Goal: Task Accomplishment & Management: Manage account settings

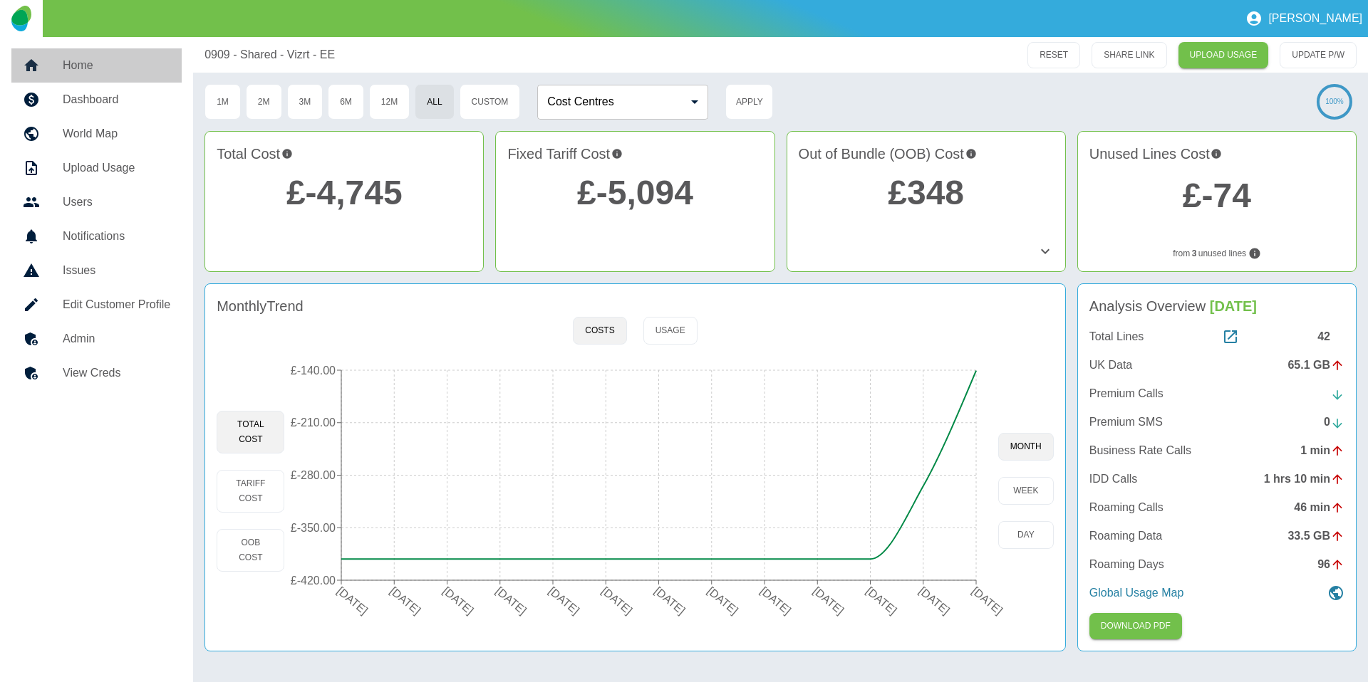
click at [99, 61] on h5 "Home" at bounding box center [117, 65] width 108 height 17
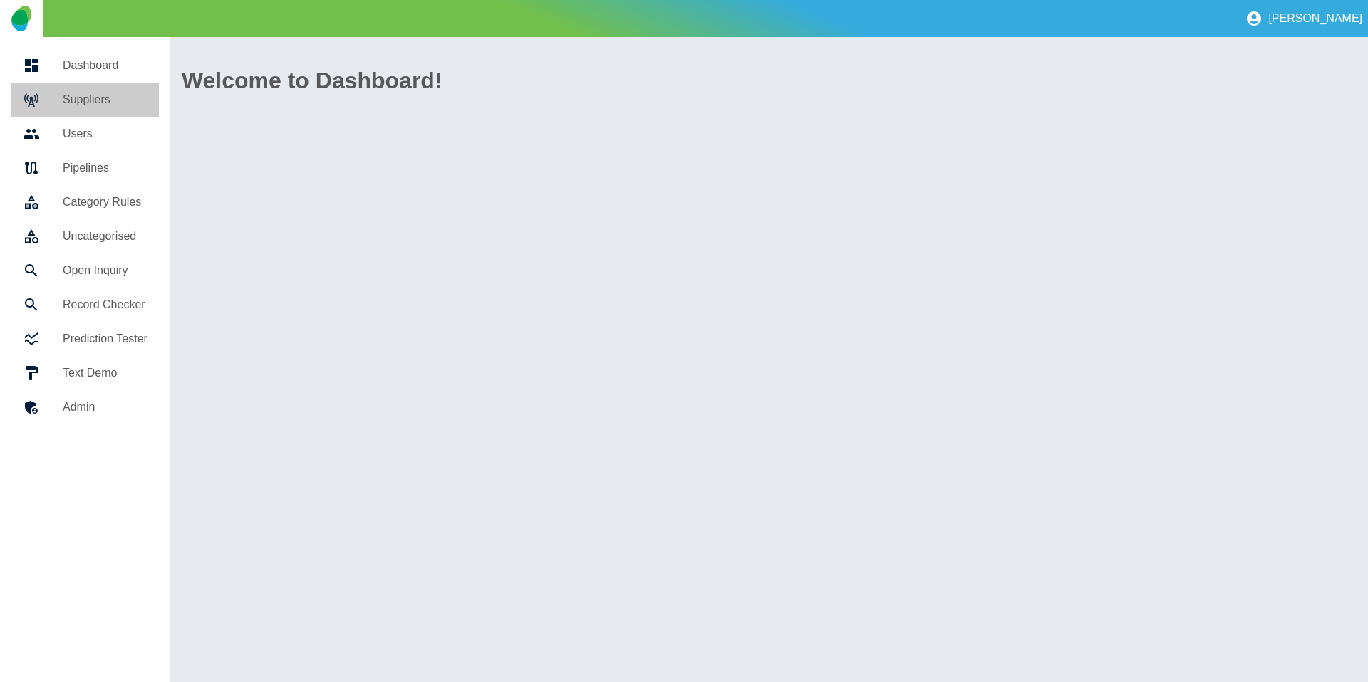
click at [96, 97] on h5 "Suppliers" at bounding box center [105, 99] width 85 height 17
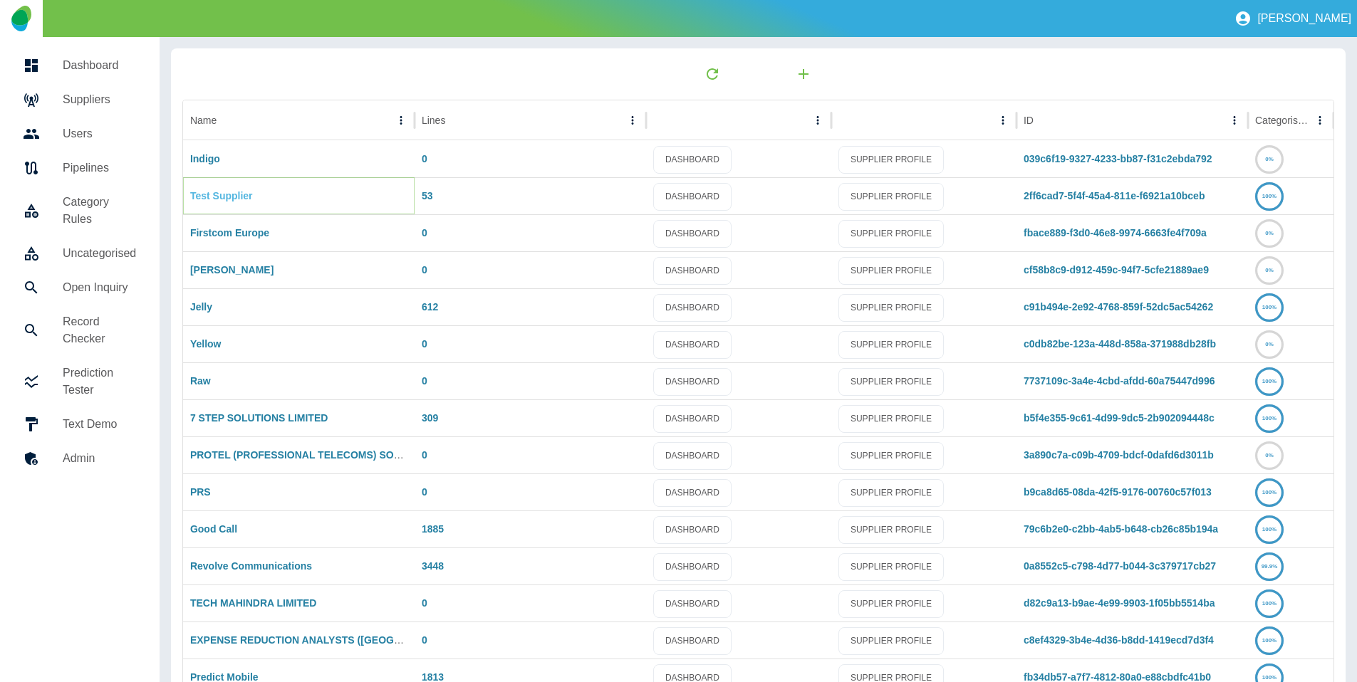
click at [216, 198] on link "Test Supplier" at bounding box center [221, 195] width 63 height 11
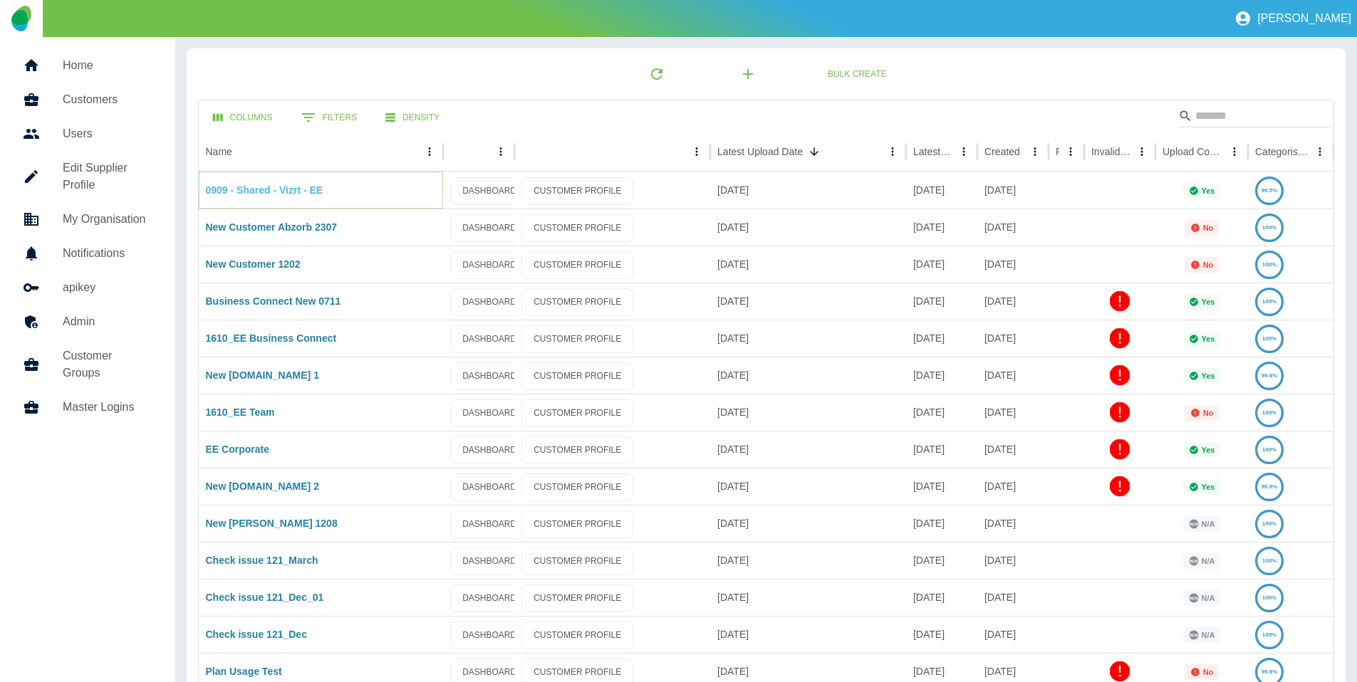
click at [303, 188] on link "0909 - Shared - Vizrt - EE" at bounding box center [265, 189] width 118 height 11
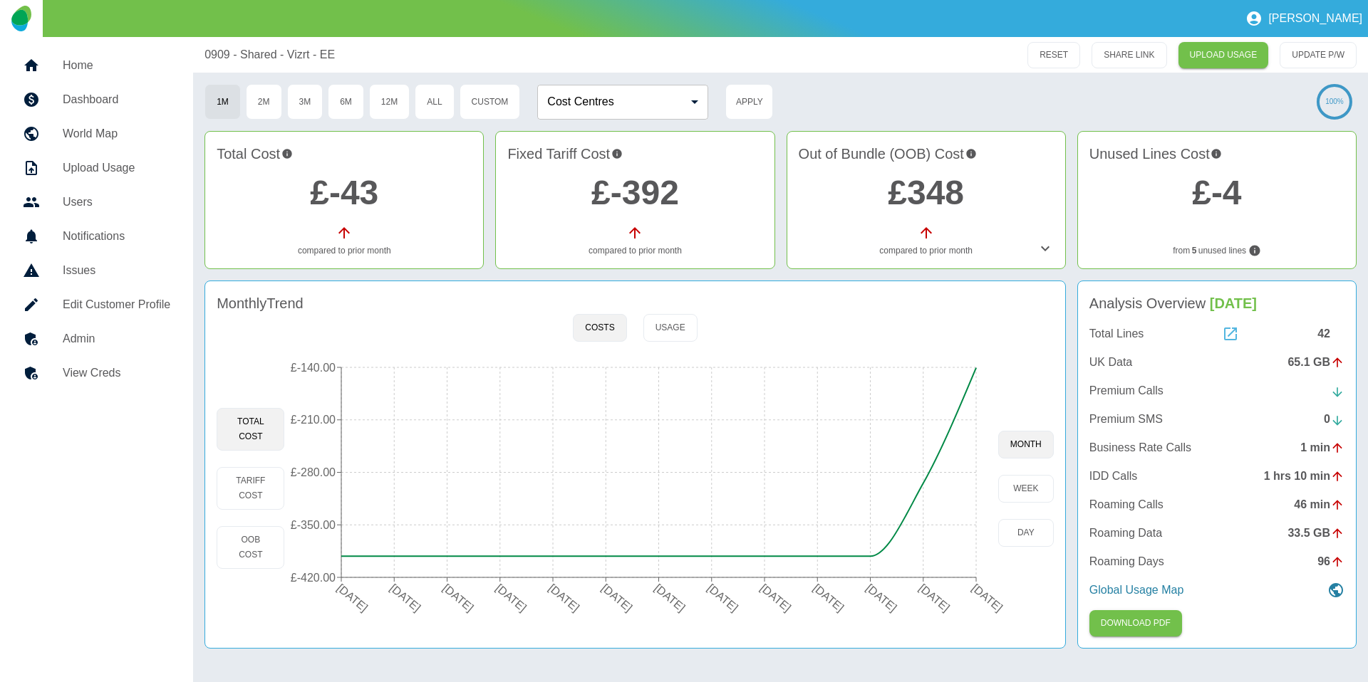
click at [1228, 332] on icon at bounding box center [1230, 334] width 17 height 17
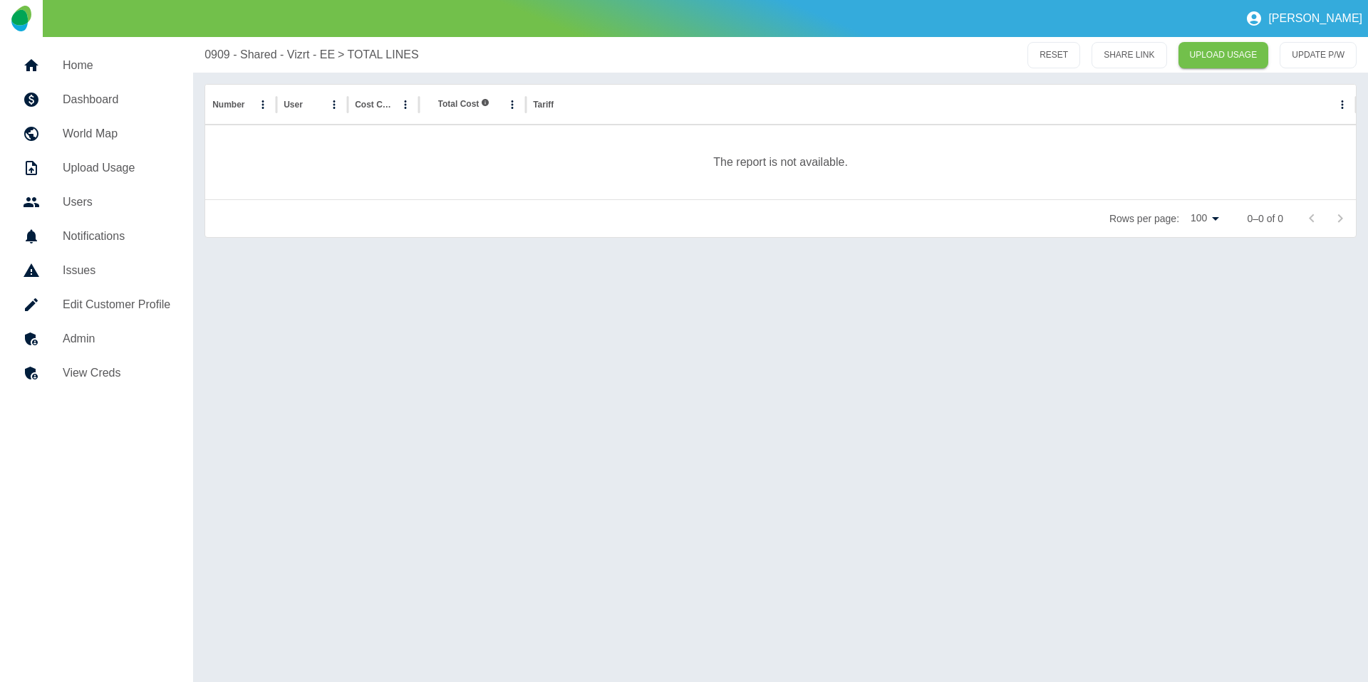
click at [96, 71] on h5 "Home" at bounding box center [117, 65] width 108 height 17
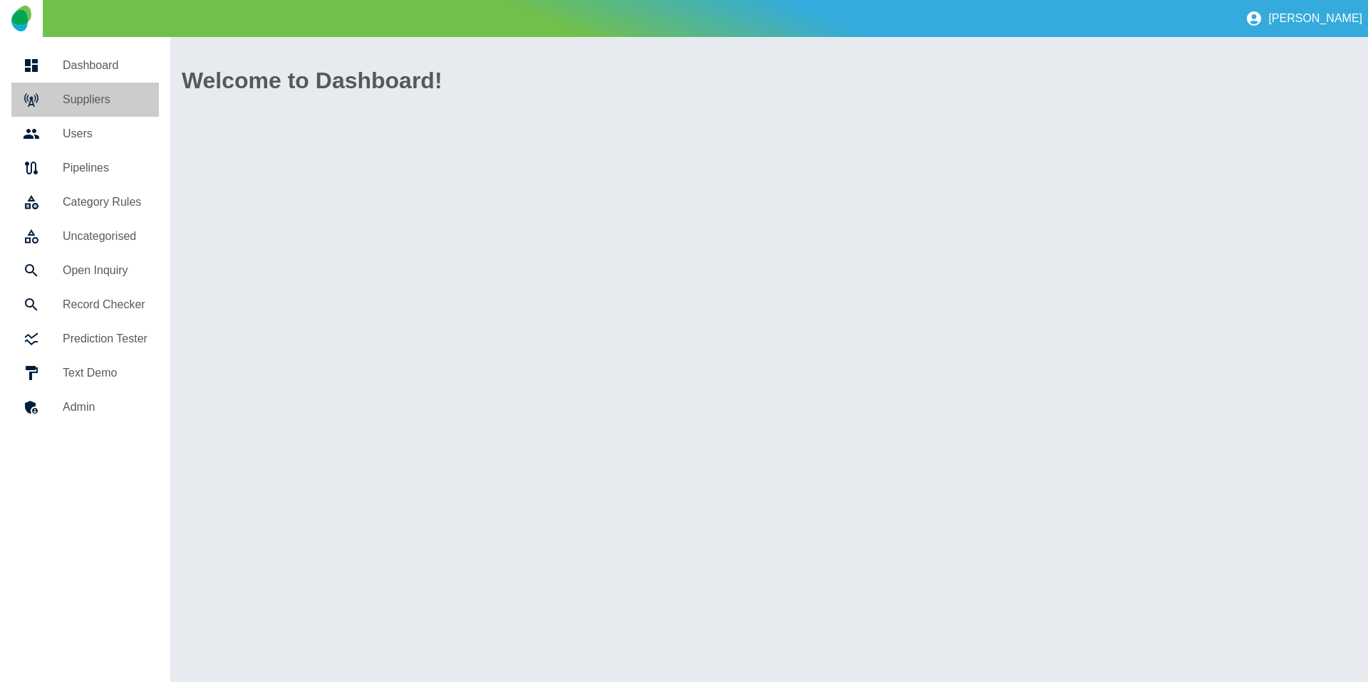
click at [98, 98] on h5 "Suppliers" at bounding box center [105, 99] width 85 height 17
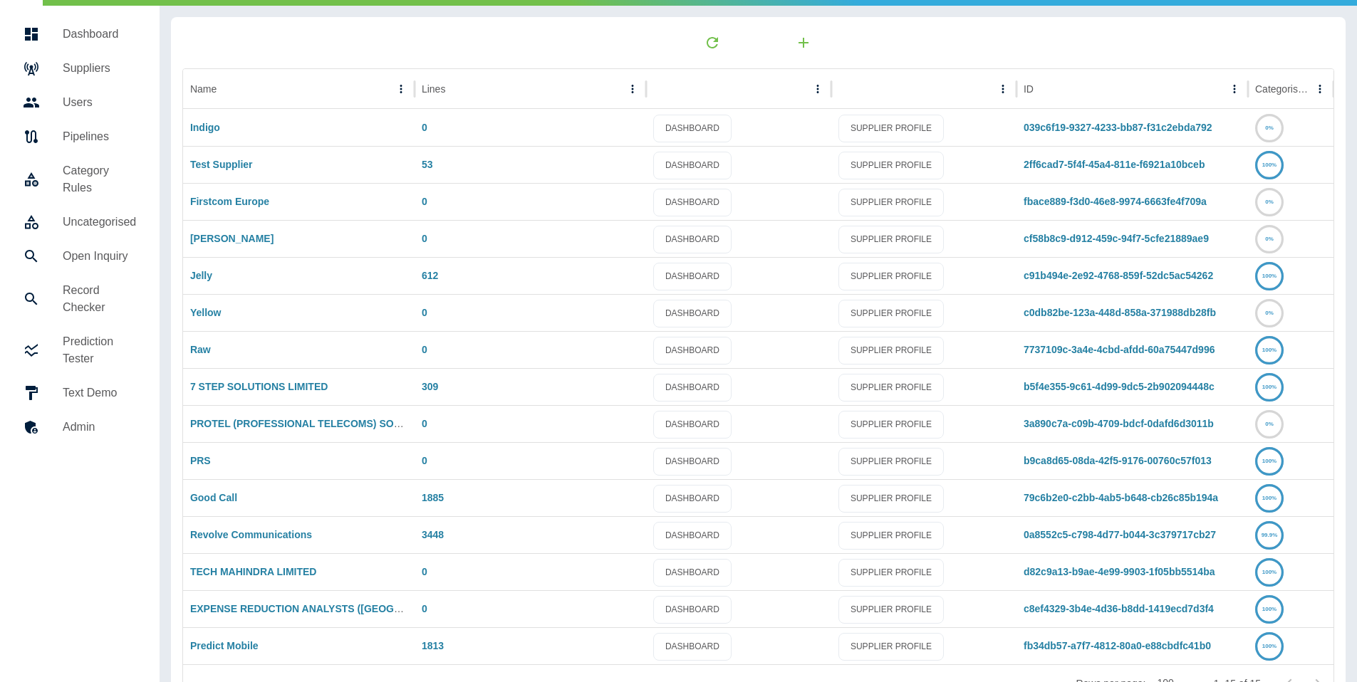
scroll to position [75, 0]
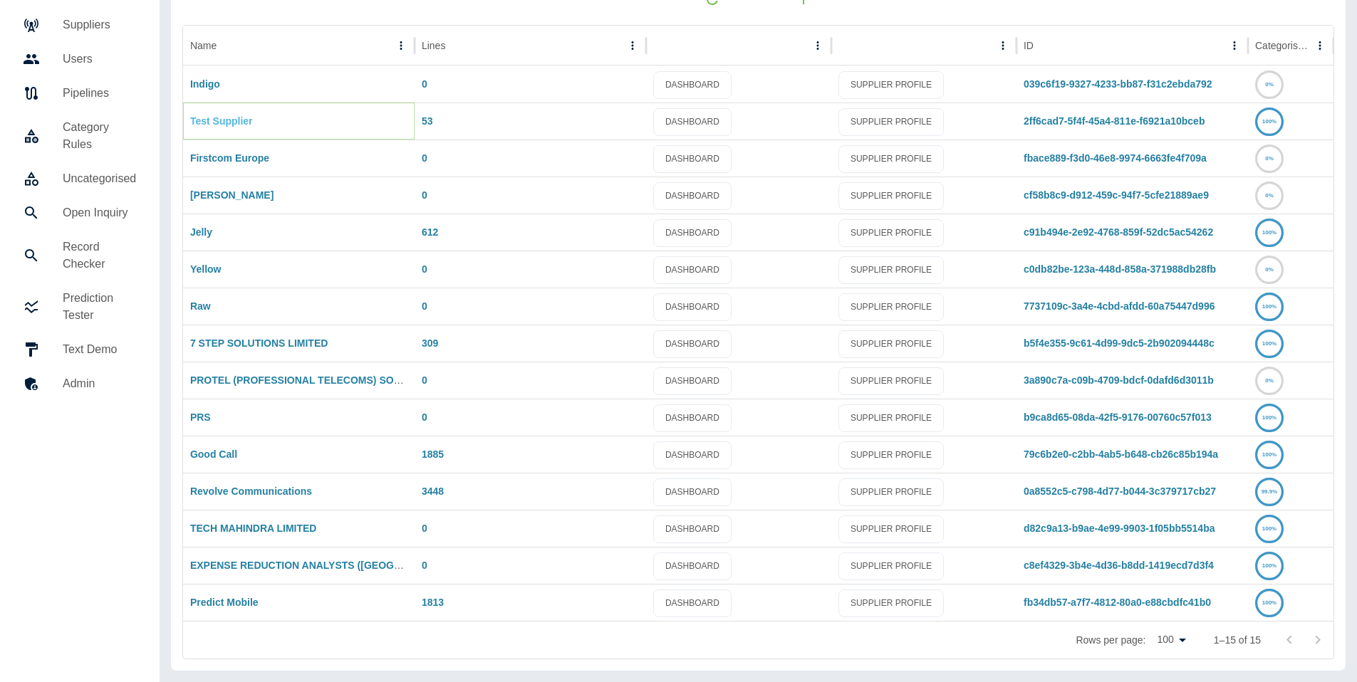
click at [225, 122] on link "Test Supplier" at bounding box center [221, 120] width 63 height 11
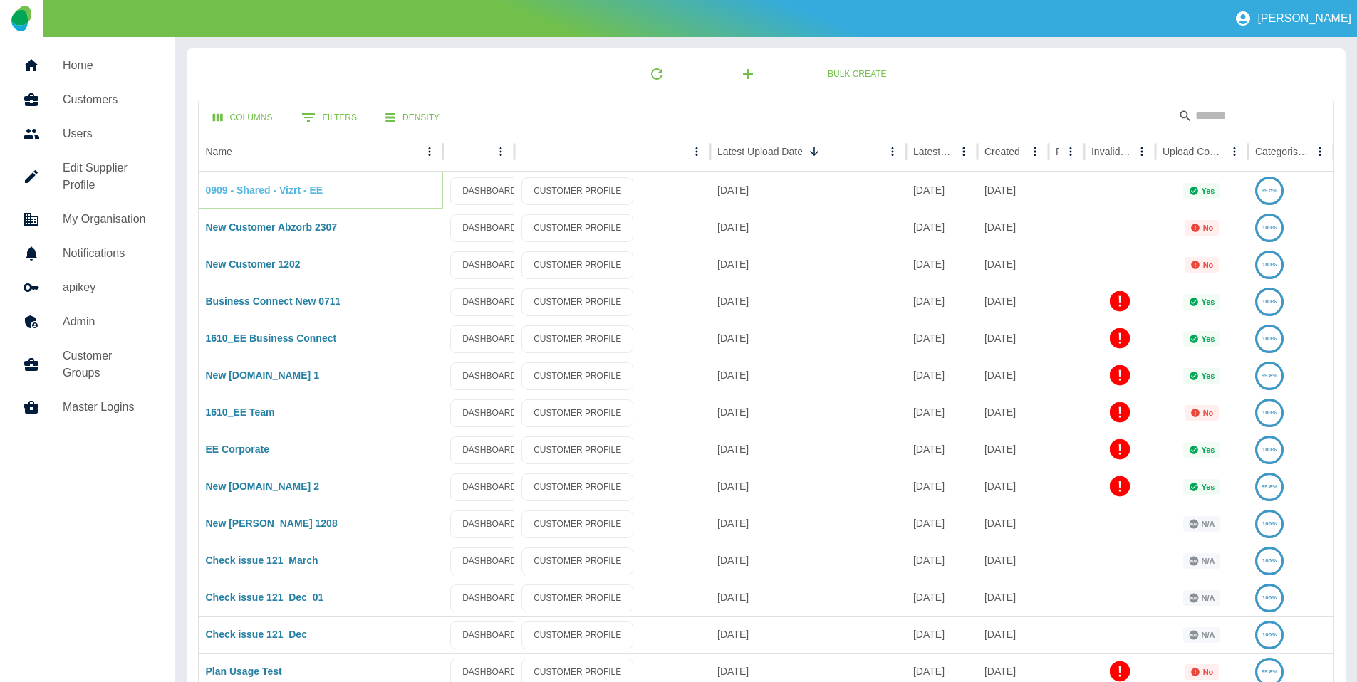
click at [249, 188] on link "0909 - Shared - Vizrt - EE" at bounding box center [265, 189] width 118 height 11
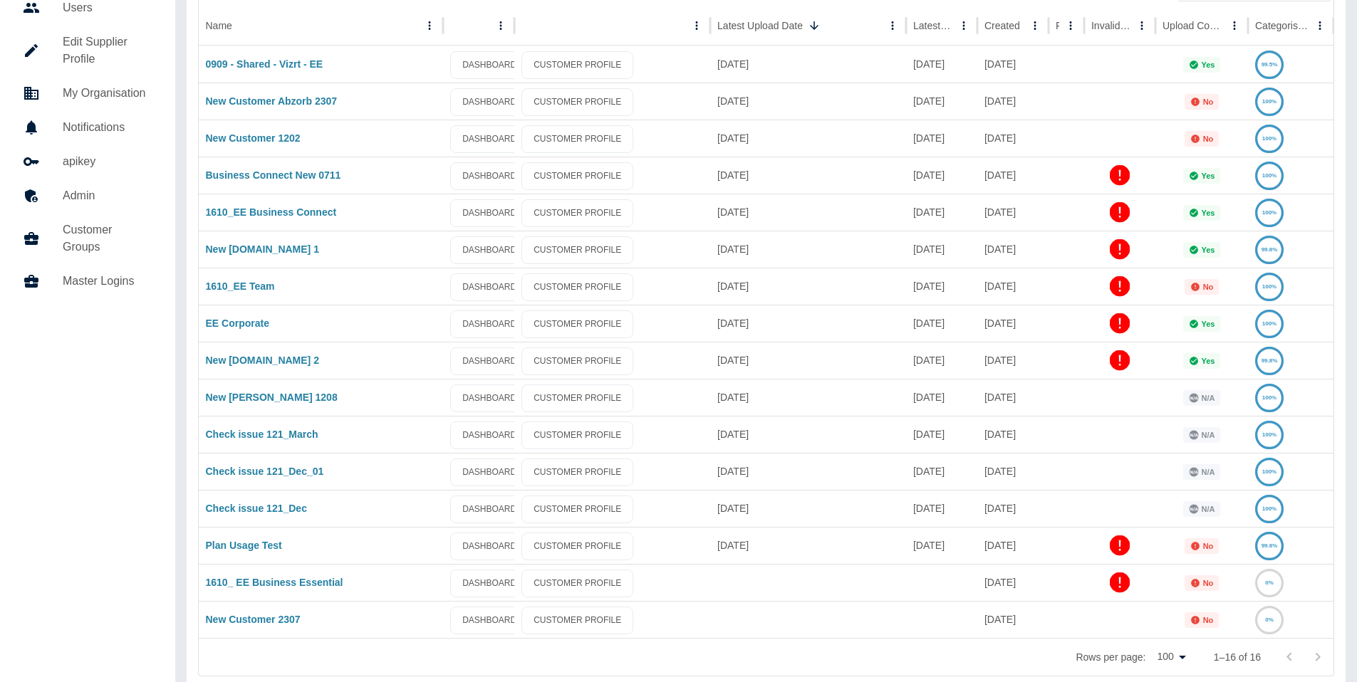
scroll to position [143, 0]
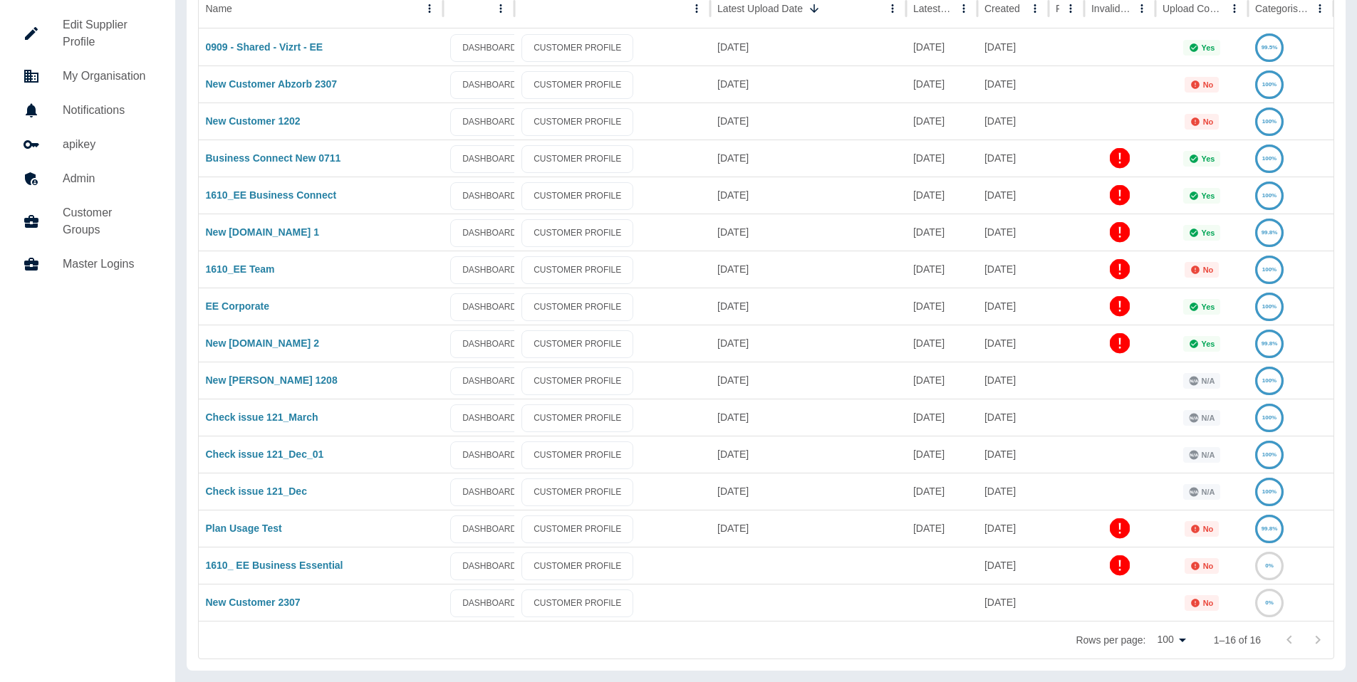
scroll to position [75, 0]
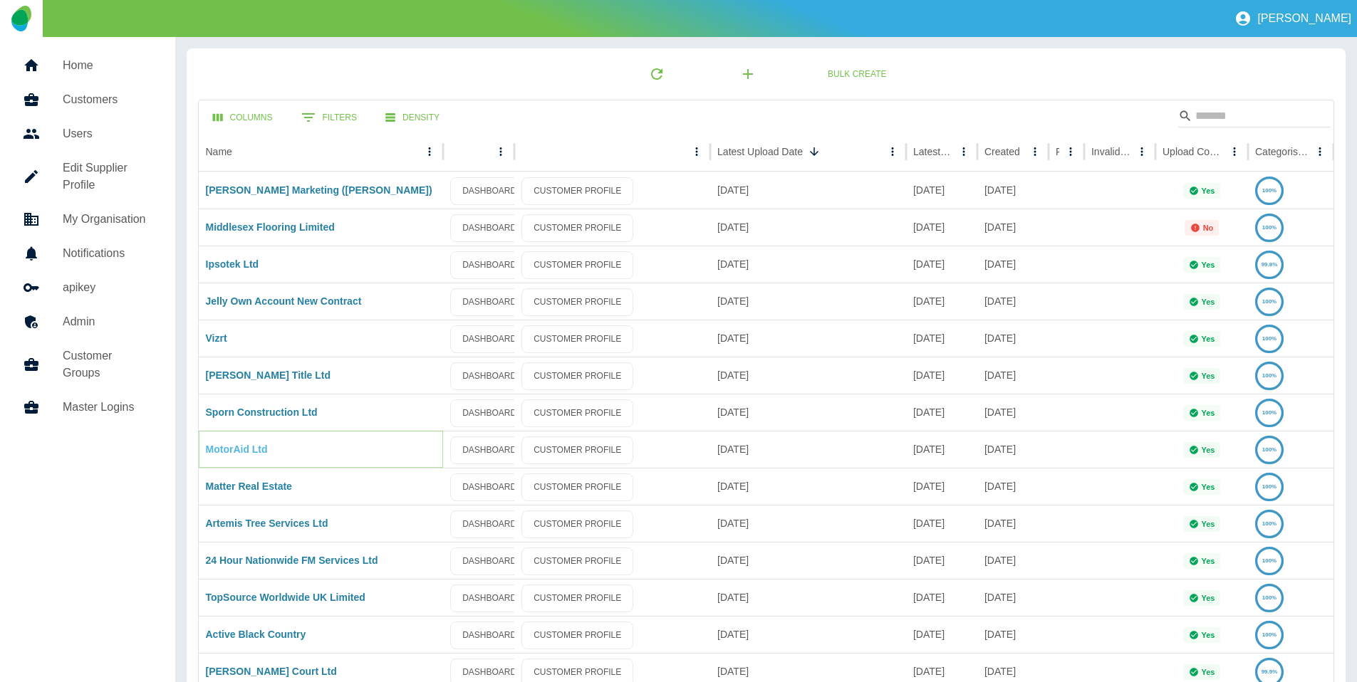
click at [257, 451] on link "MotorAid Ltd" at bounding box center [237, 449] width 62 height 11
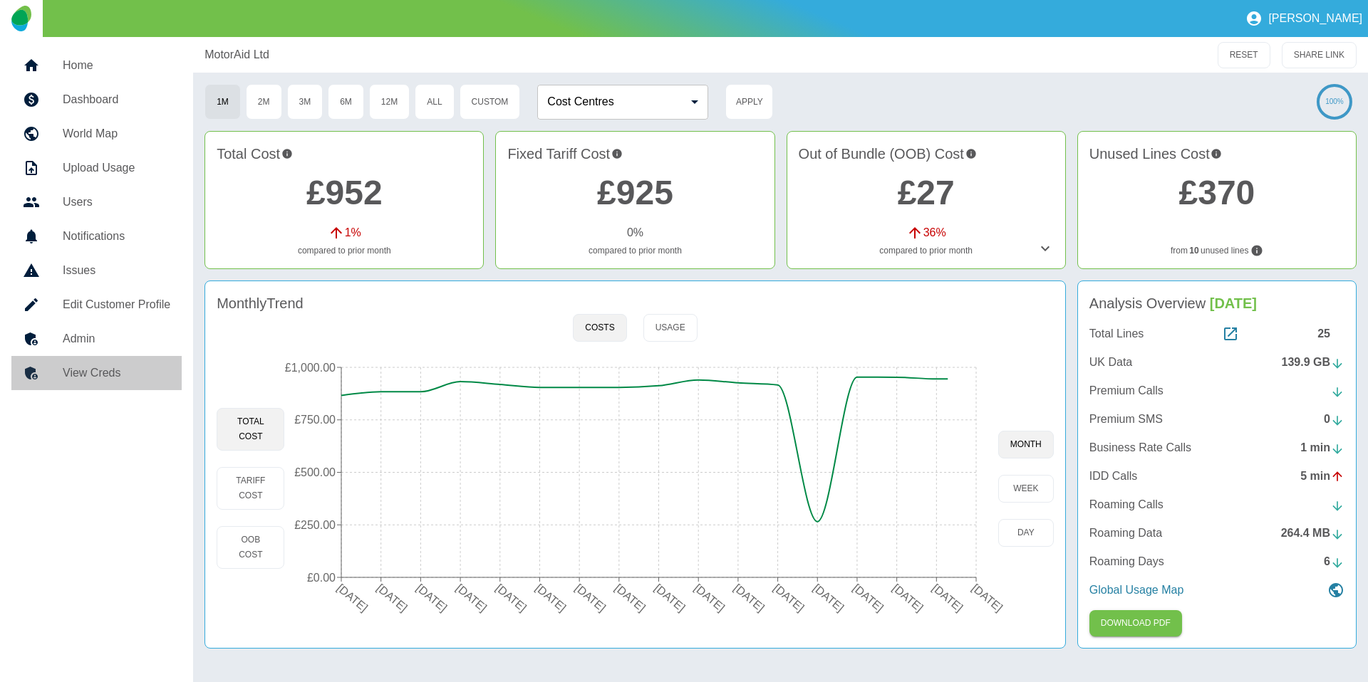
click at [121, 383] on link "View Creds" at bounding box center [96, 373] width 170 height 34
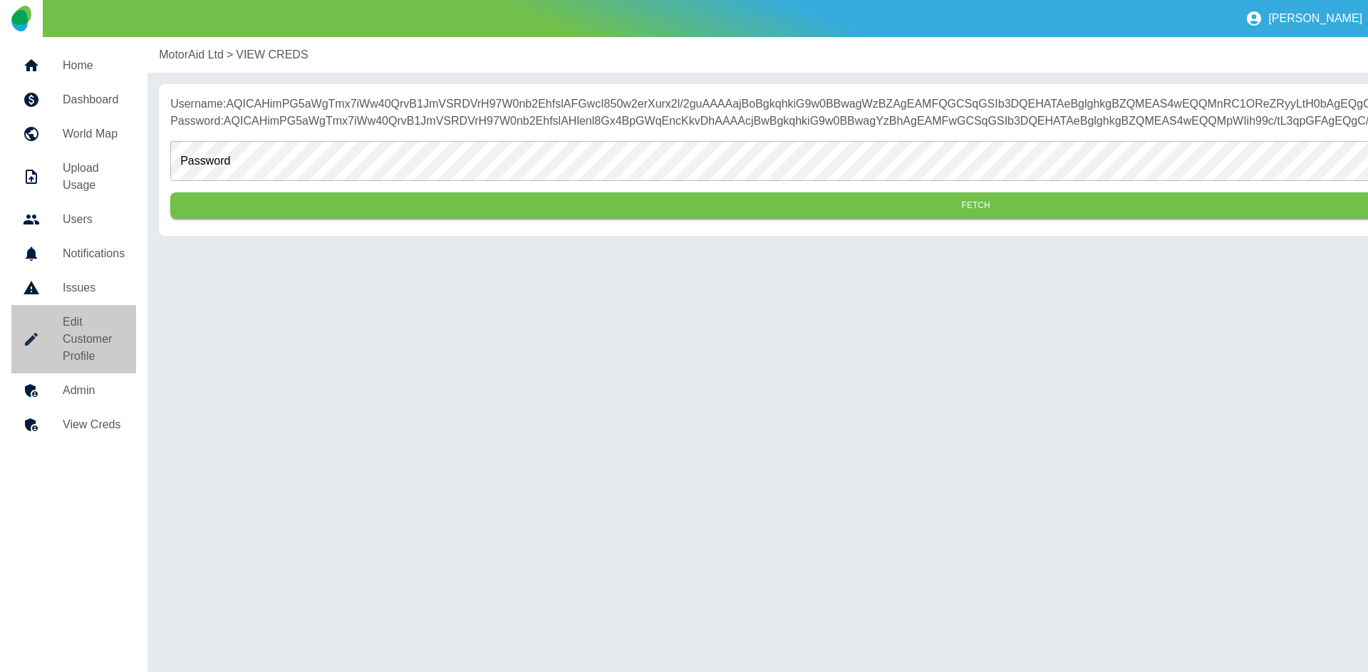
click at [83, 316] on h5 "Edit Customer Profile" at bounding box center [94, 338] width 62 height 51
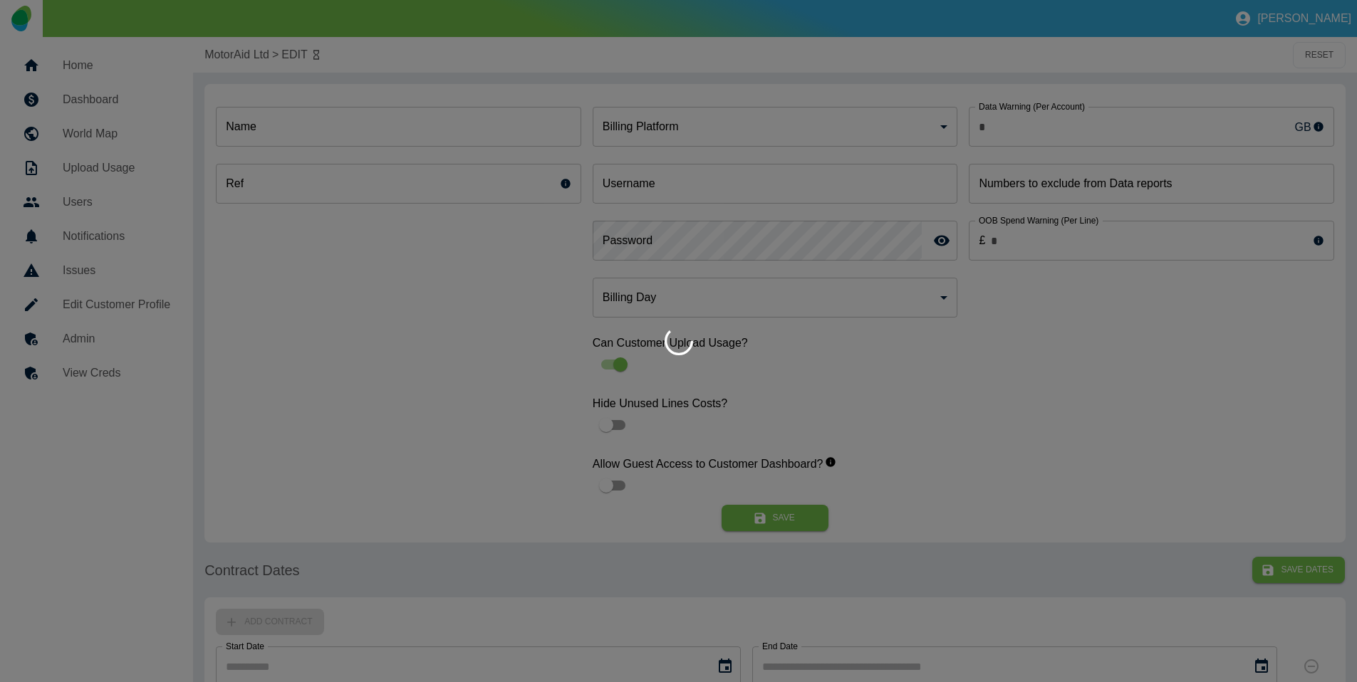
type input "*"
type input "**********"
type input "*"
type input "*********"
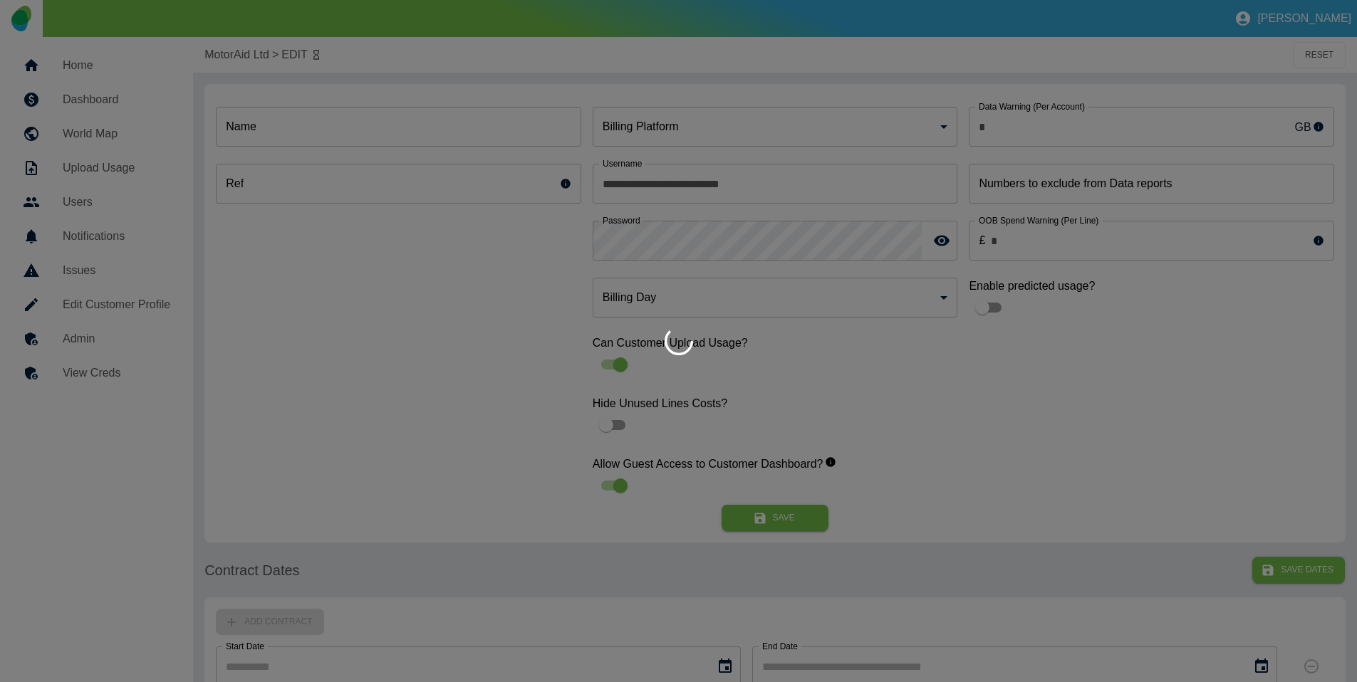
type input "**"
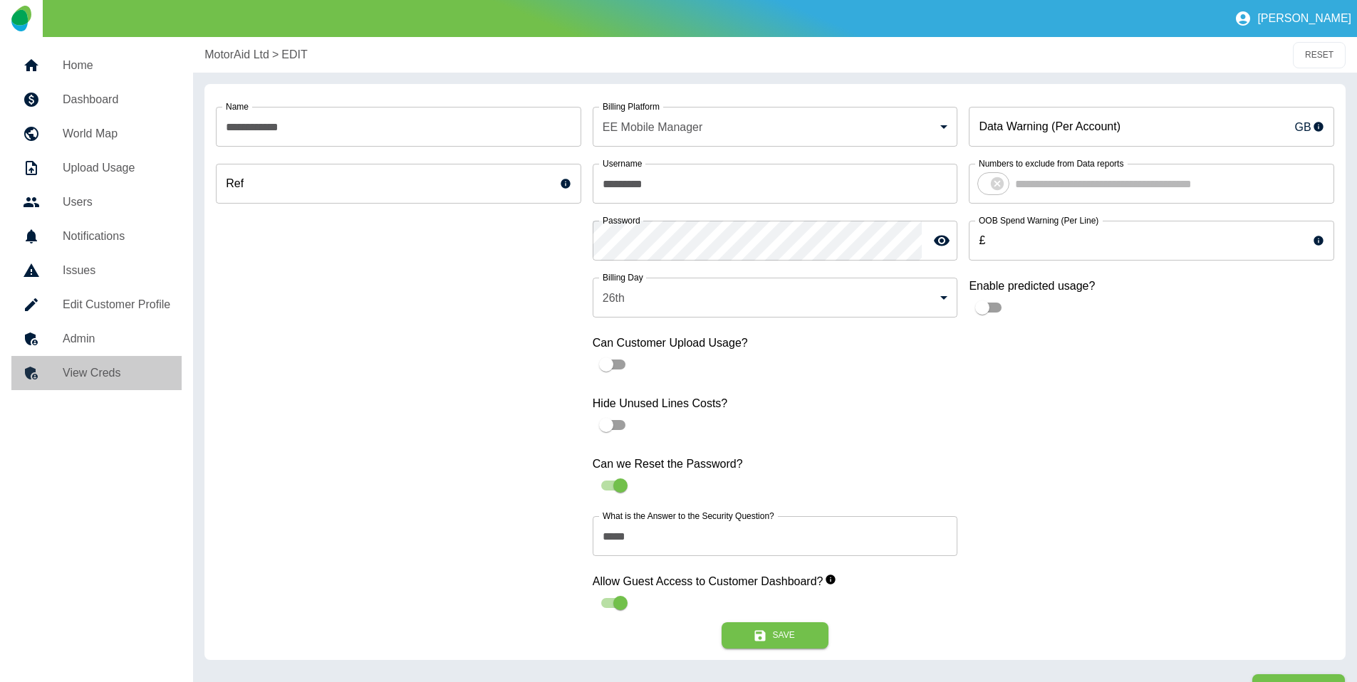
click at [114, 380] on h5 "View Creds" at bounding box center [117, 373] width 108 height 17
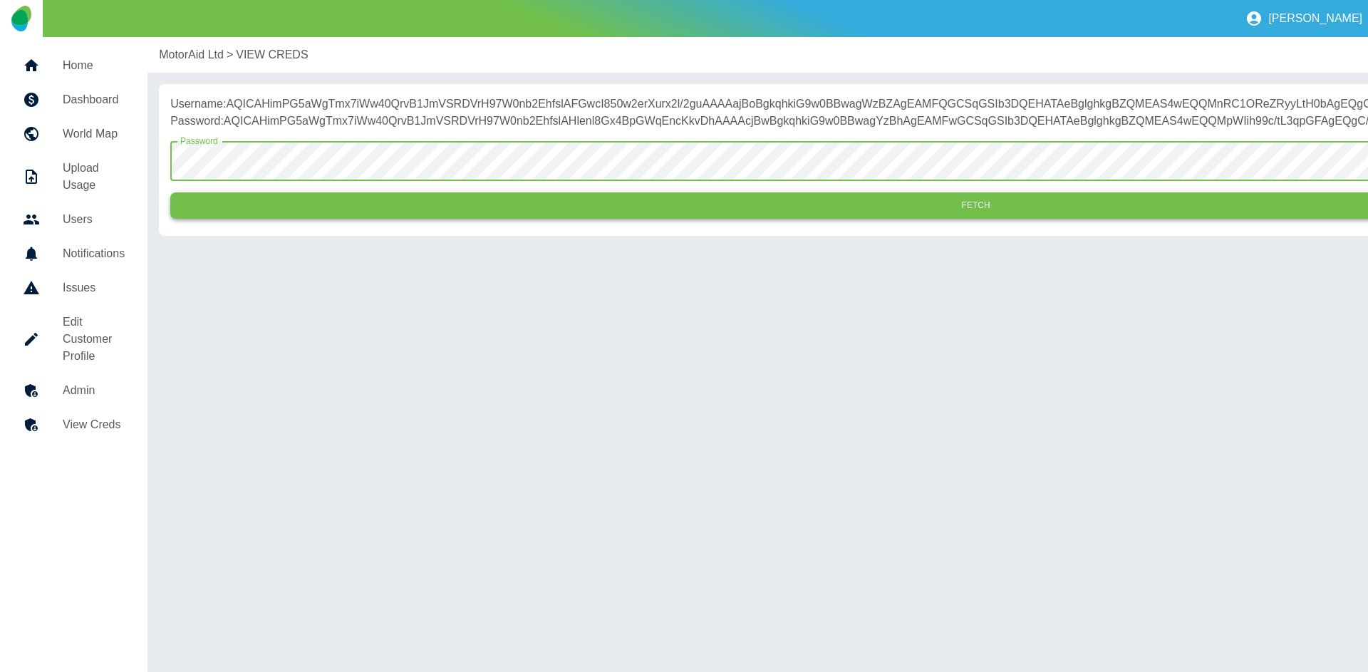
click at [291, 219] on button "Fetch" at bounding box center [975, 205] width 1610 height 26
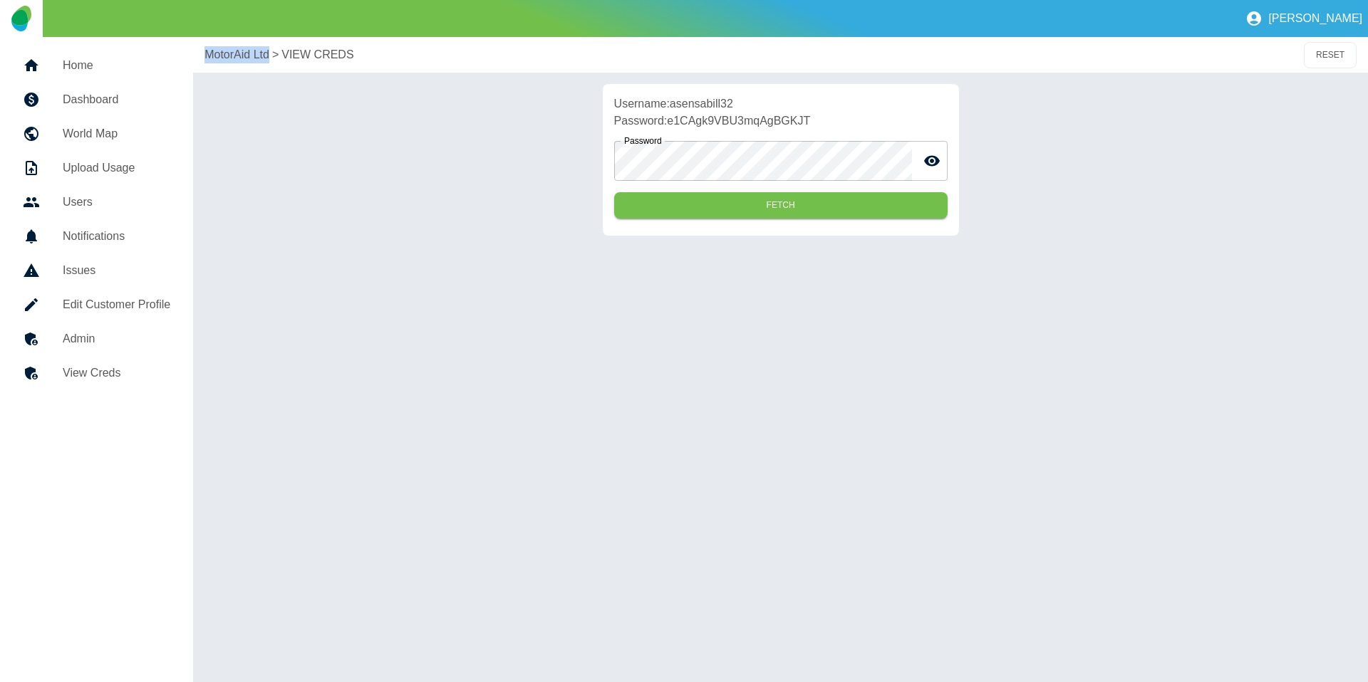
drag, startPoint x: 195, startPoint y: 46, endPoint x: 268, endPoint y: 52, distance: 72.9
click at [268, 52] on div "MotorAid Ltd > VIEW CREDS RESET" at bounding box center [780, 55] width 1175 height 36
copy p "MotorAid Ltd"
click at [693, 103] on p "Username: asensabill32" at bounding box center [780, 103] width 333 height 17
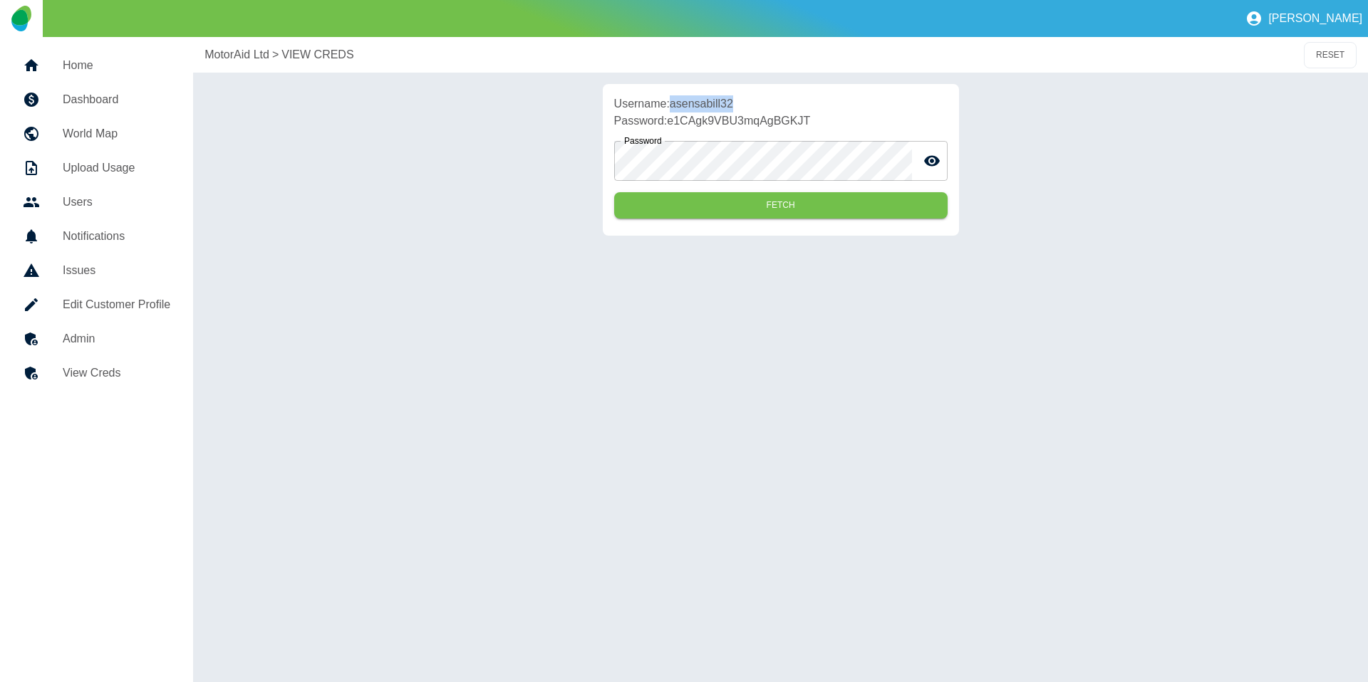
copy p "asensabill32"
click at [695, 115] on p "Password: e1CAgk9VBU3mqAgBGKJT" at bounding box center [780, 121] width 333 height 17
click at [700, 119] on p "Password: e1CAgk9VBU3mqAgBGKJT" at bounding box center [780, 121] width 333 height 17
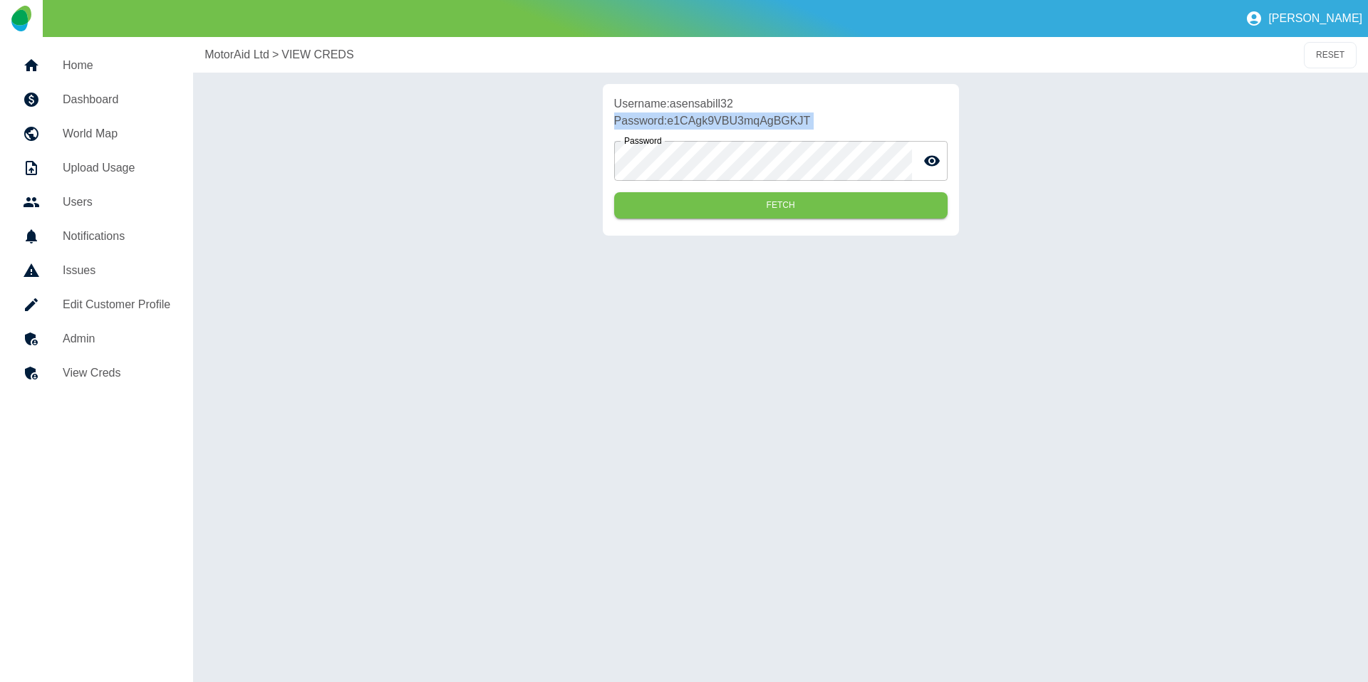
click at [700, 119] on p "Password: e1CAgk9VBU3mqAgBGKJT" at bounding box center [780, 121] width 333 height 17
click at [707, 119] on p "Password: e1CAgk9VBU3mqAgBGKJT" at bounding box center [780, 121] width 333 height 17
click at [125, 93] on h5 "Dashboard" at bounding box center [117, 99] width 108 height 17
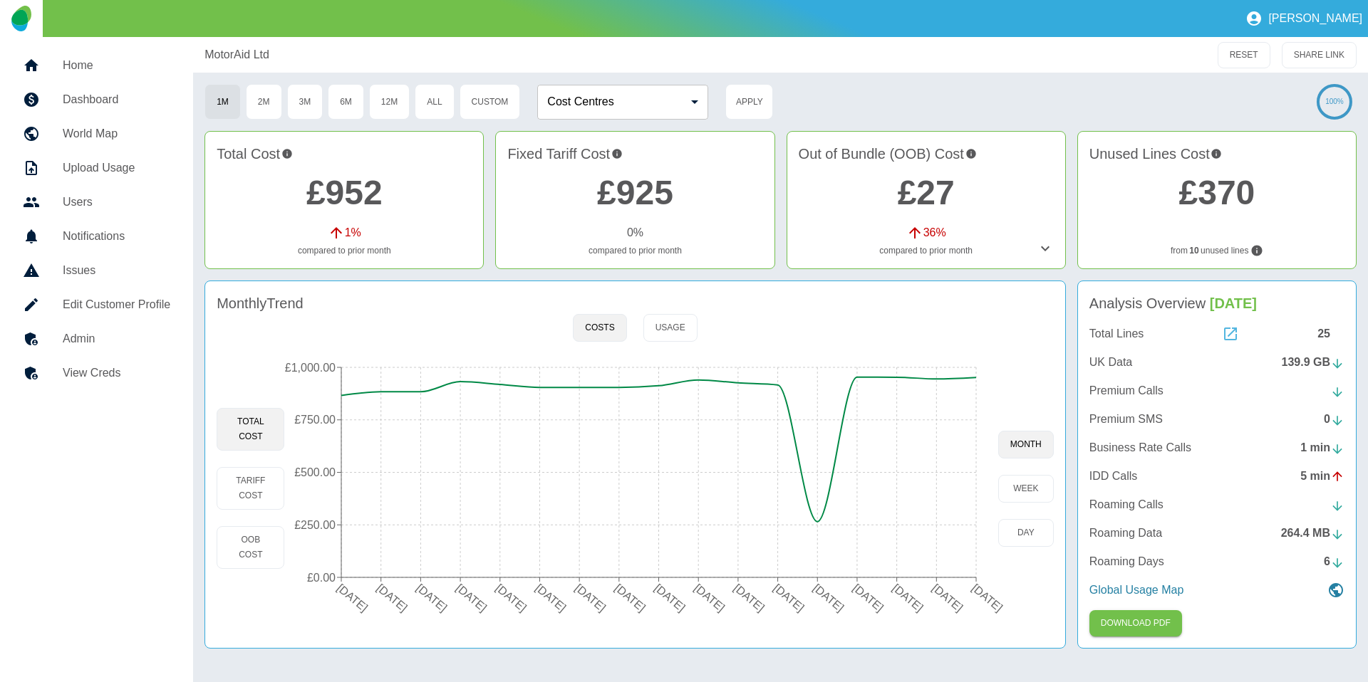
click at [1224, 338] on icon at bounding box center [1230, 334] width 13 height 13
click at [78, 306] on h5 "Edit Customer Profile" at bounding box center [117, 304] width 108 height 17
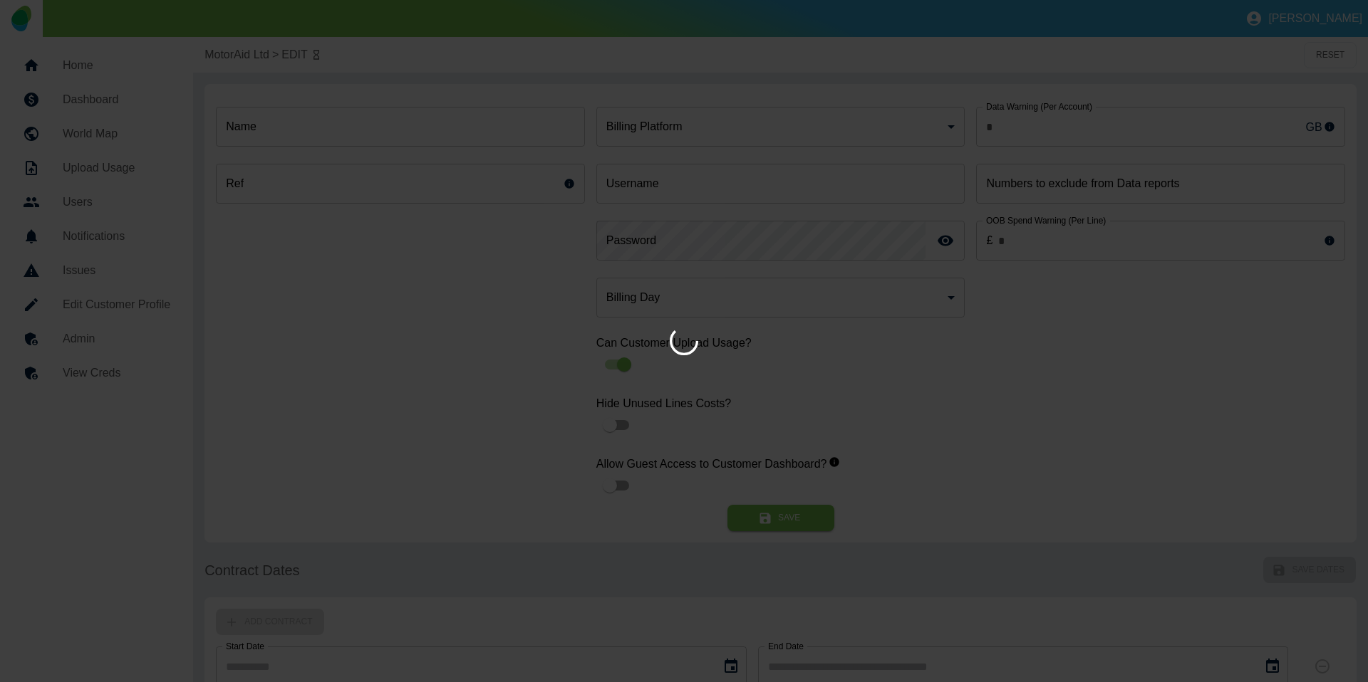
type input "**********"
type input "*"
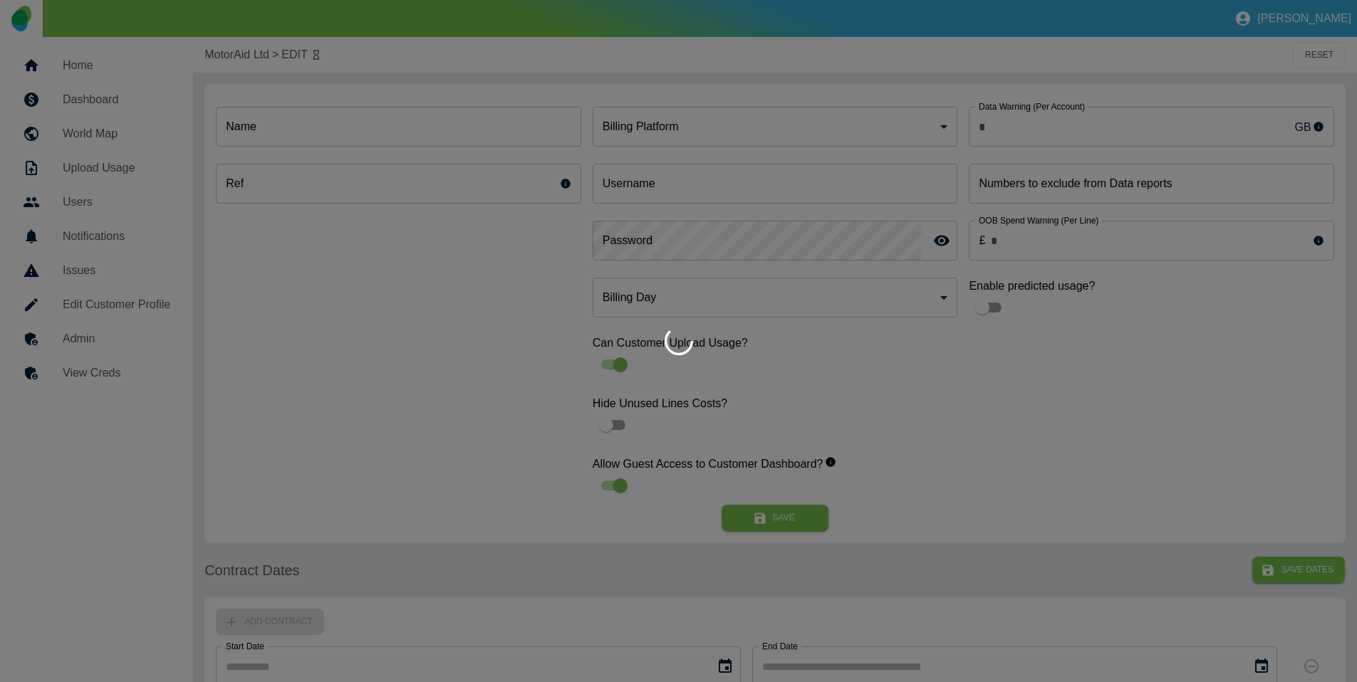
type input "**********"
type input "*"
type input "*********"
type input "**"
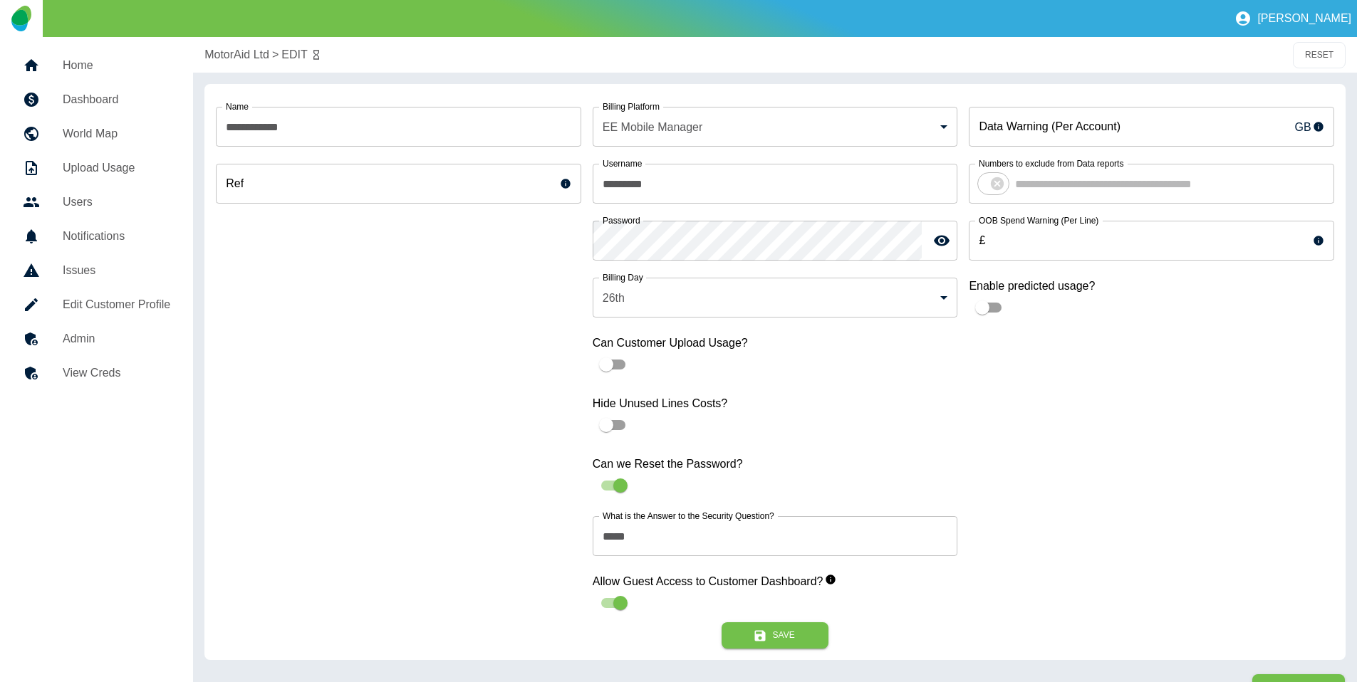
click at [416, 326] on div "**********" at bounding box center [398, 358] width 365 height 527
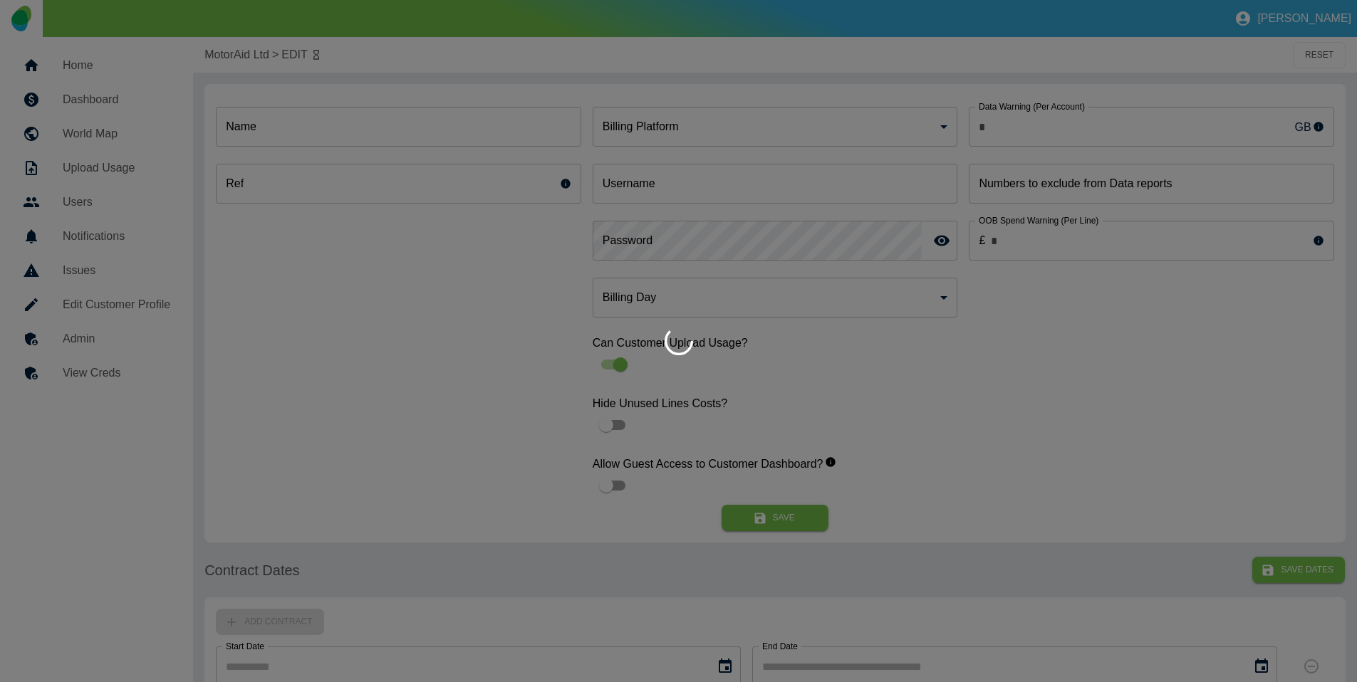
type input "*"
type input "**********"
type input "*"
type input "*********"
type input "**"
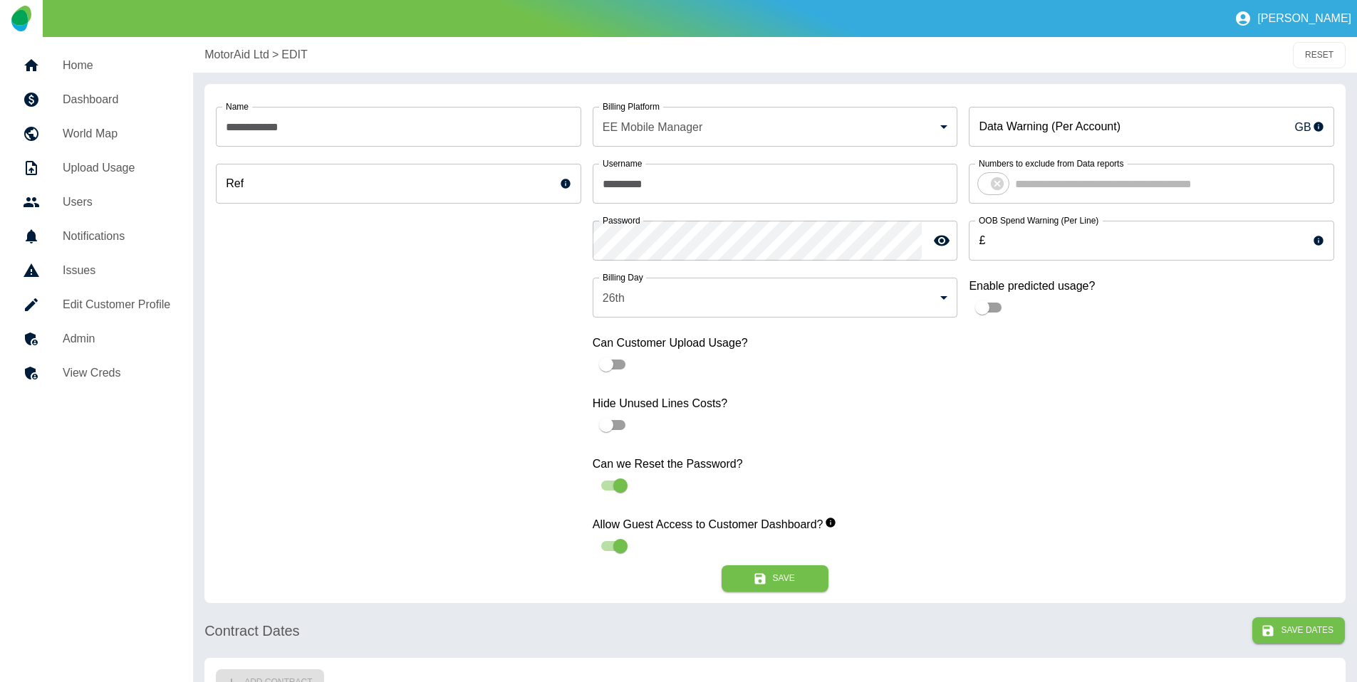
click at [102, 63] on h5 "Home" at bounding box center [117, 65] width 108 height 17
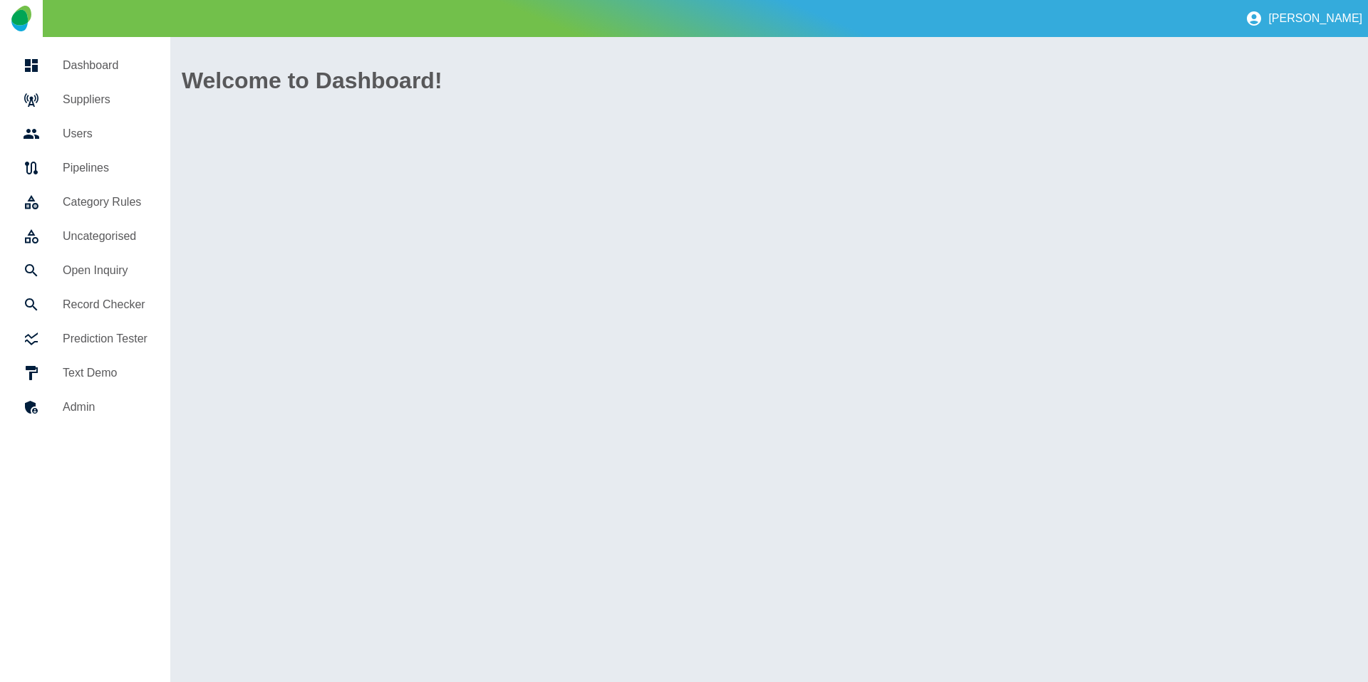
click at [104, 94] on h5 "Suppliers" at bounding box center [105, 99] width 85 height 17
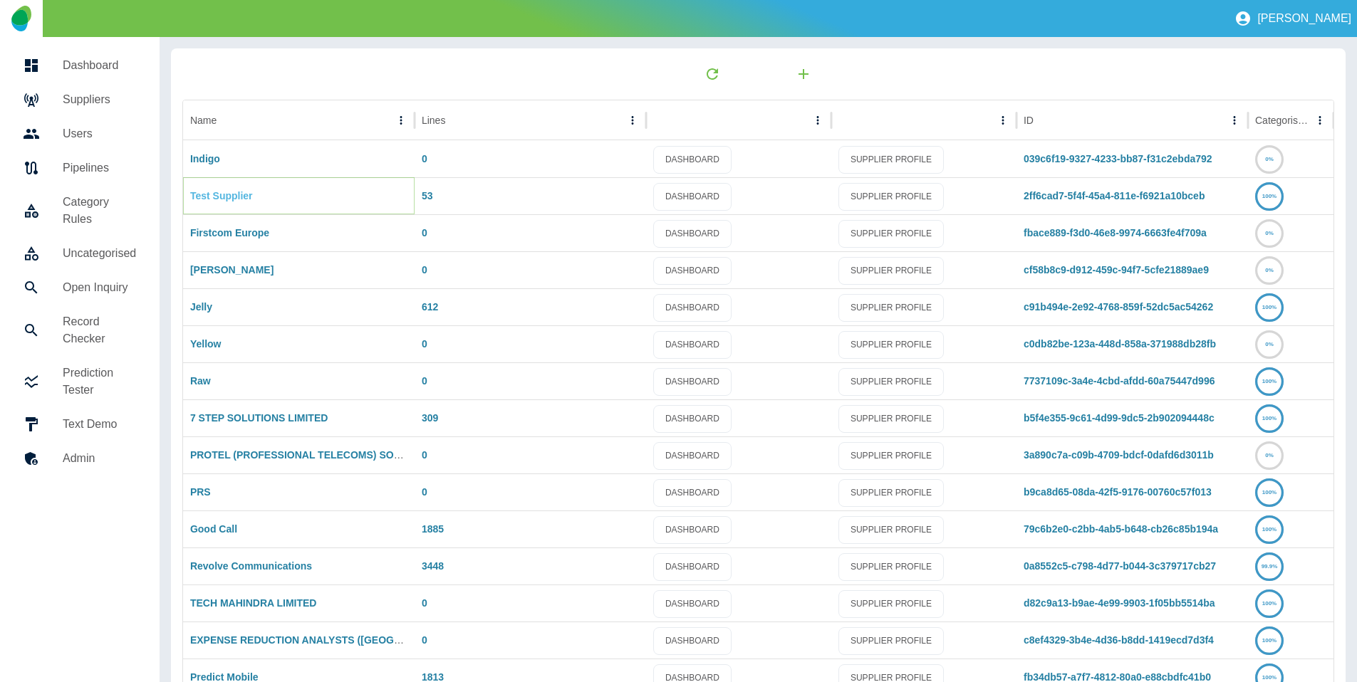
click at [237, 198] on link "Test Supplier" at bounding box center [221, 195] width 63 height 11
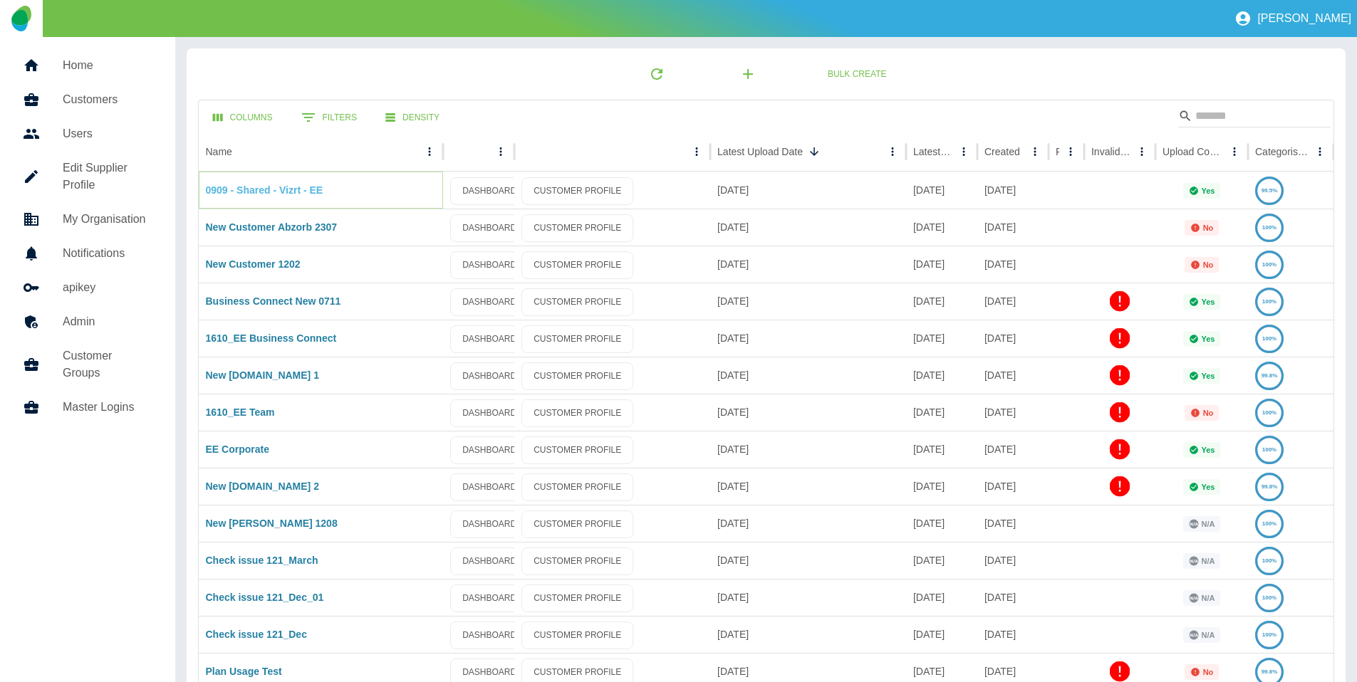
click at [277, 186] on link "0909 - Shared - Vizrt - EE" at bounding box center [265, 189] width 118 height 11
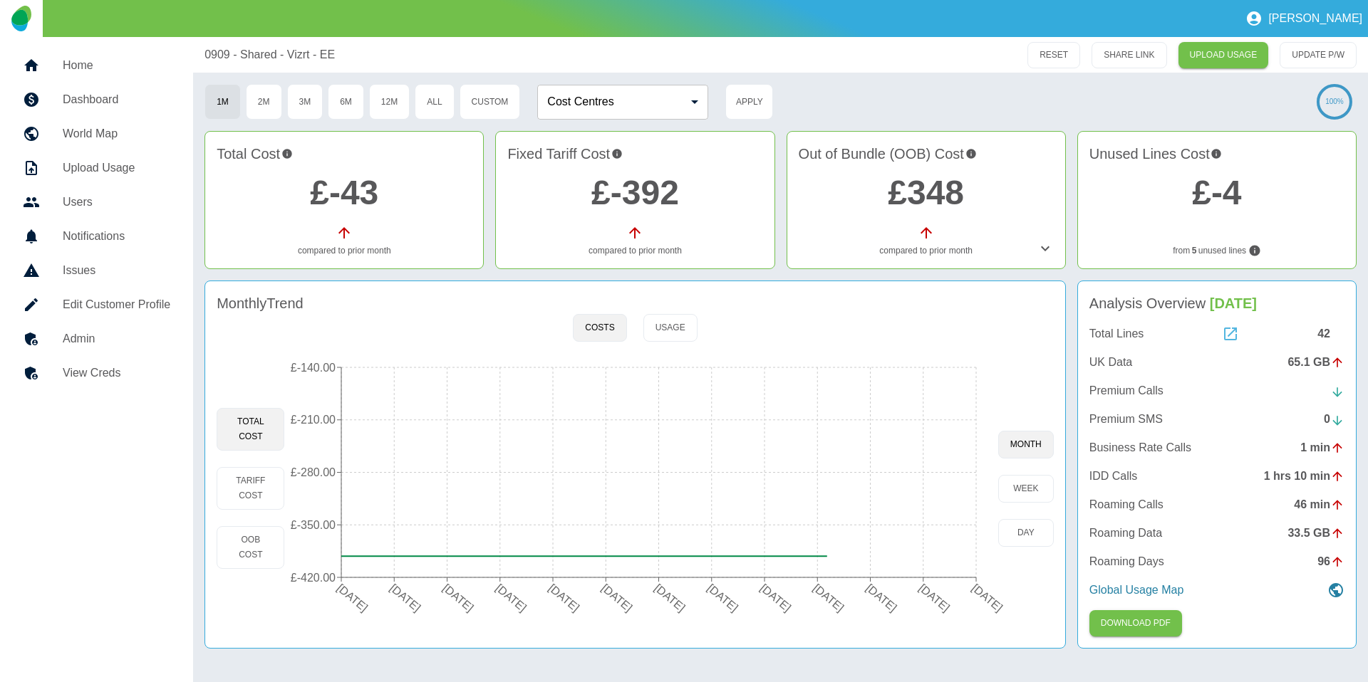
click at [1225, 336] on icon at bounding box center [1230, 334] width 17 height 17
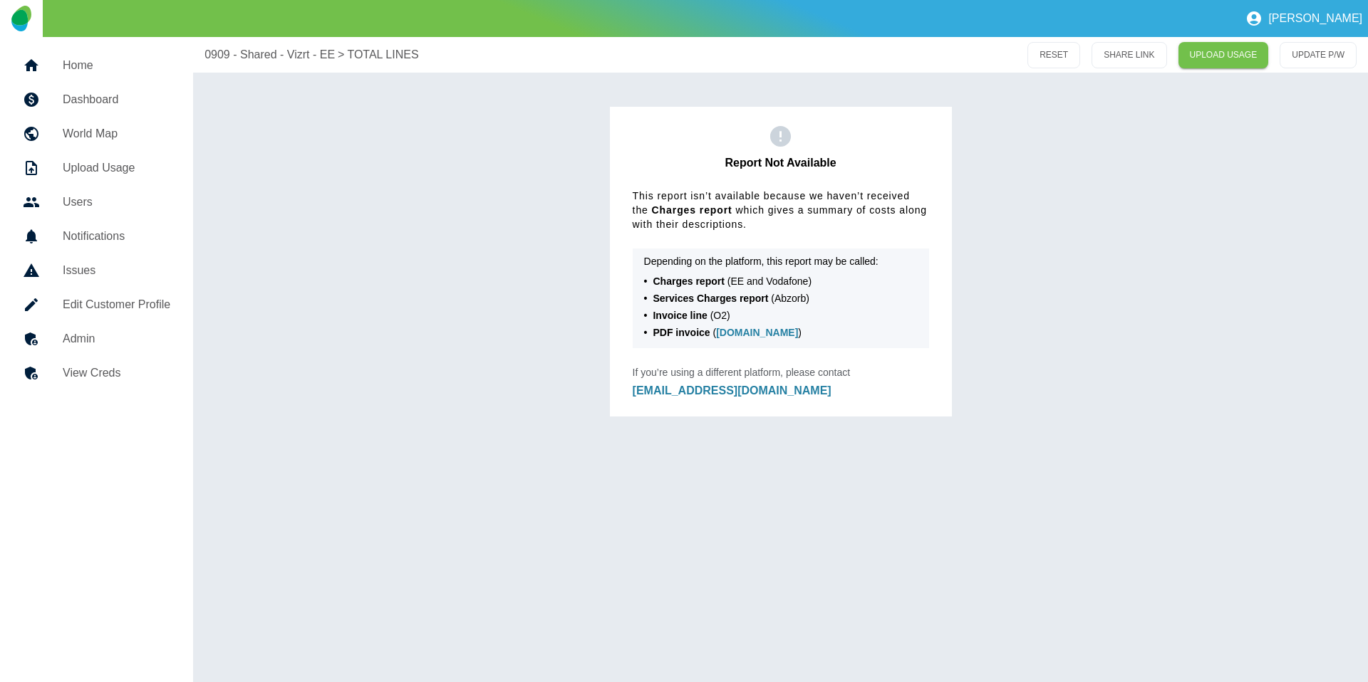
click at [136, 303] on h5 "Edit Customer Profile" at bounding box center [117, 304] width 108 height 17
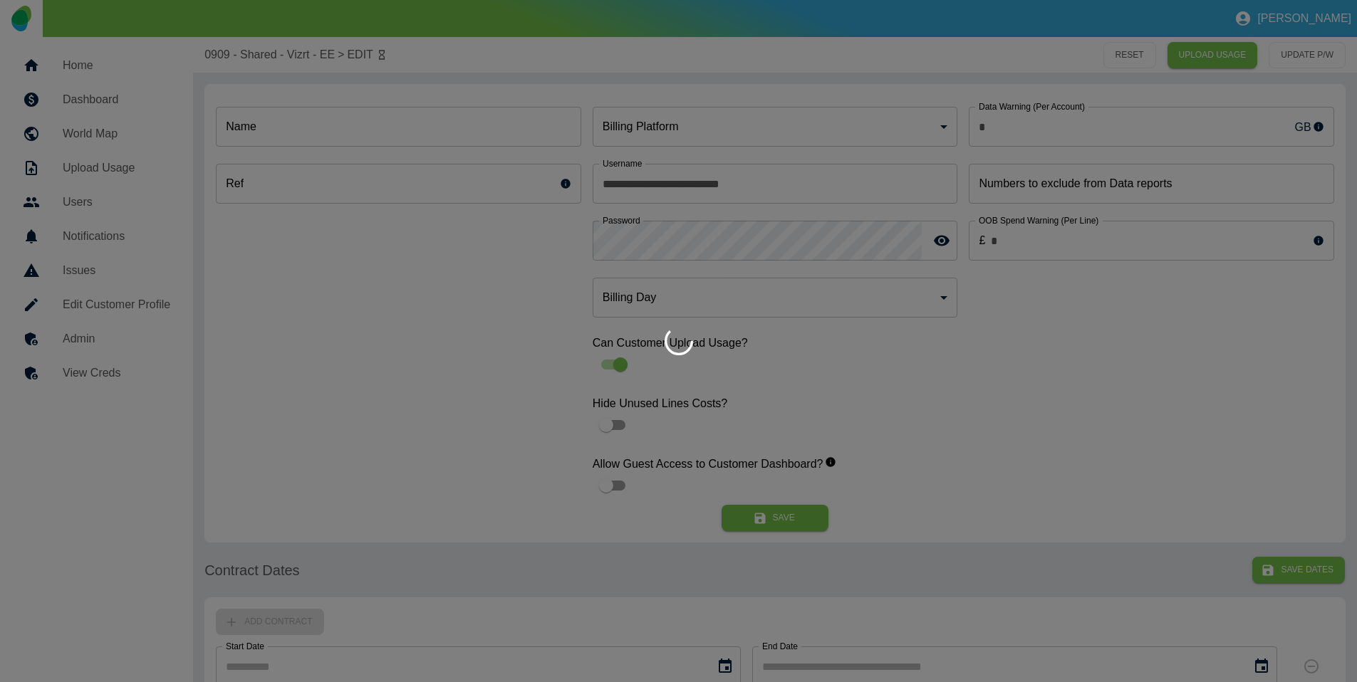
type input "*"
type input "**********"
type input "*"
type input "*********"
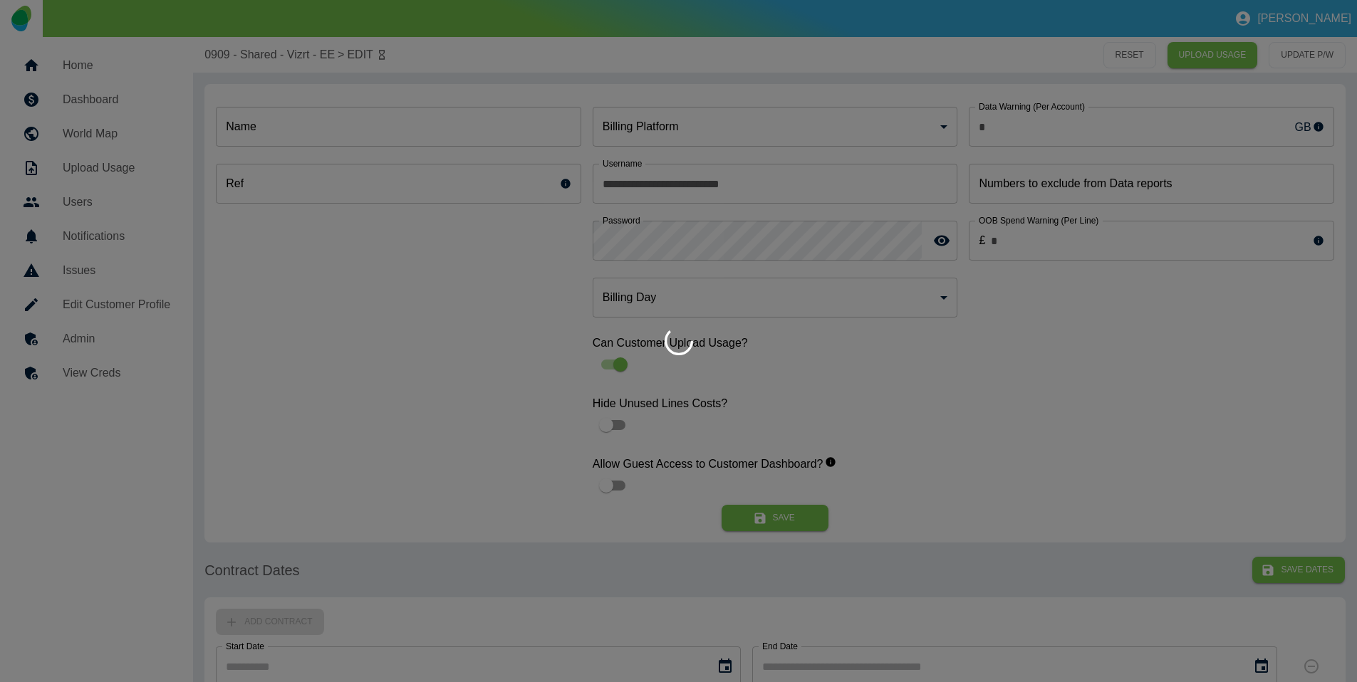
type input "*"
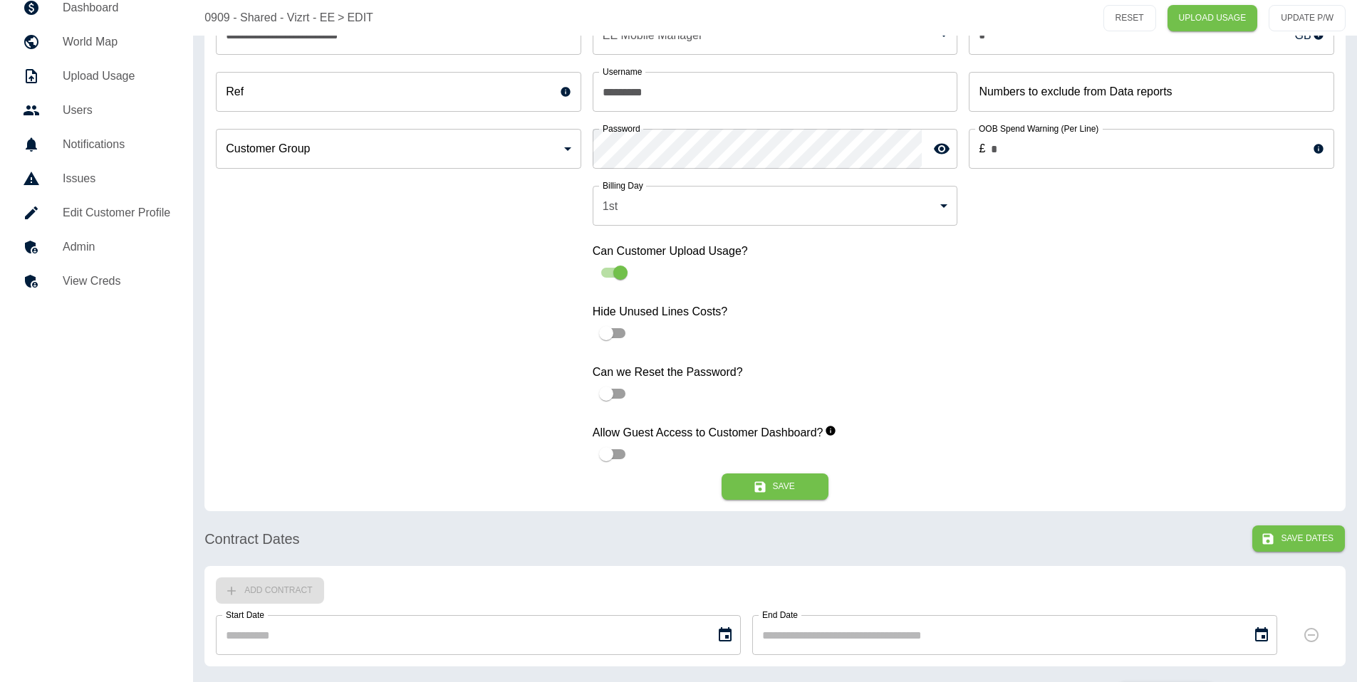
scroll to position [83, 0]
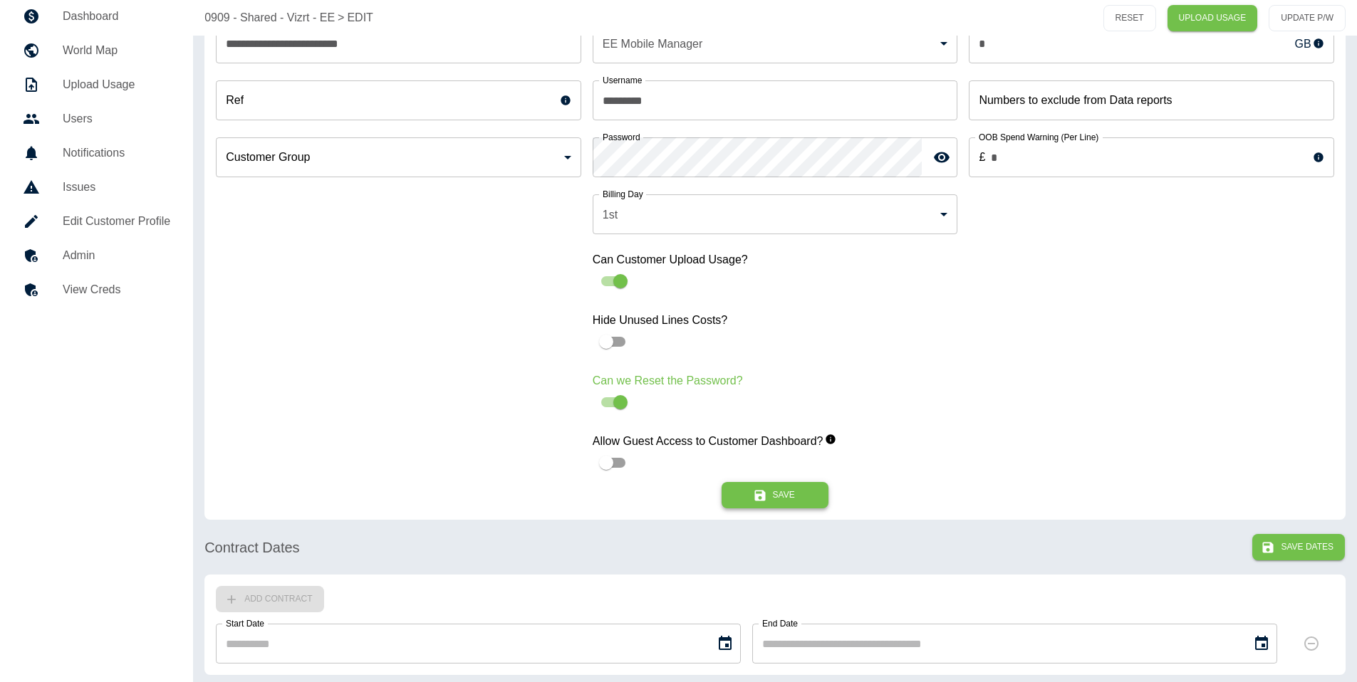
click at [787, 493] on button "Save" at bounding box center [775, 495] width 107 height 26
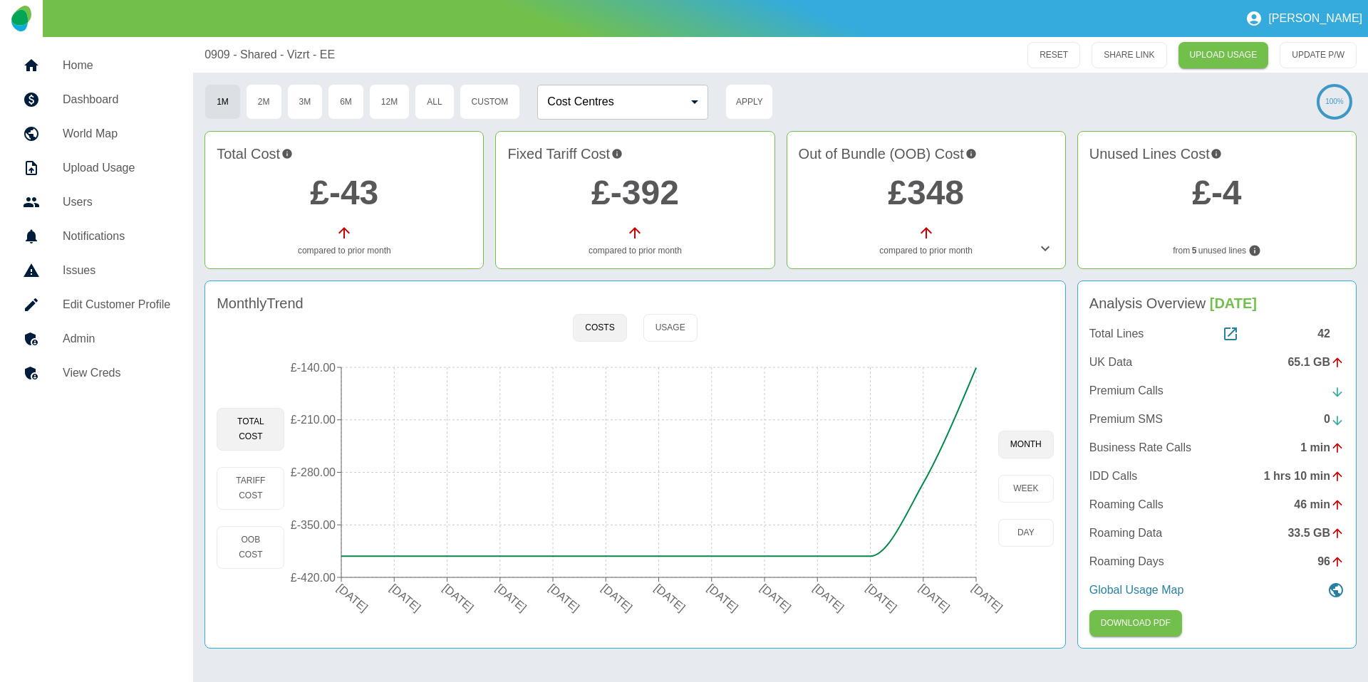
click at [122, 71] on h5 "Home" at bounding box center [117, 65] width 108 height 17
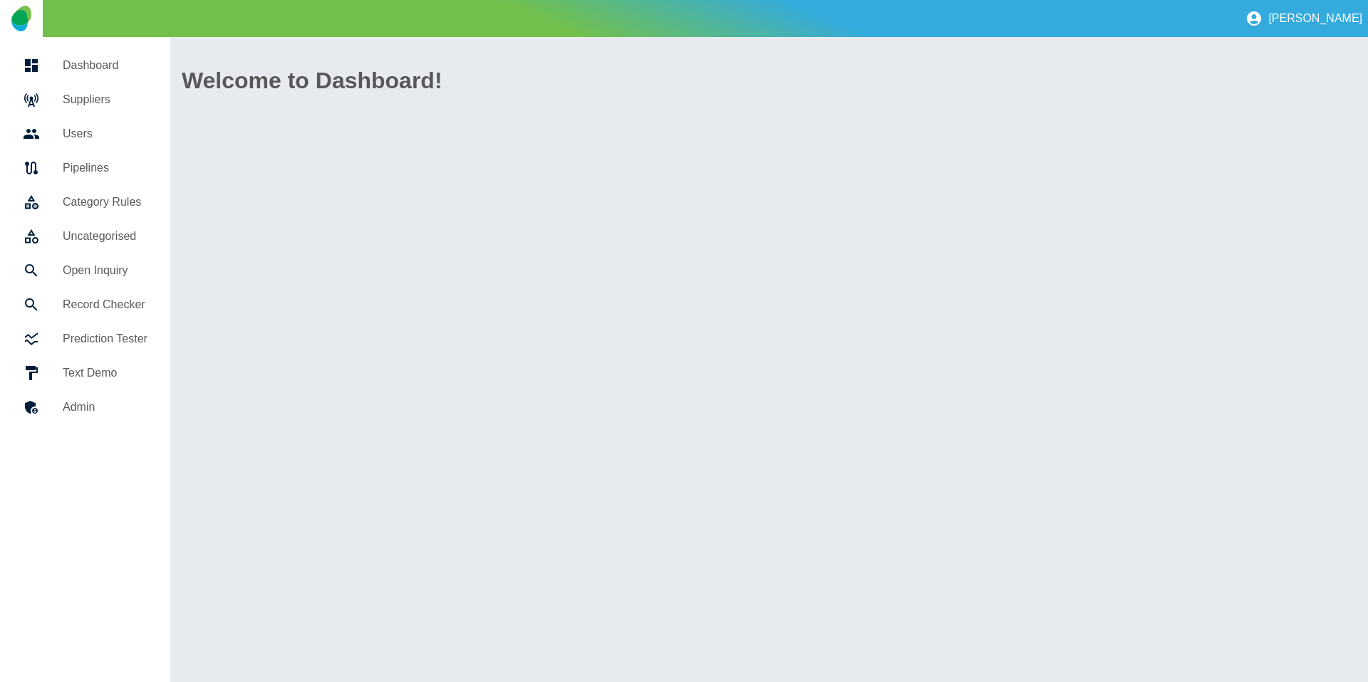
click at [118, 83] on link "Suppliers" at bounding box center [84, 100] width 147 height 34
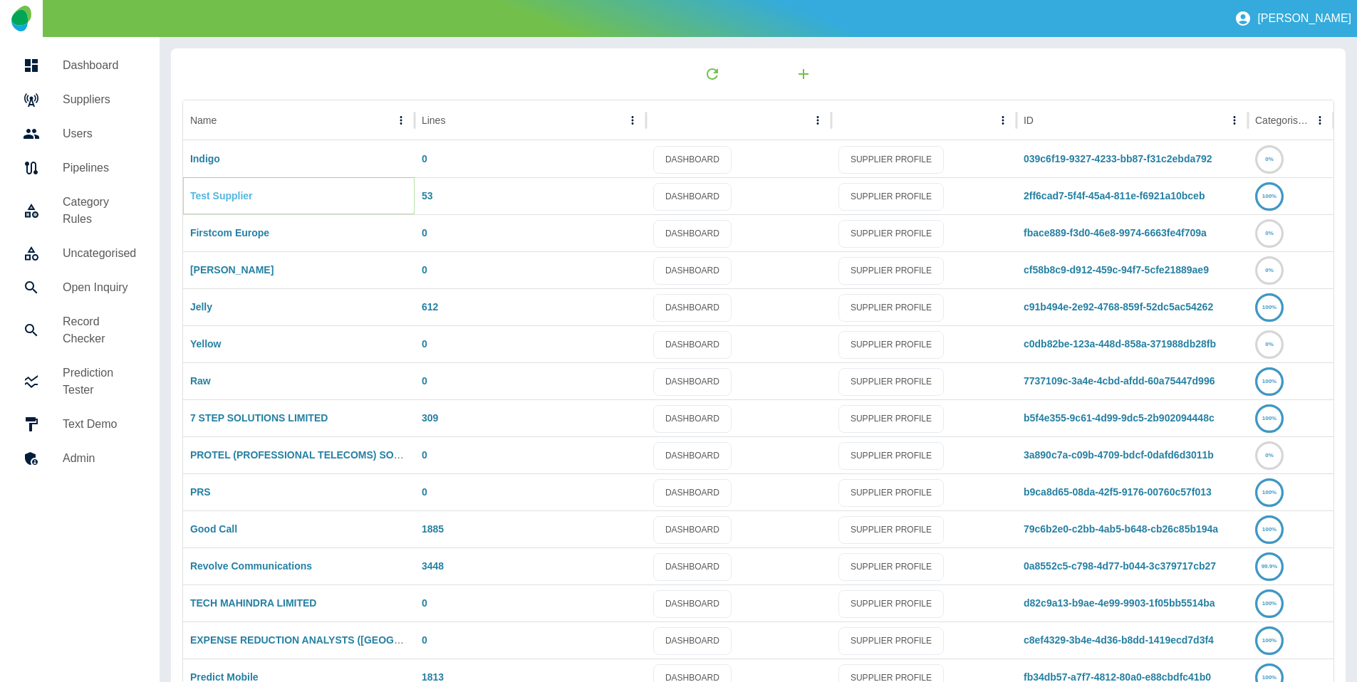
click at [226, 197] on link "Test Supplier" at bounding box center [221, 195] width 63 height 11
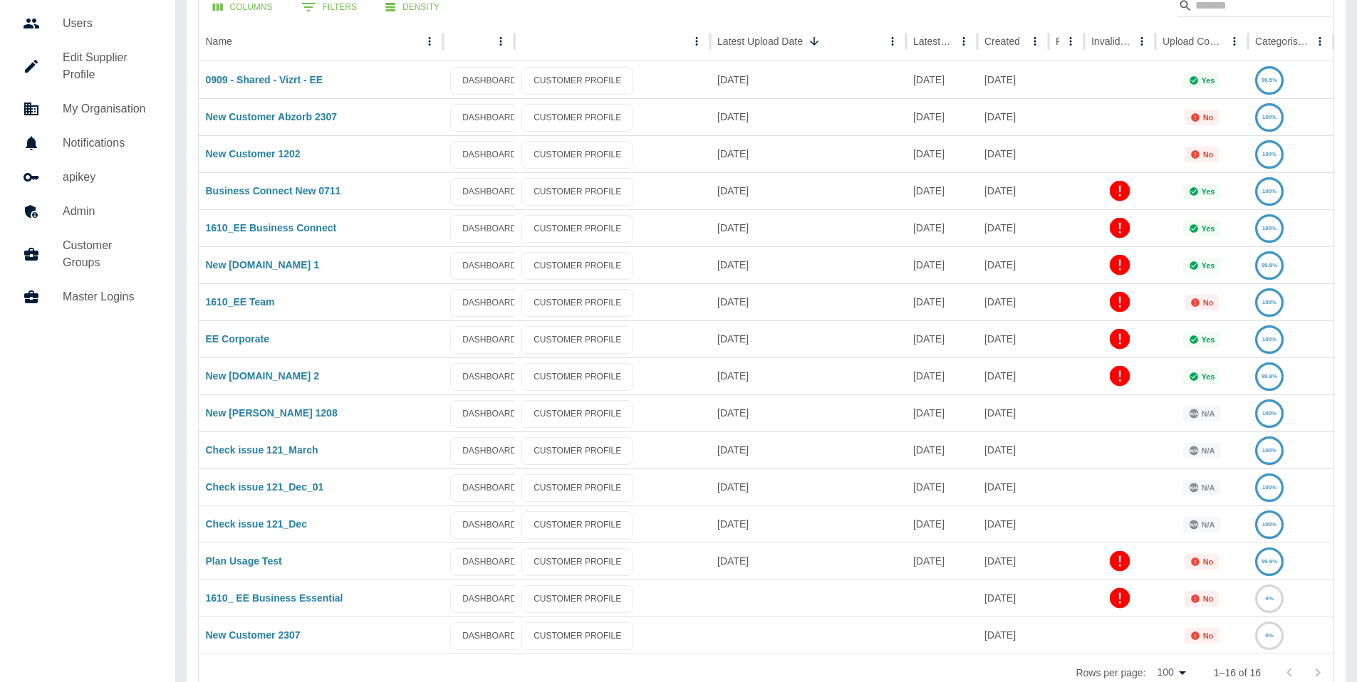
scroll to position [143, 0]
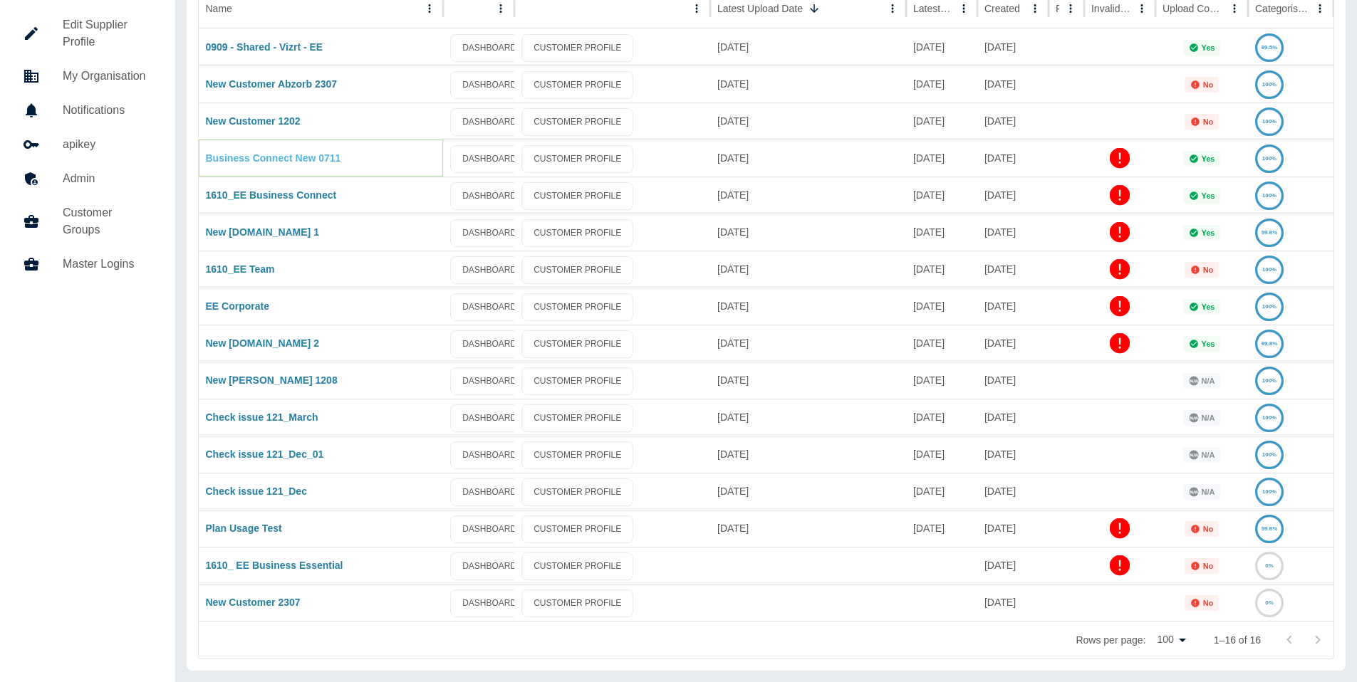
click at [270, 155] on link "Business Connect New 0711" at bounding box center [273, 157] width 135 height 11
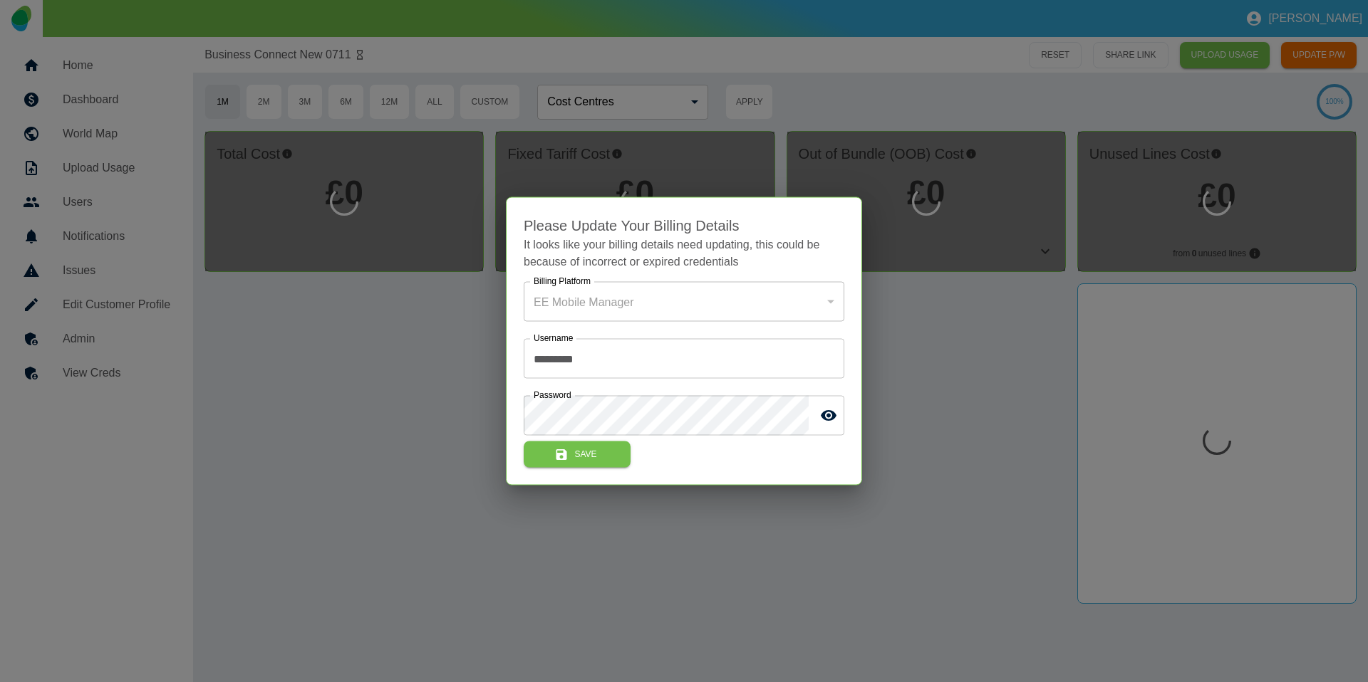
click at [445, 281] on div at bounding box center [684, 341] width 1368 height 682
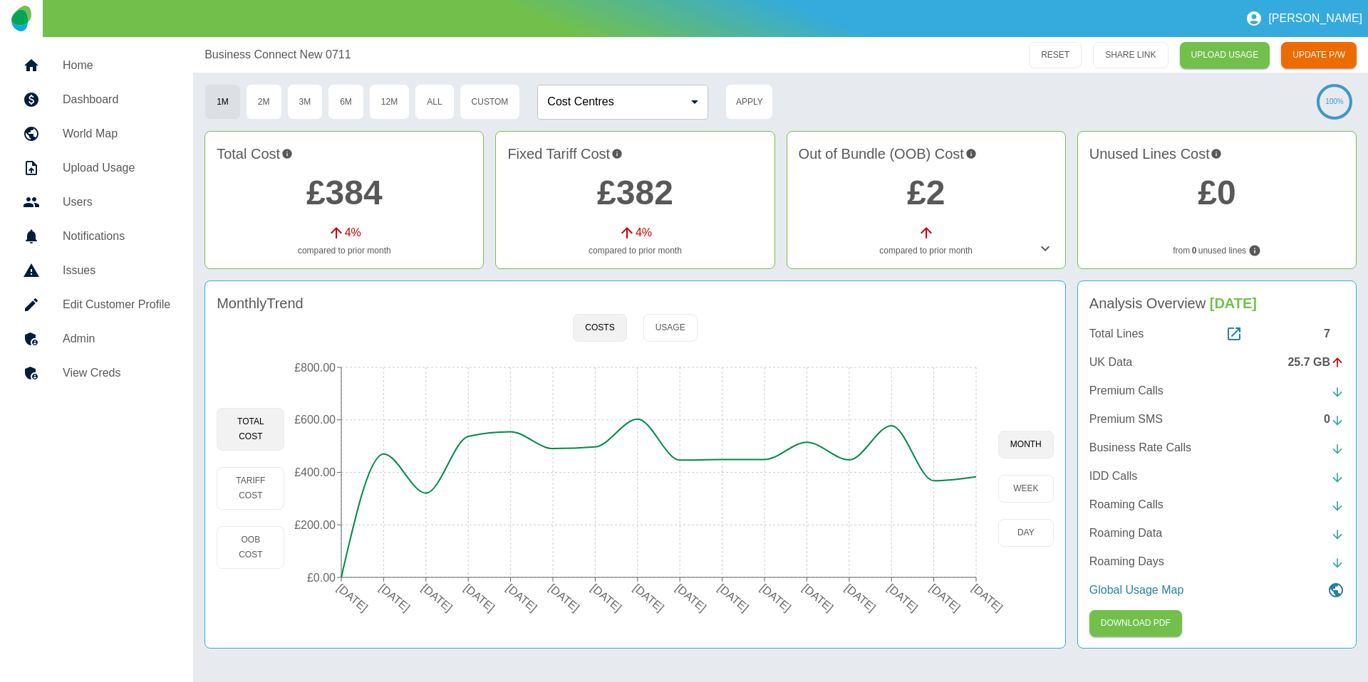
click at [144, 313] on link "Edit Customer Profile" at bounding box center [96, 305] width 170 height 34
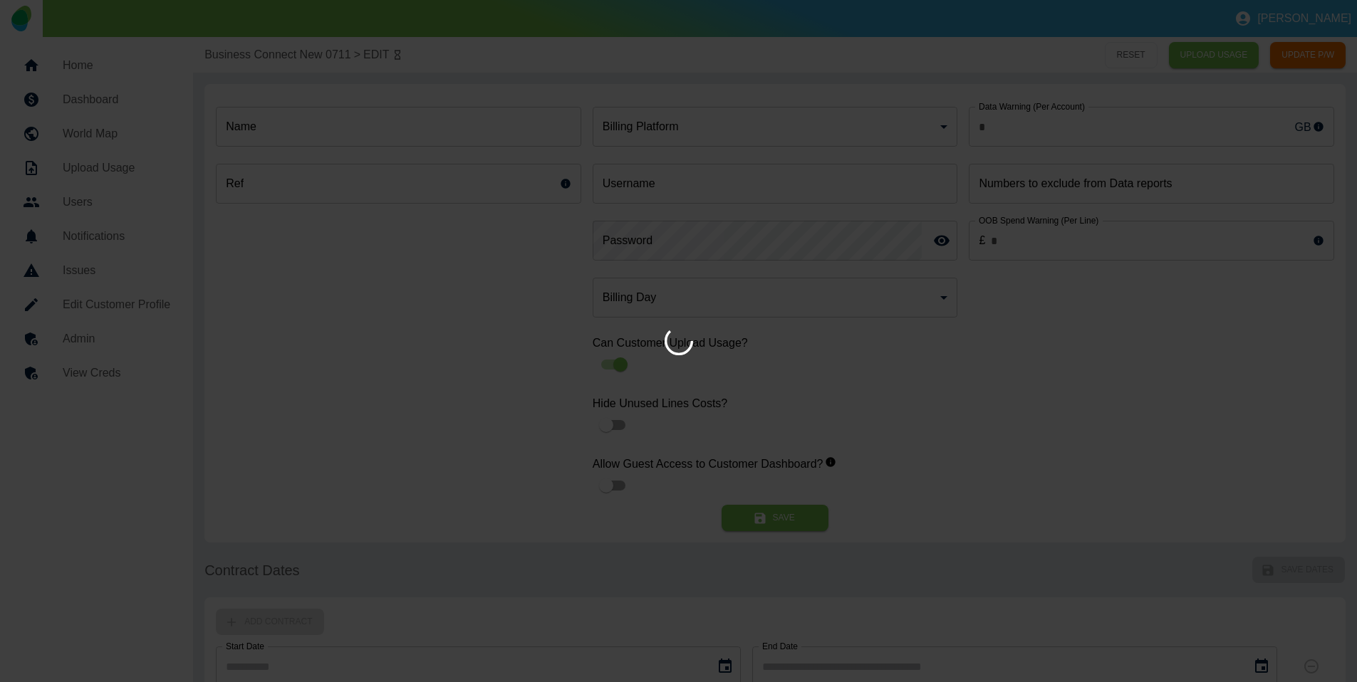
type input "**********"
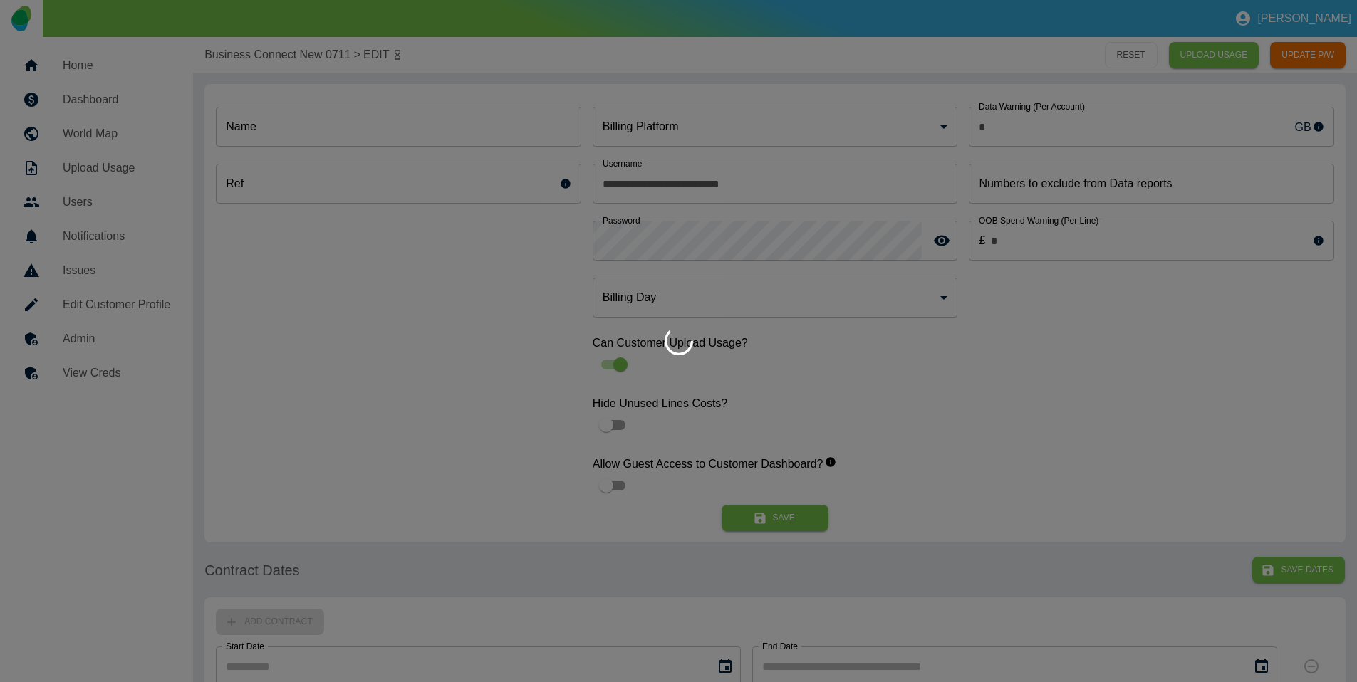
type input "*"
type input "**********"
type input "*"
type input "*********"
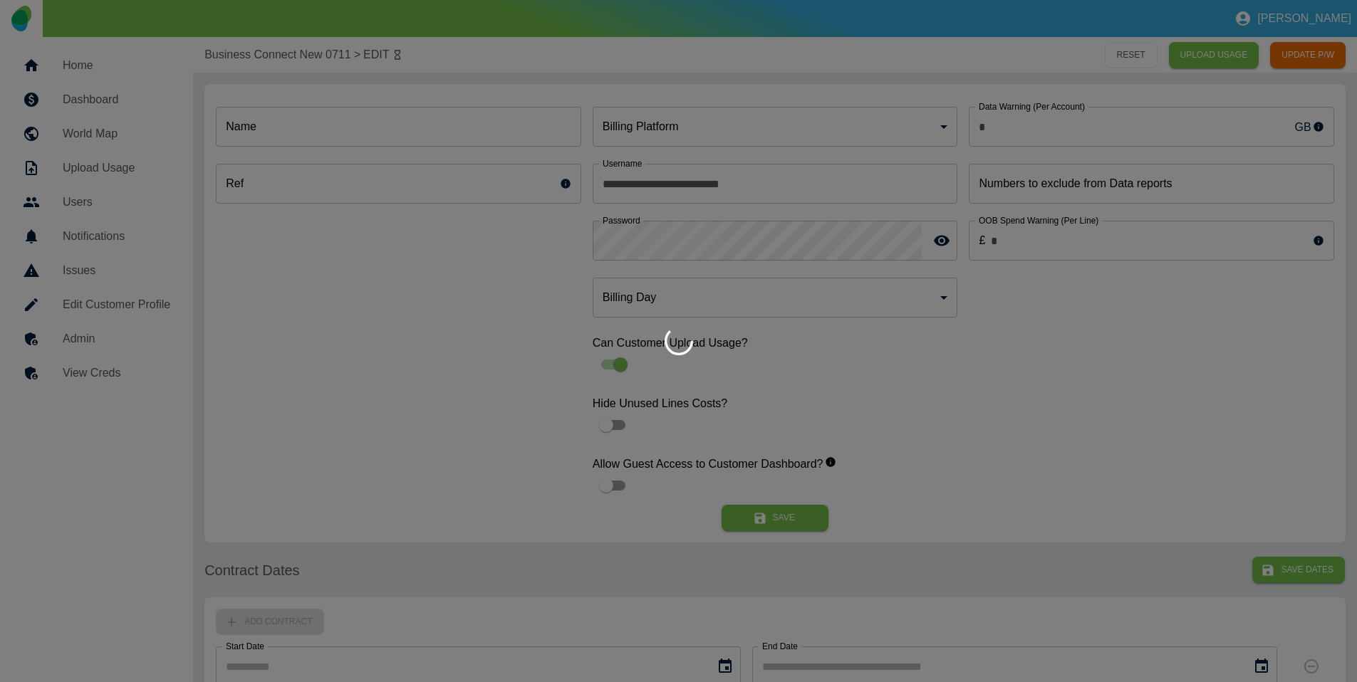
type input "*"
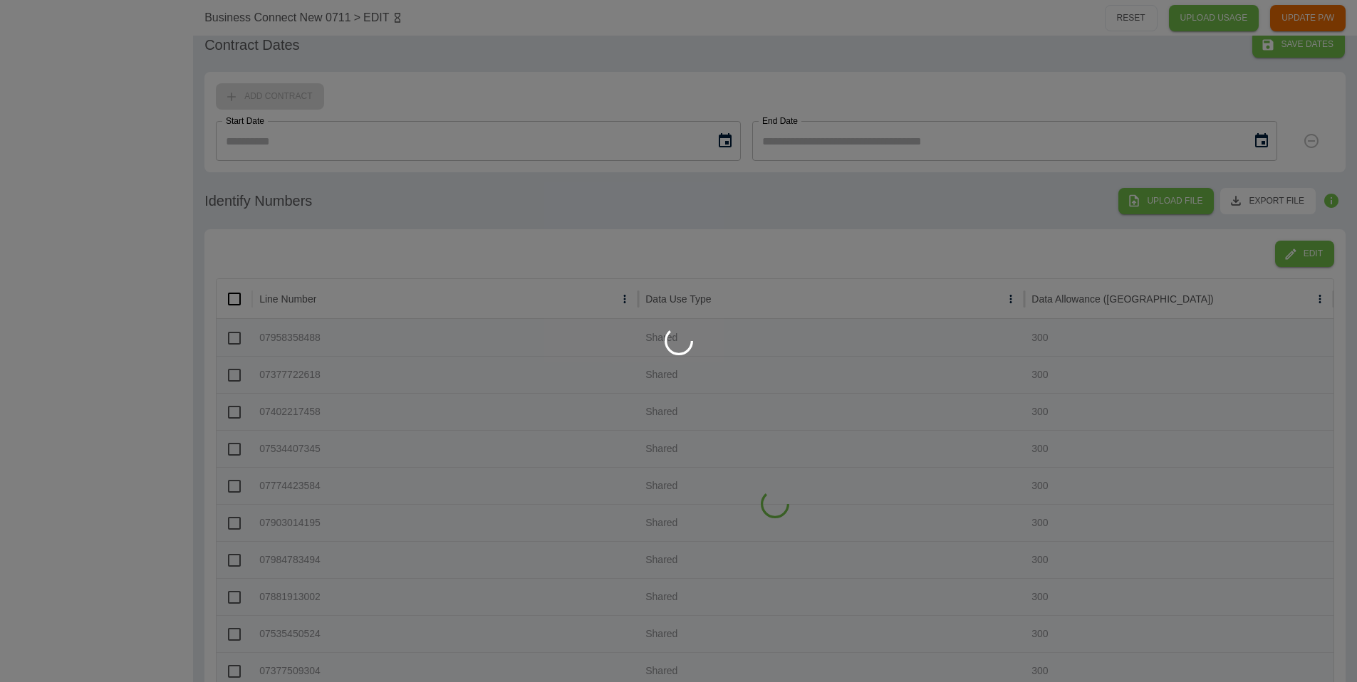
scroll to position [541, 0]
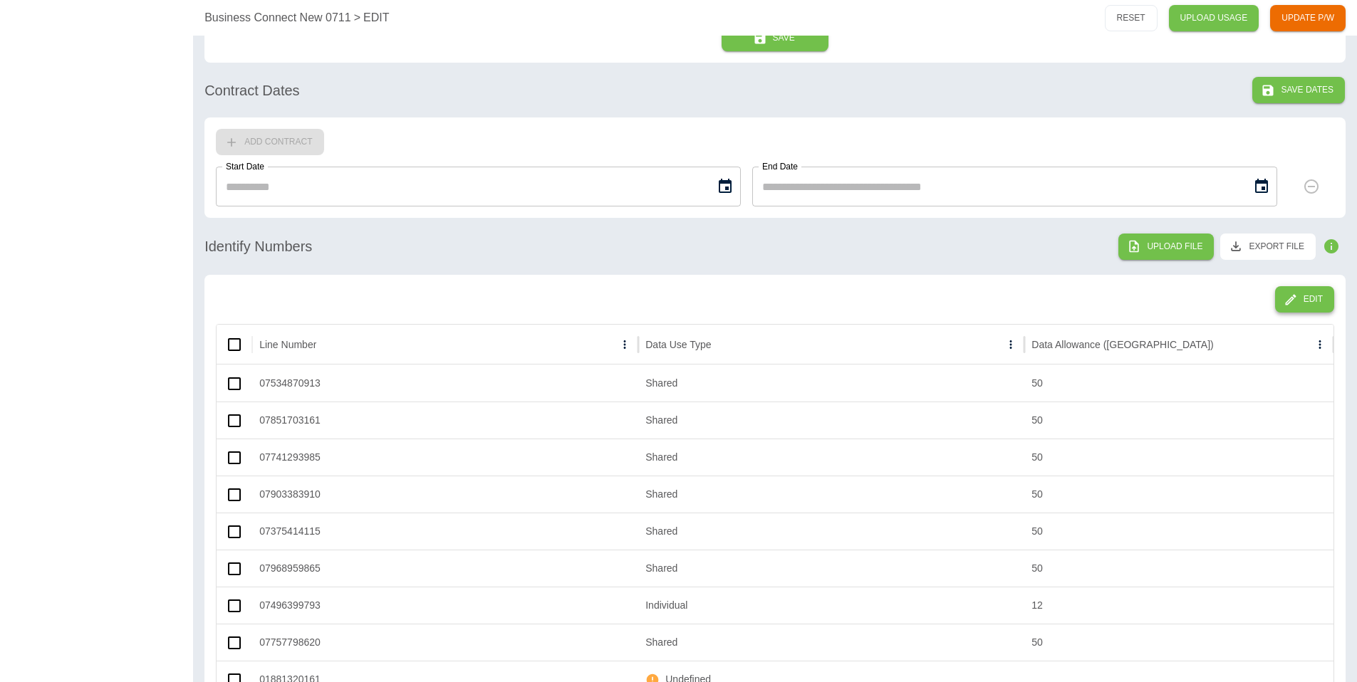
click at [1286, 299] on icon "button" at bounding box center [1290, 300] width 14 height 14
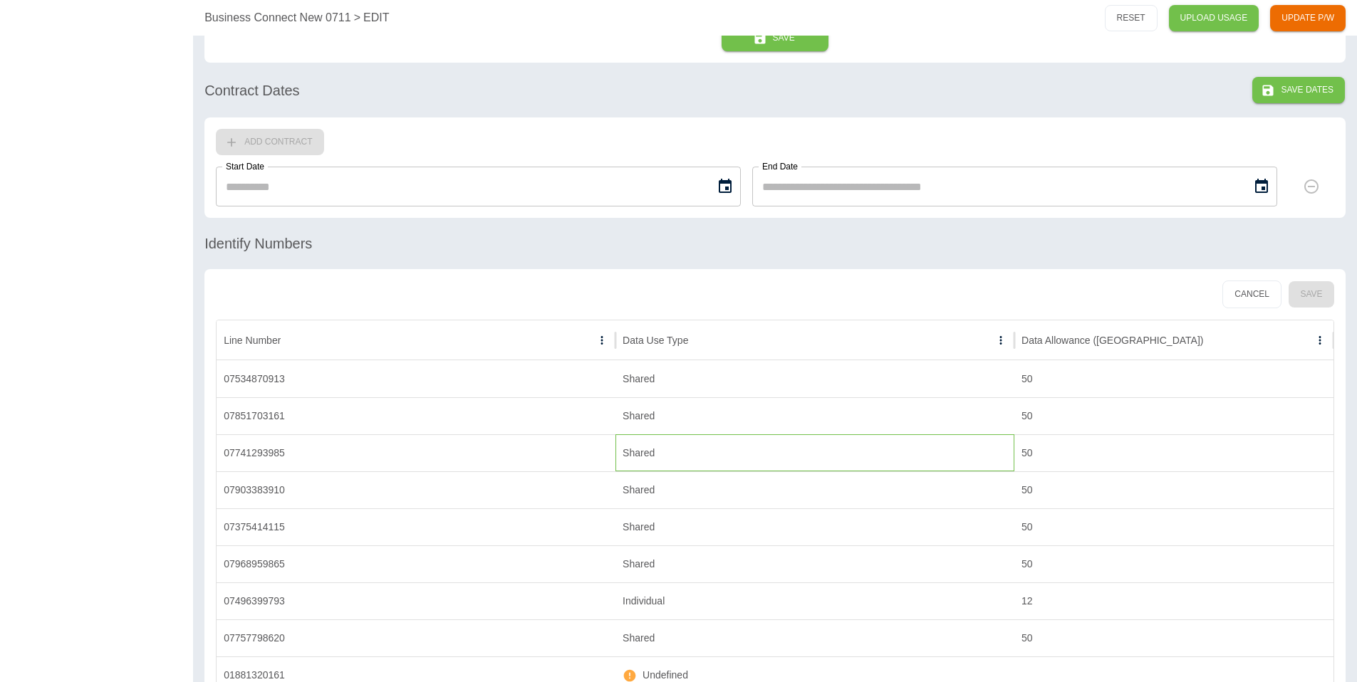
click at [643, 449] on div "Shared" at bounding box center [814, 452] width 399 height 37
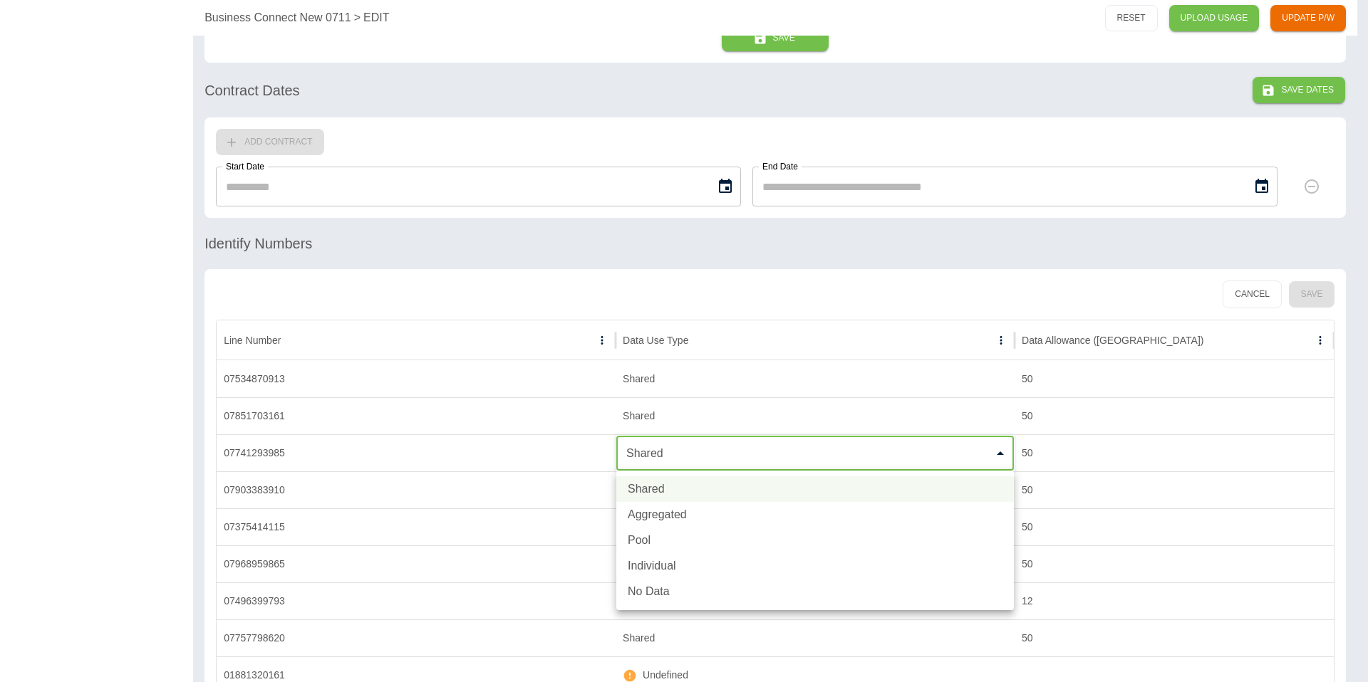
click at [644, 536] on li "Pool" at bounding box center [814, 541] width 397 height 26
type input "****"
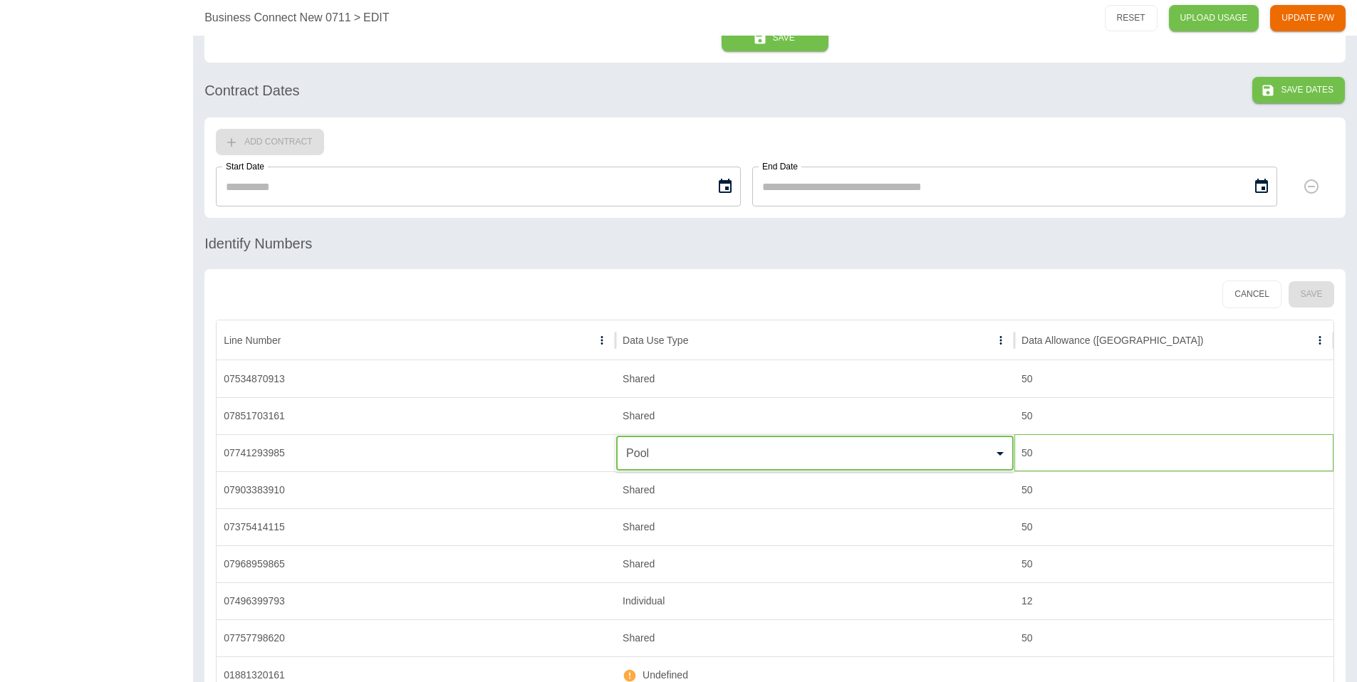
click at [1023, 454] on div "50" at bounding box center [1173, 452] width 319 height 37
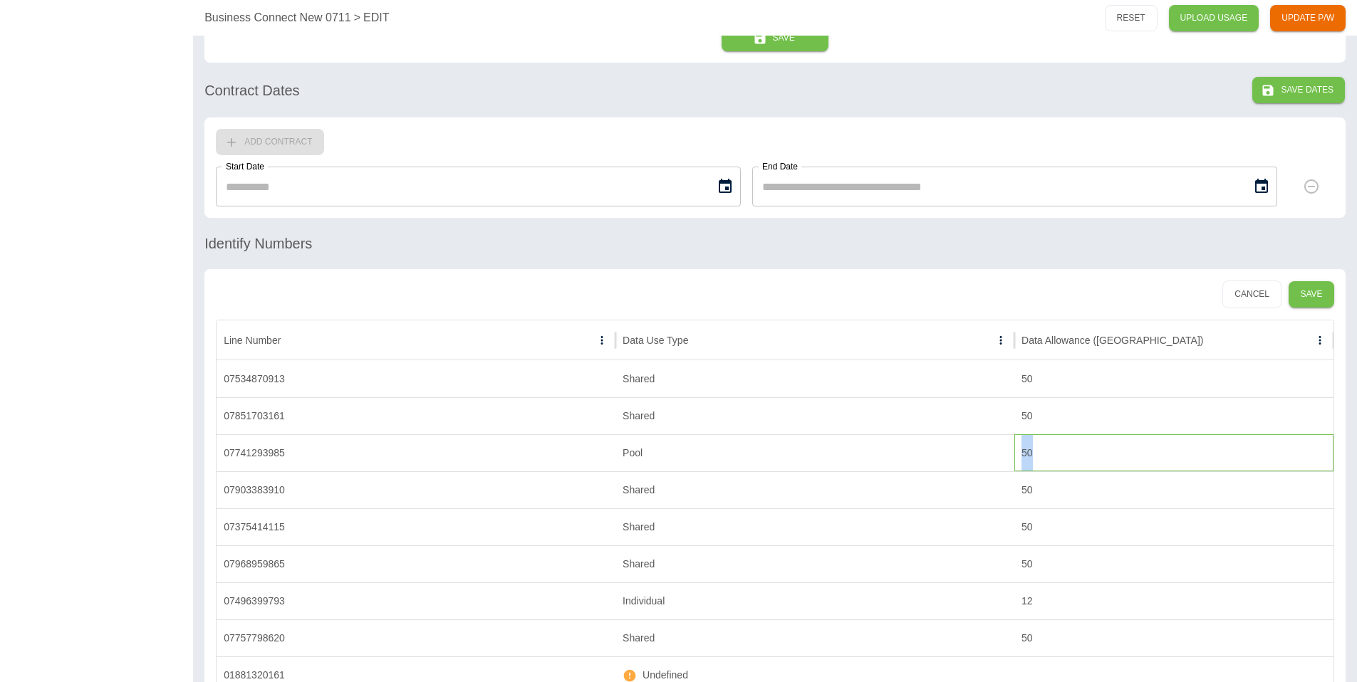
click at [1023, 454] on div "50" at bounding box center [1173, 452] width 319 height 37
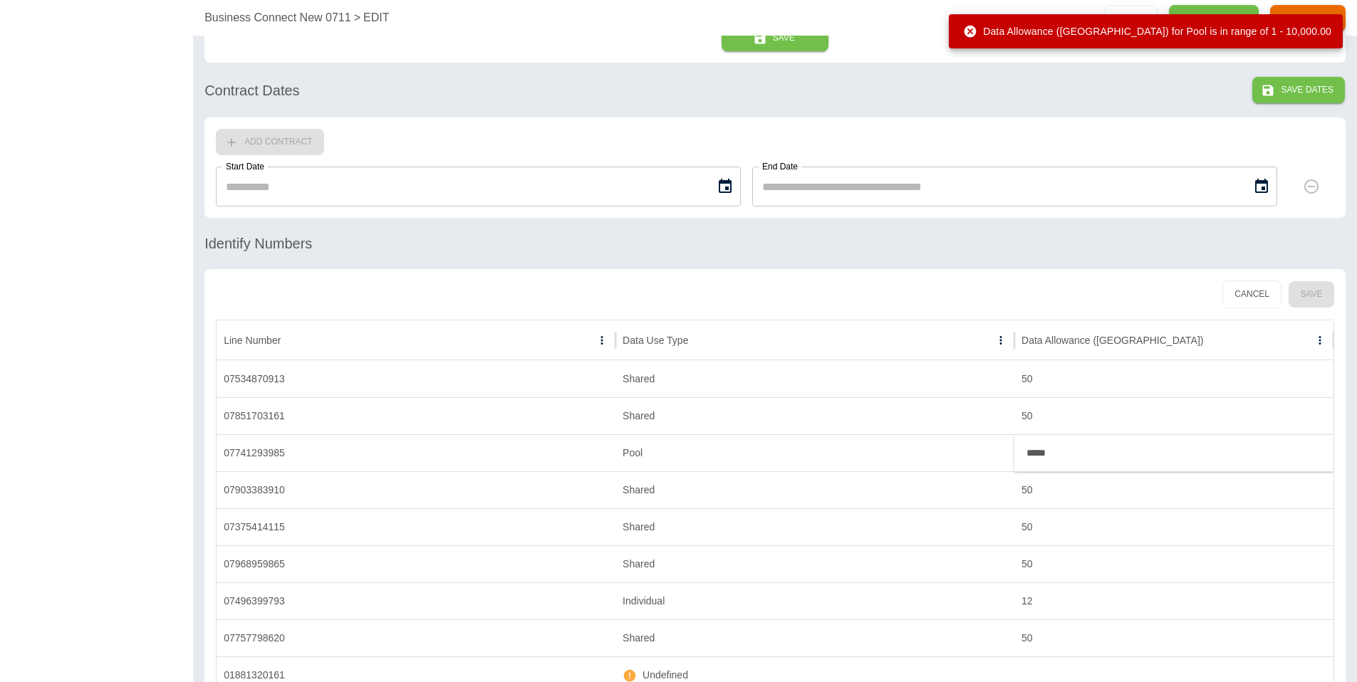
click at [1043, 462] on input "*****" at bounding box center [1174, 453] width 318 height 33
type input "***"
click at [1303, 296] on button "Save" at bounding box center [1311, 294] width 46 height 26
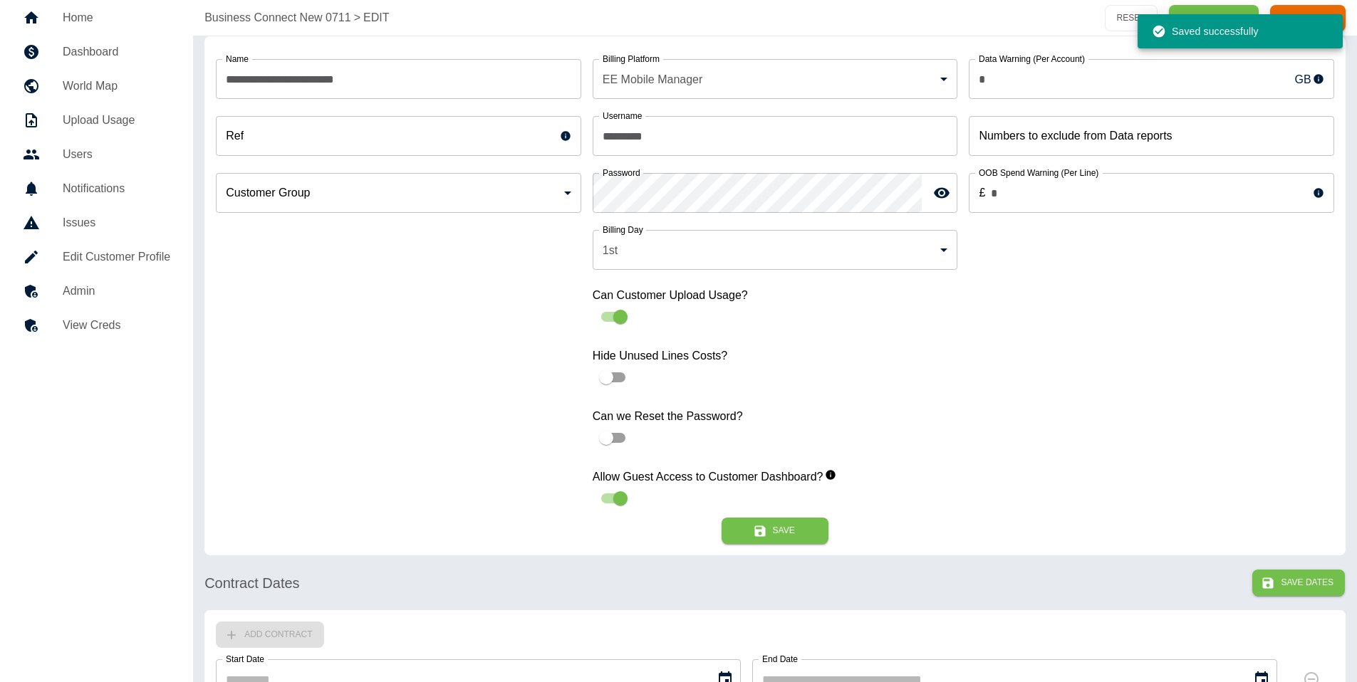
scroll to position [0, 0]
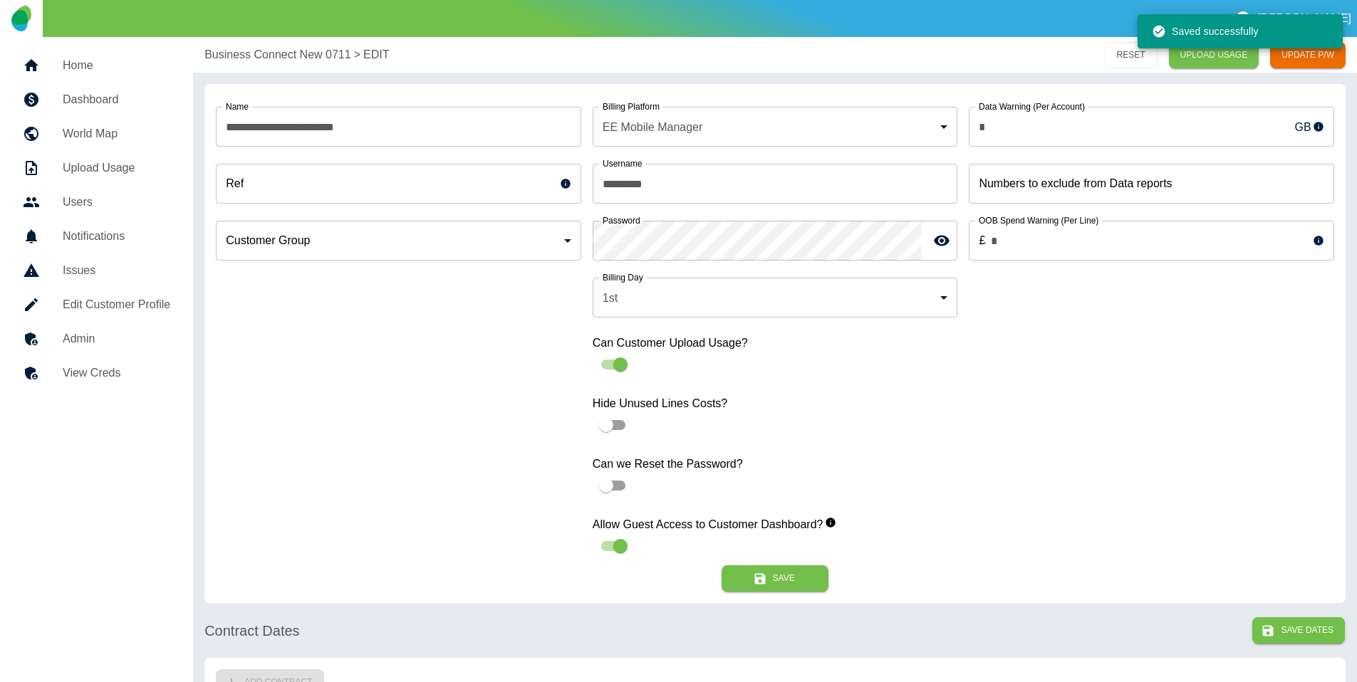
click at [99, 94] on h5 "Dashboard" at bounding box center [117, 99] width 108 height 17
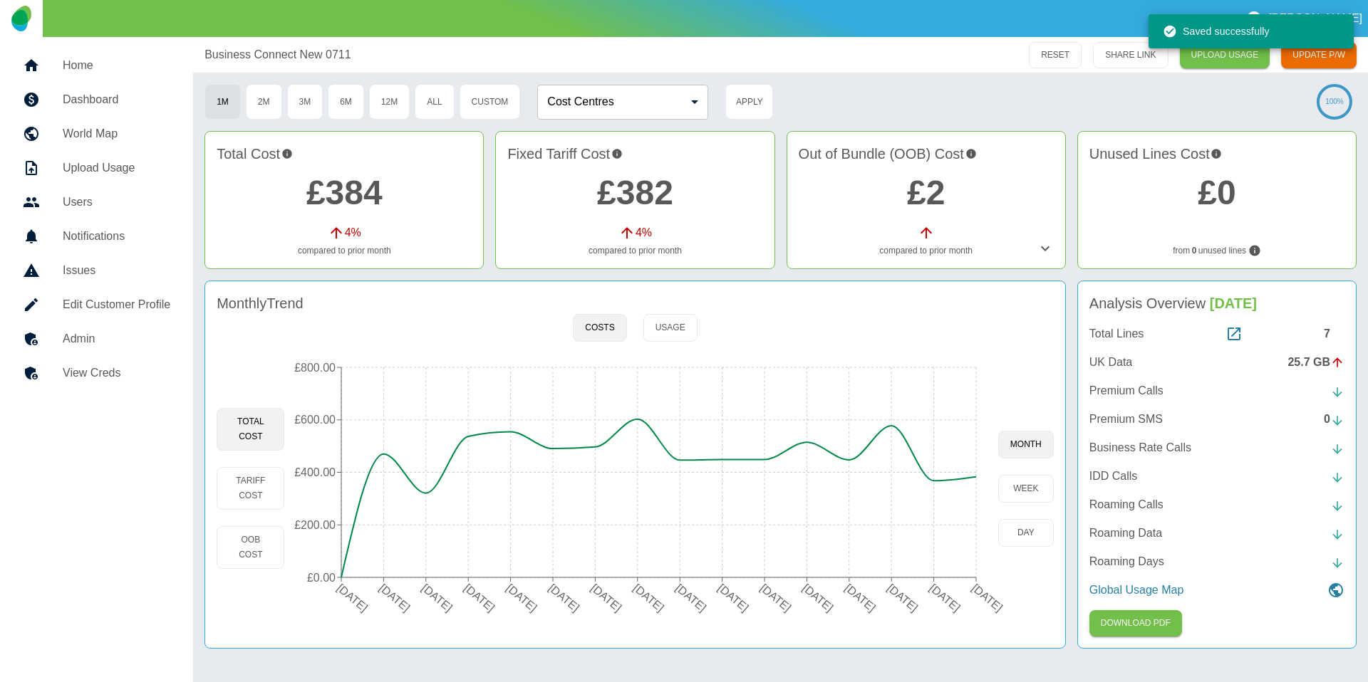
click at [1331, 333] on div "7" at bounding box center [1333, 334] width 21 height 17
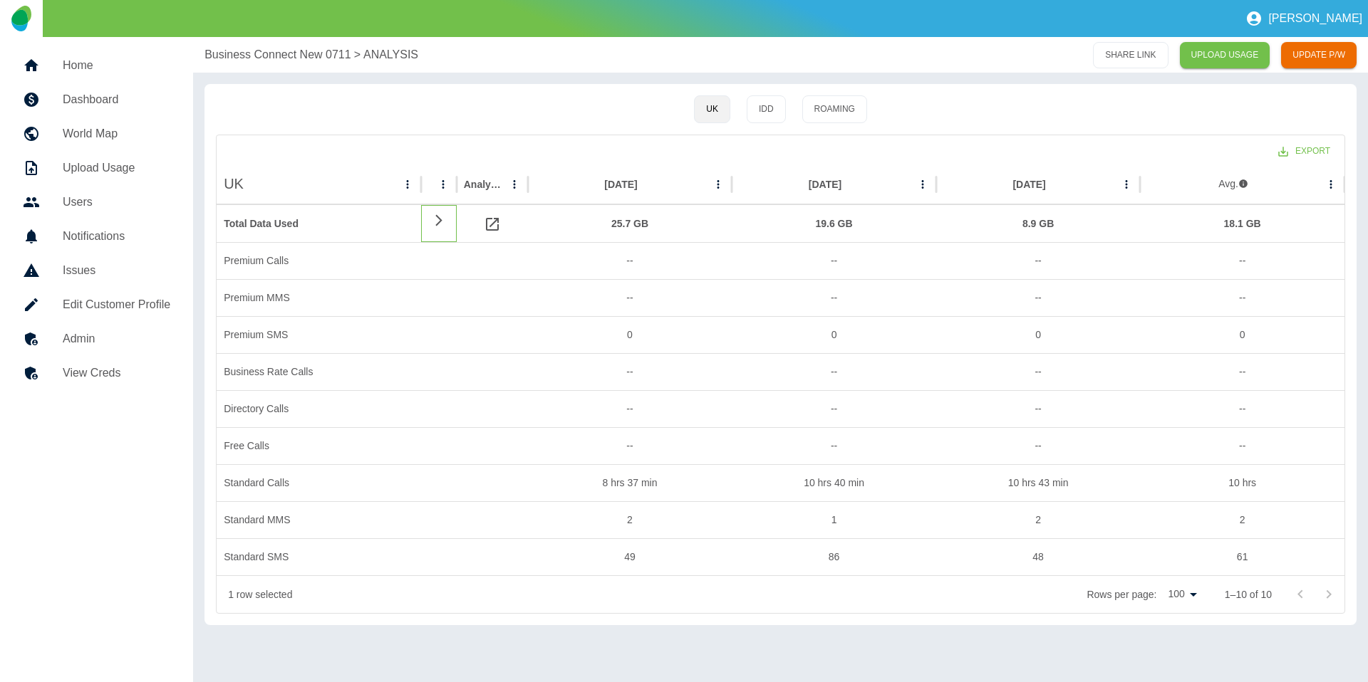
click at [430, 223] on icon at bounding box center [438, 221] width 17 height 14
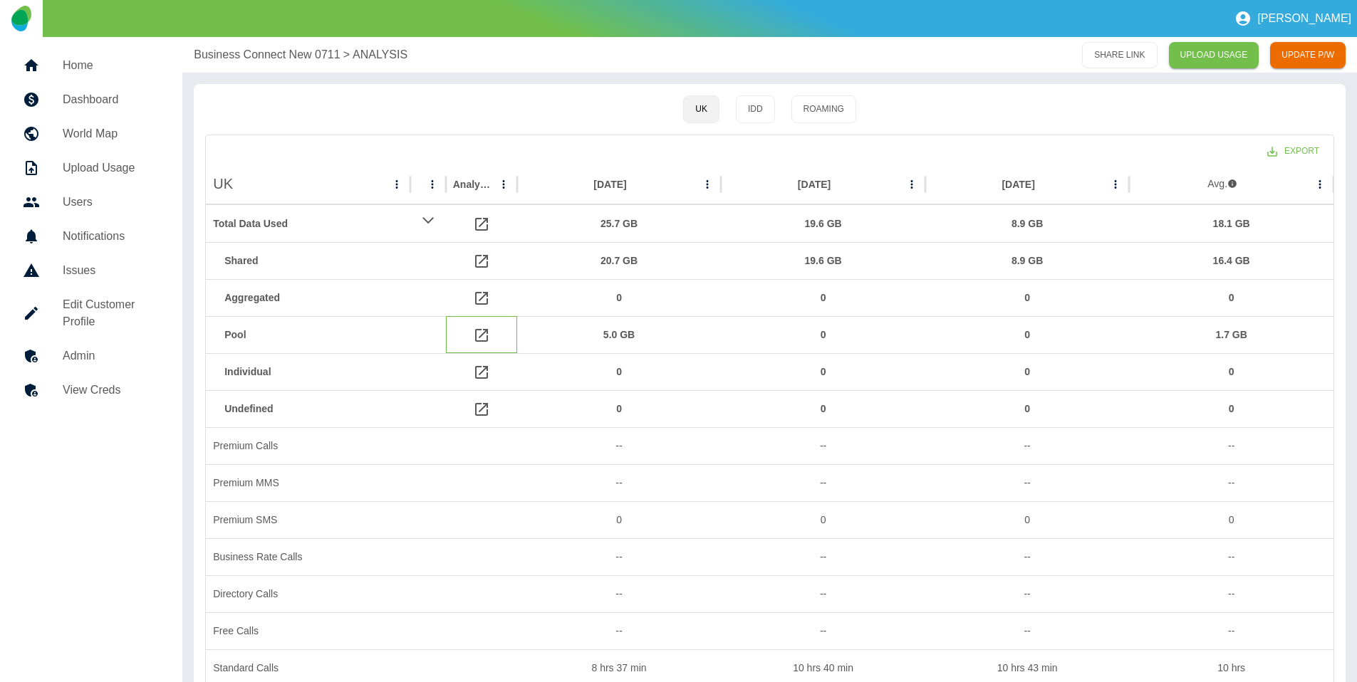
click at [480, 335] on icon at bounding box center [481, 335] width 13 height 13
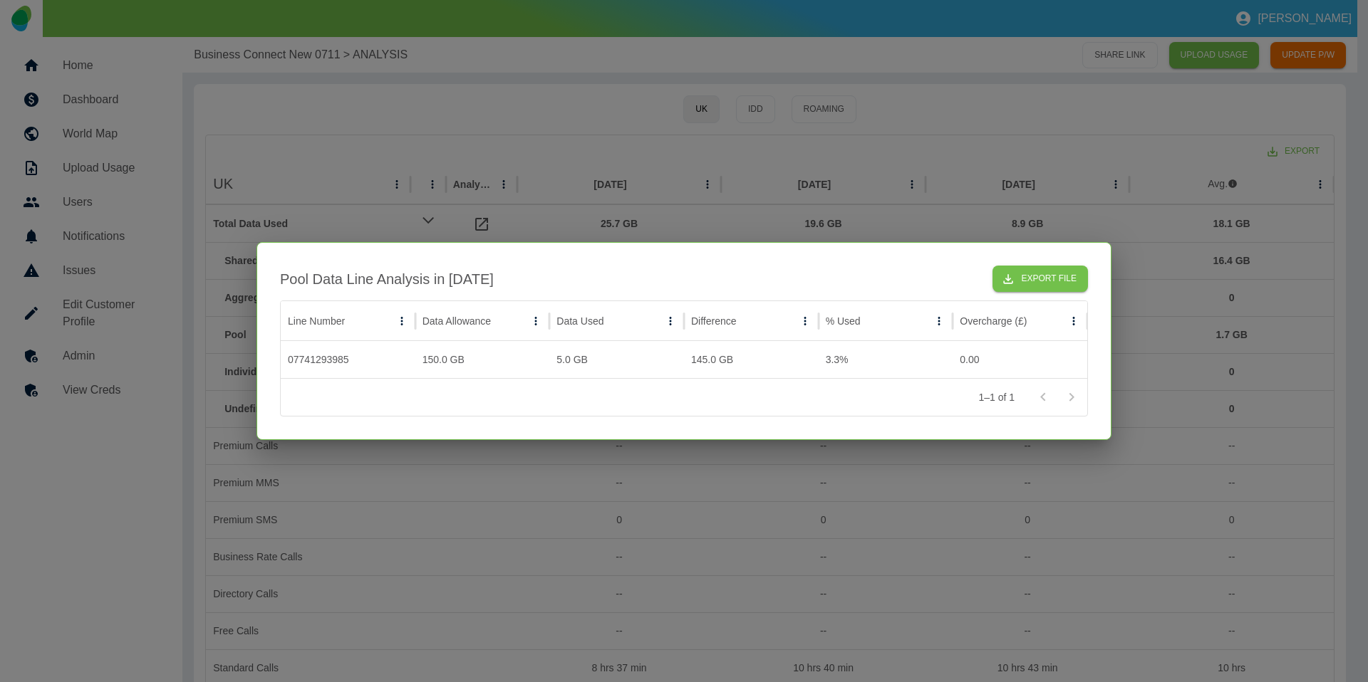
click at [615, 192] on div at bounding box center [684, 341] width 1368 height 682
click at [615, 192] on div "Dec 2024" at bounding box center [611, 184] width 174 height 39
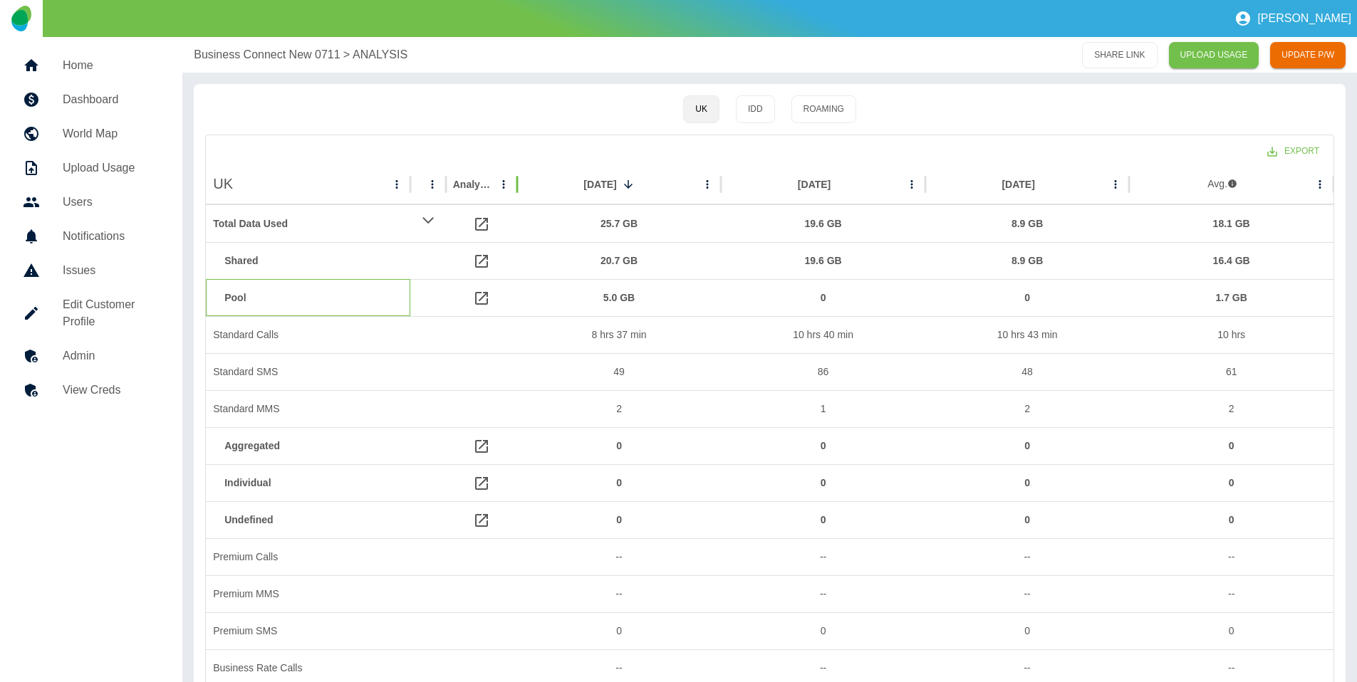
click at [405, 308] on div "Pool" at bounding box center [308, 297] width 204 height 37
click at [422, 308] on div at bounding box center [428, 297] width 36 height 37
click at [428, 222] on icon at bounding box center [427, 220] width 11 height 6
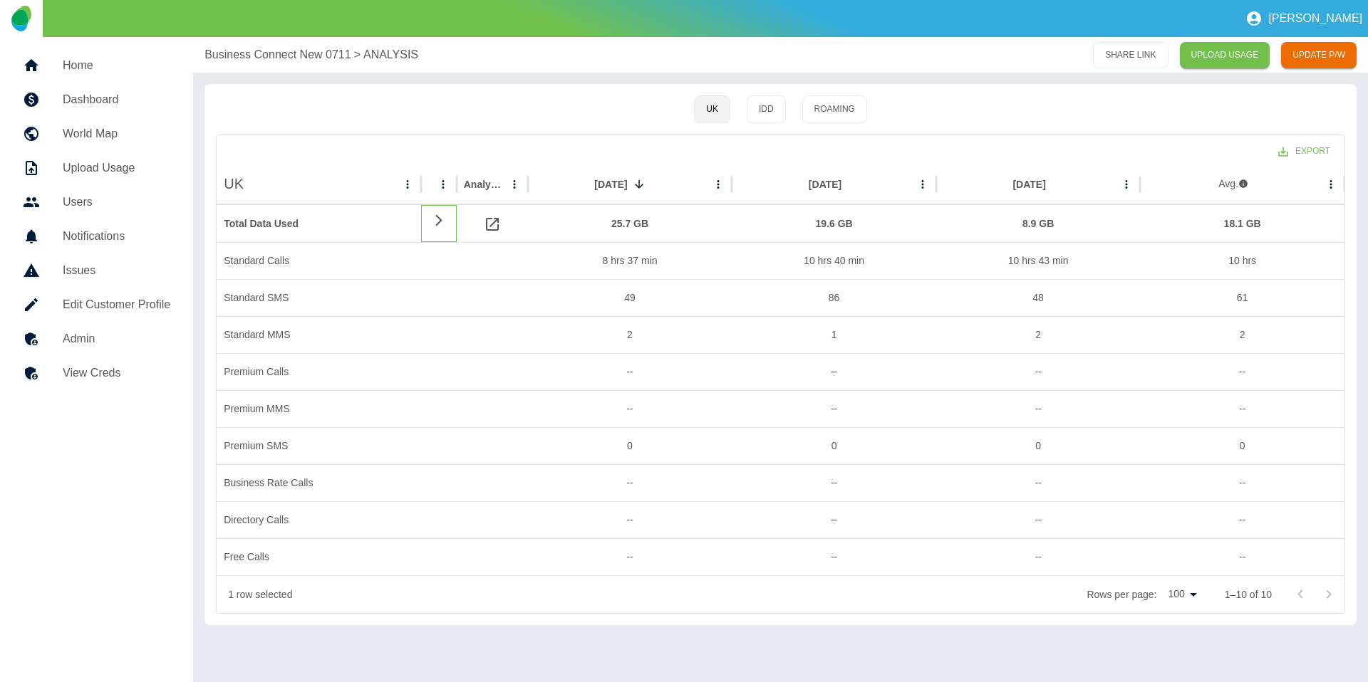
click at [428, 222] on div at bounding box center [439, 223] width 36 height 37
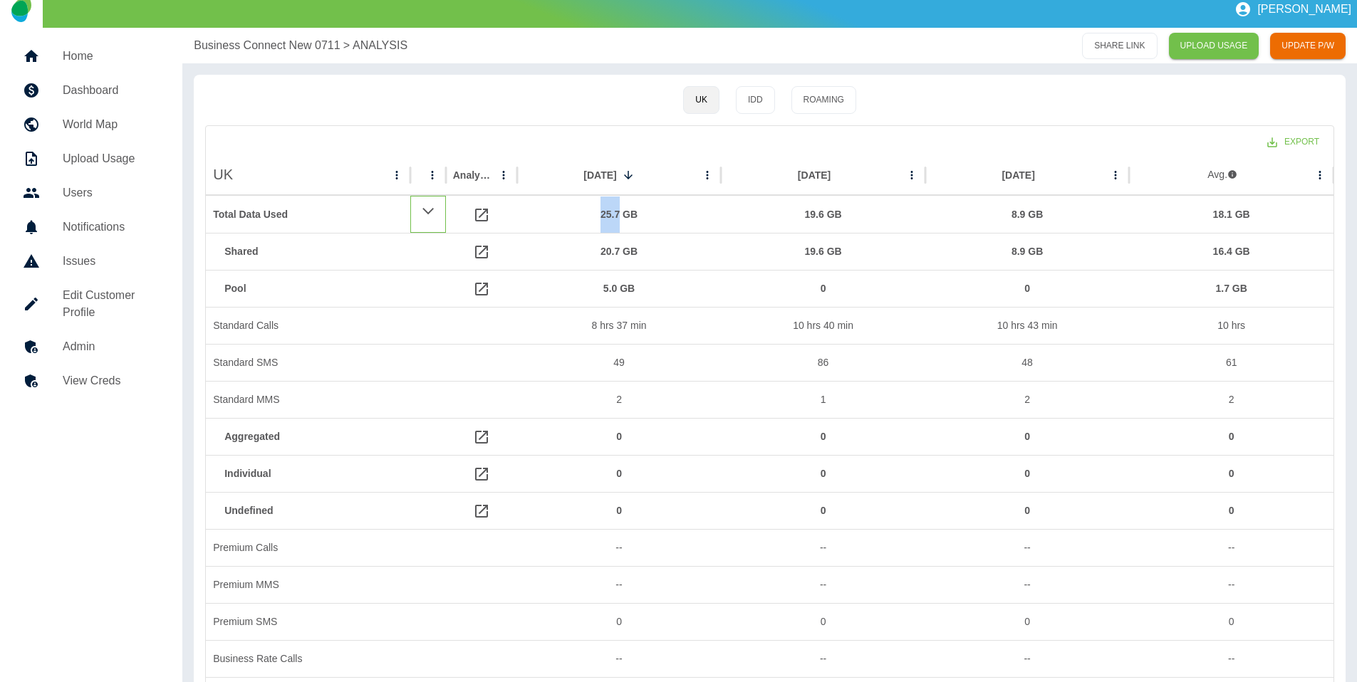
scroll to position [10, 0]
click at [83, 473] on nav "Home Dashboard World Map Upload Usage Users Notifications Issues Edit Customer …" at bounding box center [91, 419] width 182 height 785
drag, startPoint x: 280, startPoint y: 328, endPoint x: 215, endPoint y: 315, distance: 66.1
click at [215, 315] on div "Standard Calls" at bounding box center [308, 324] width 204 height 37
copy div "Standard Calls"
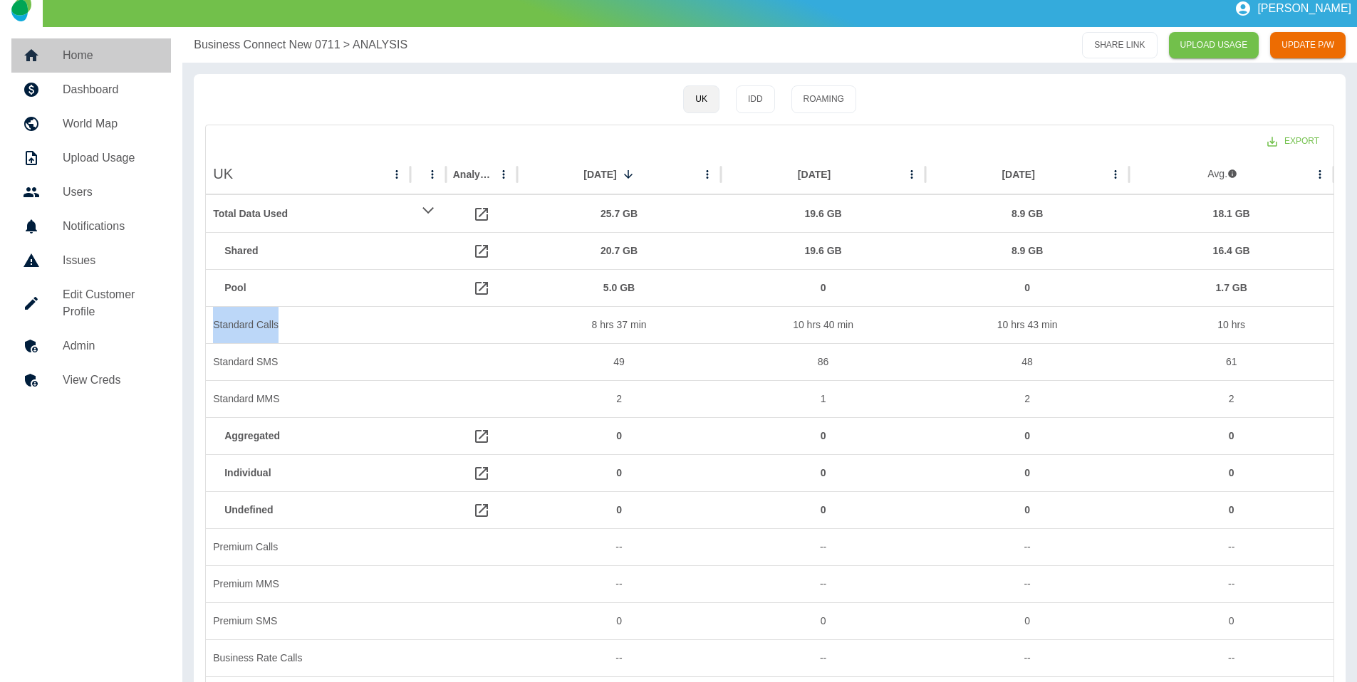
click at [94, 65] on link "Home" at bounding box center [91, 55] width 160 height 34
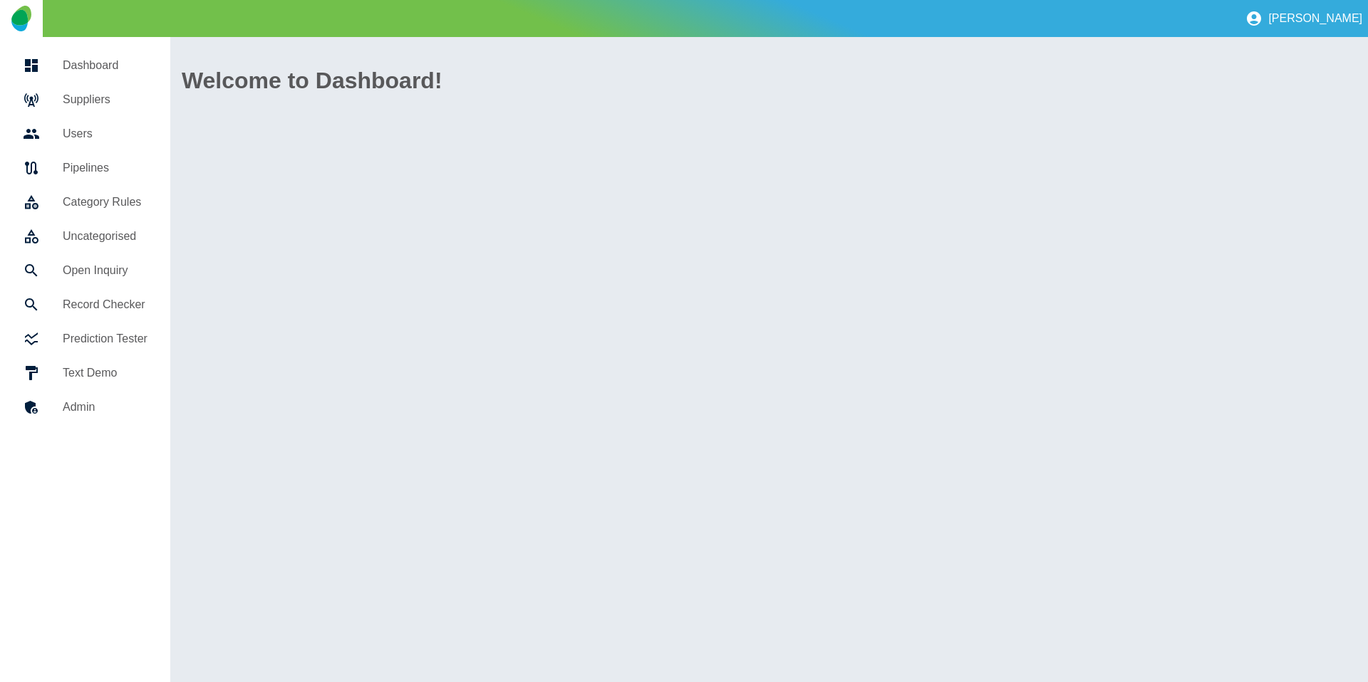
click at [91, 89] on link "Suppliers" at bounding box center [84, 100] width 147 height 34
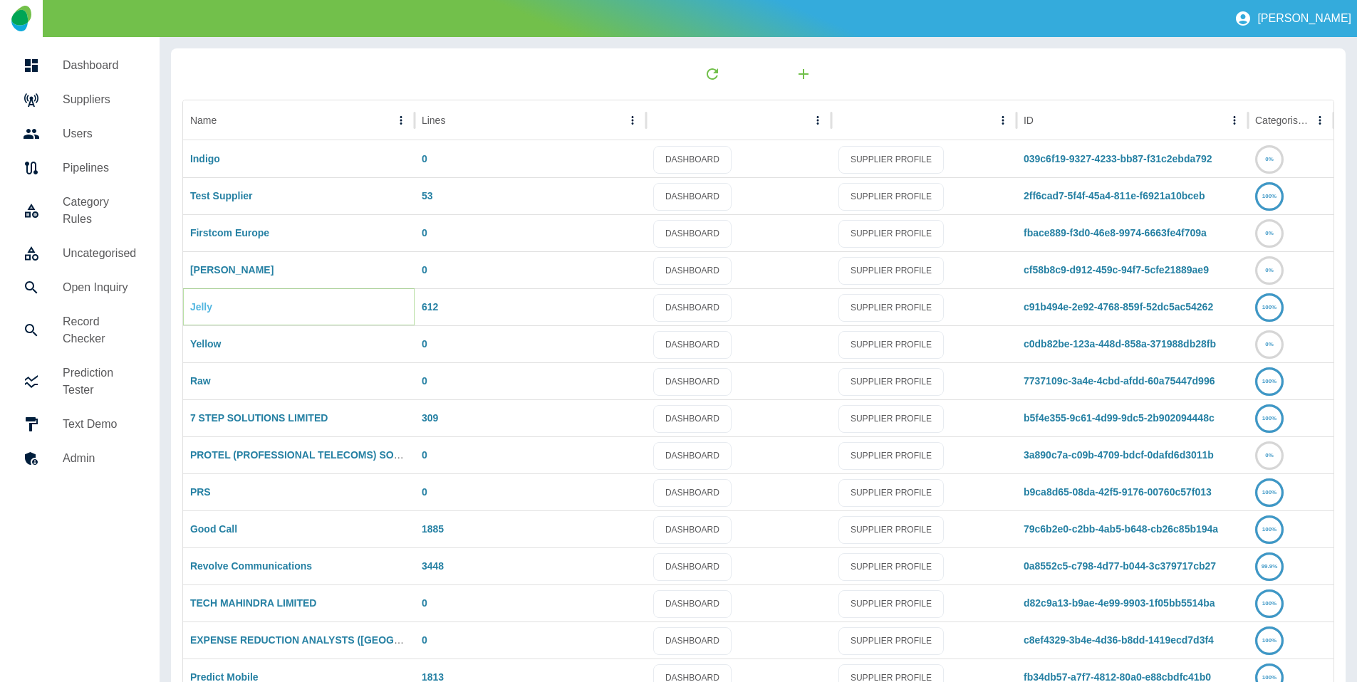
click at [198, 308] on link "Jelly" at bounding box center [201, 306] width 22 height 11
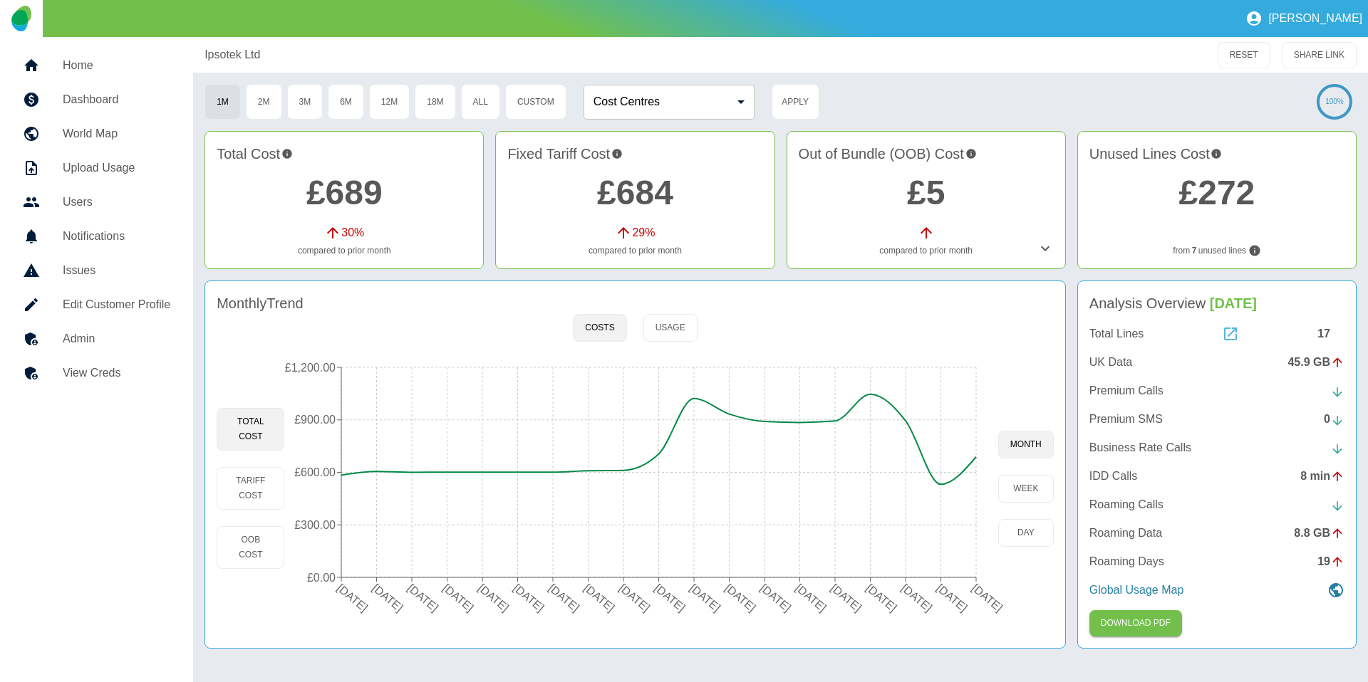
click at [1231, 338] on icon at bounding box center [1230, 334] width 17 height 17
click at [1326, 332] on div "17" at bounding box center [1330, 334] width 27 height 17
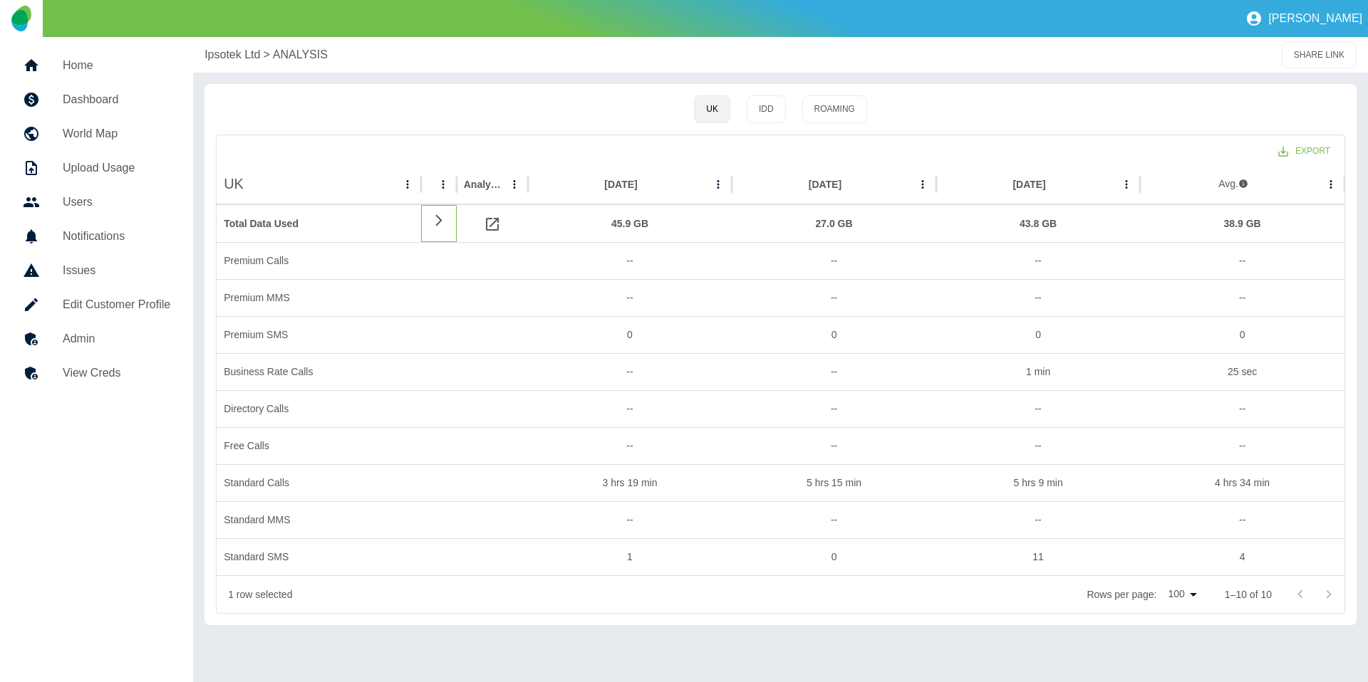
click at [439, 221] on icon at bounding box center [438, 221] width 17 height 14
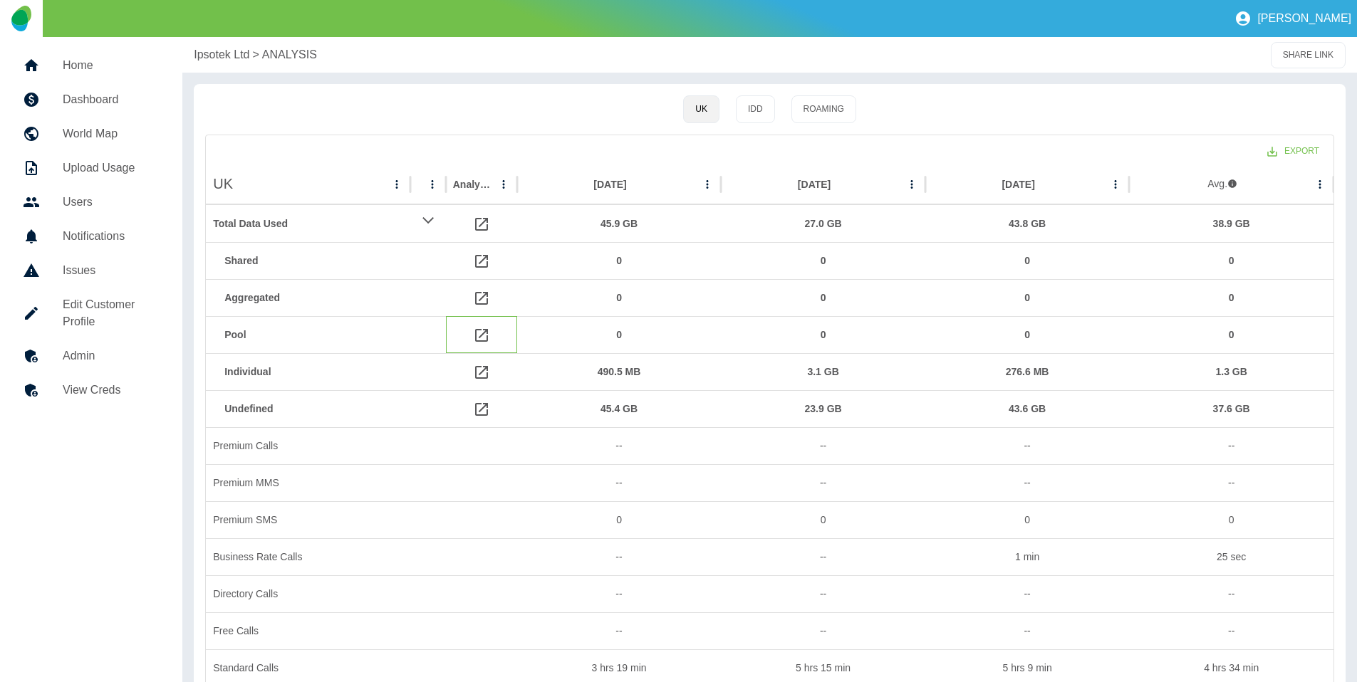
click at [481, 332] on icon at bounding box center [481, 335] width 17 height 17
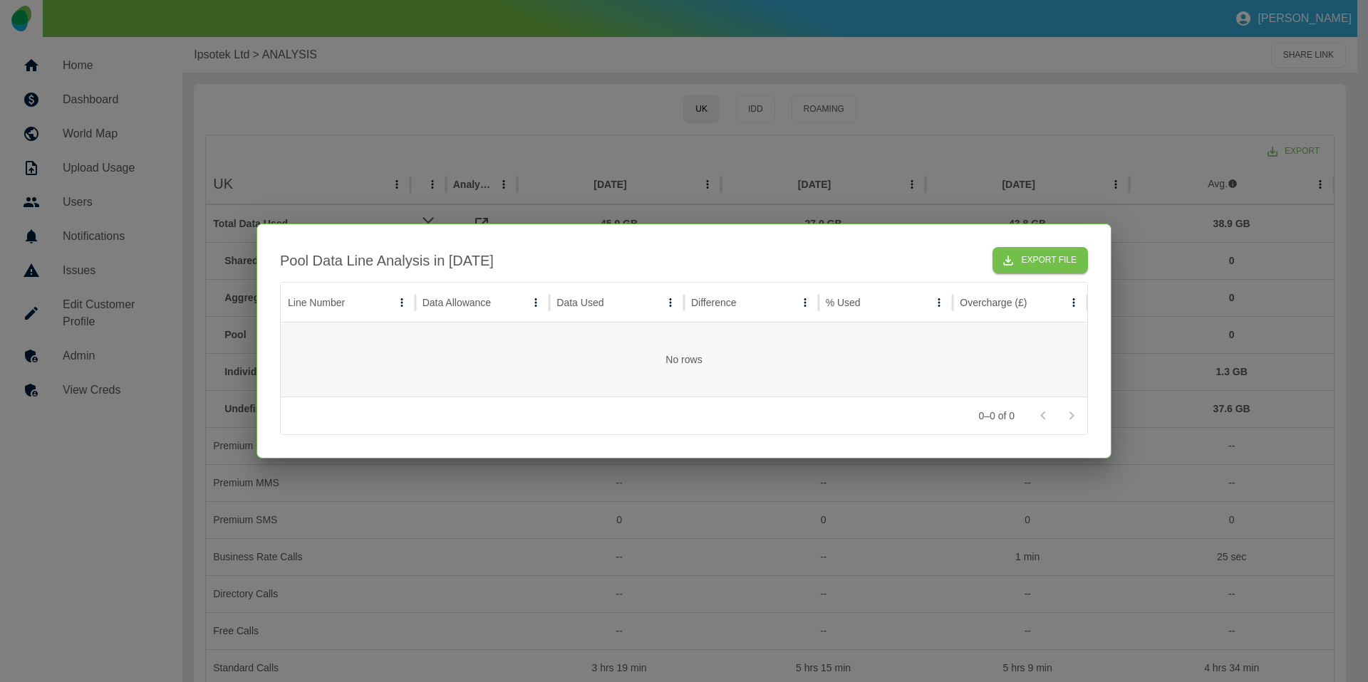
click at [481, 484] on div at bounding box center [684, 341] width 1368 height 682
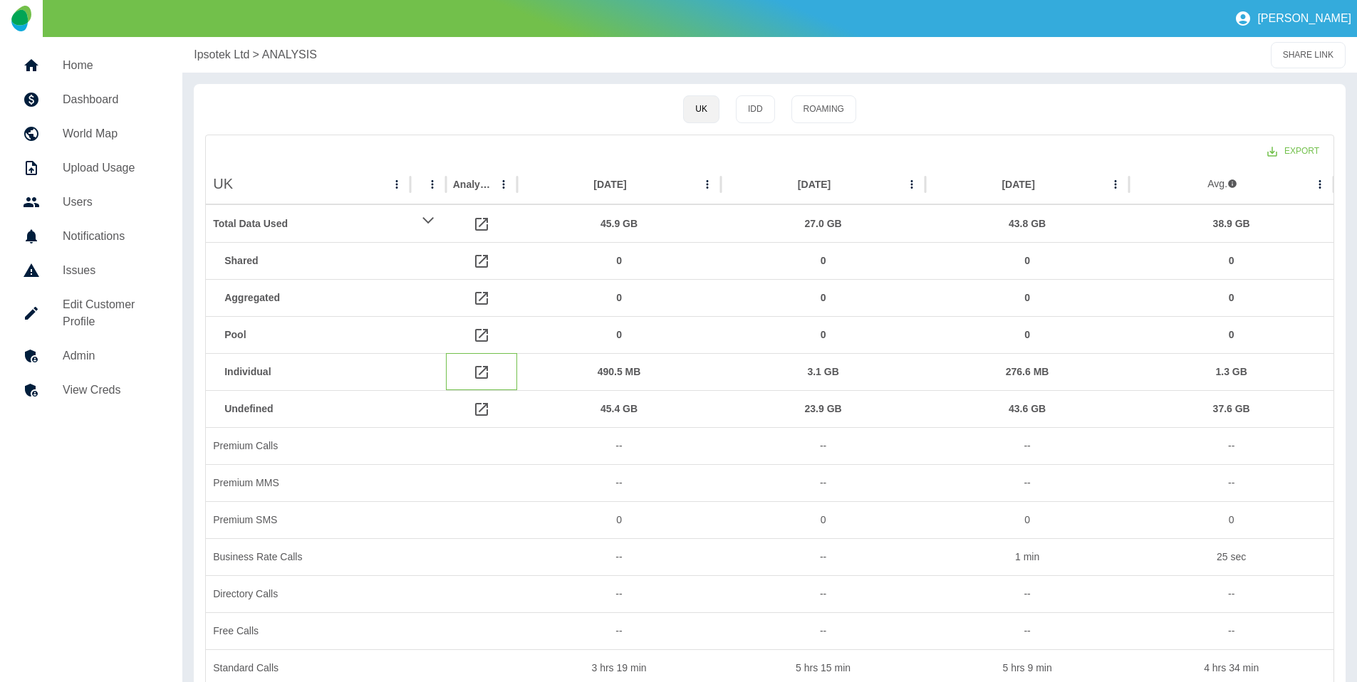
click at [481, 368] on icon at bounding box center [481, 372] width 17 height 17
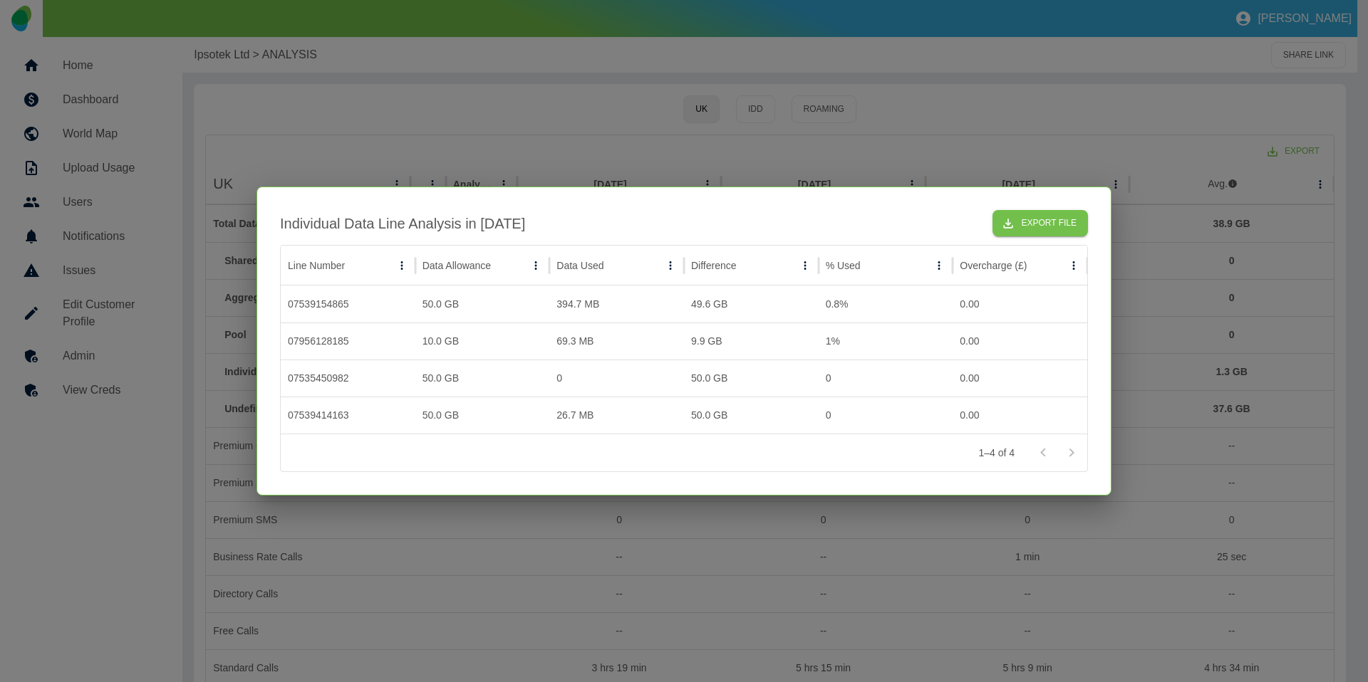
click at [529, 538] on div at bounding box center [684, 341] width 1368 height 682
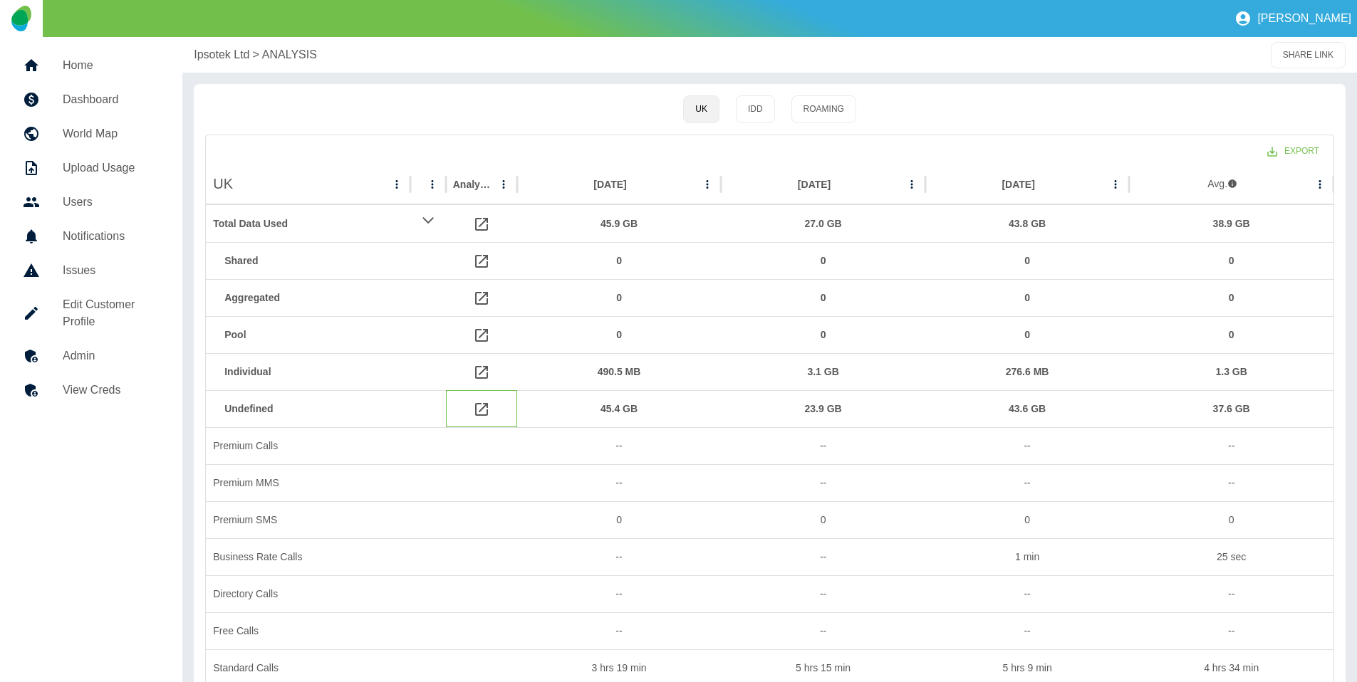
click at [476, 403] on icon at bounding box center [481, 409] width 13 height 13
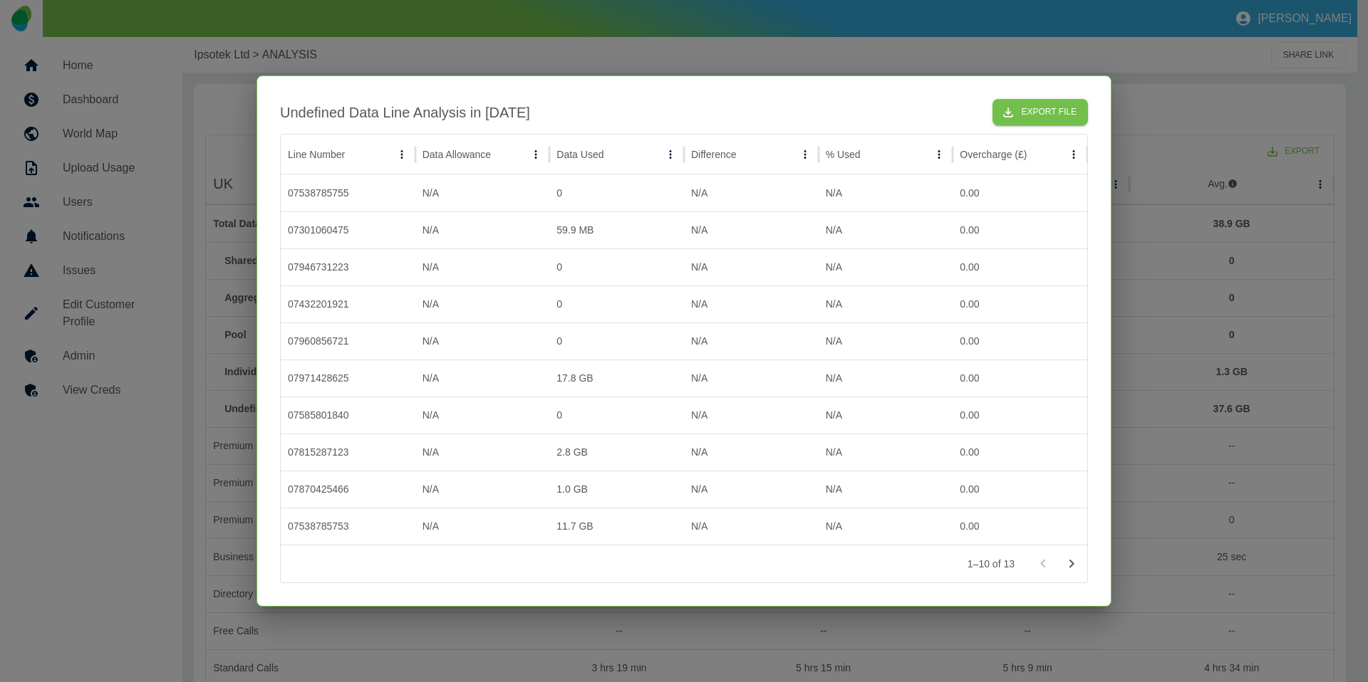
click at [501, 638] on div at bounding box center [684, 341] width 1368 height 682
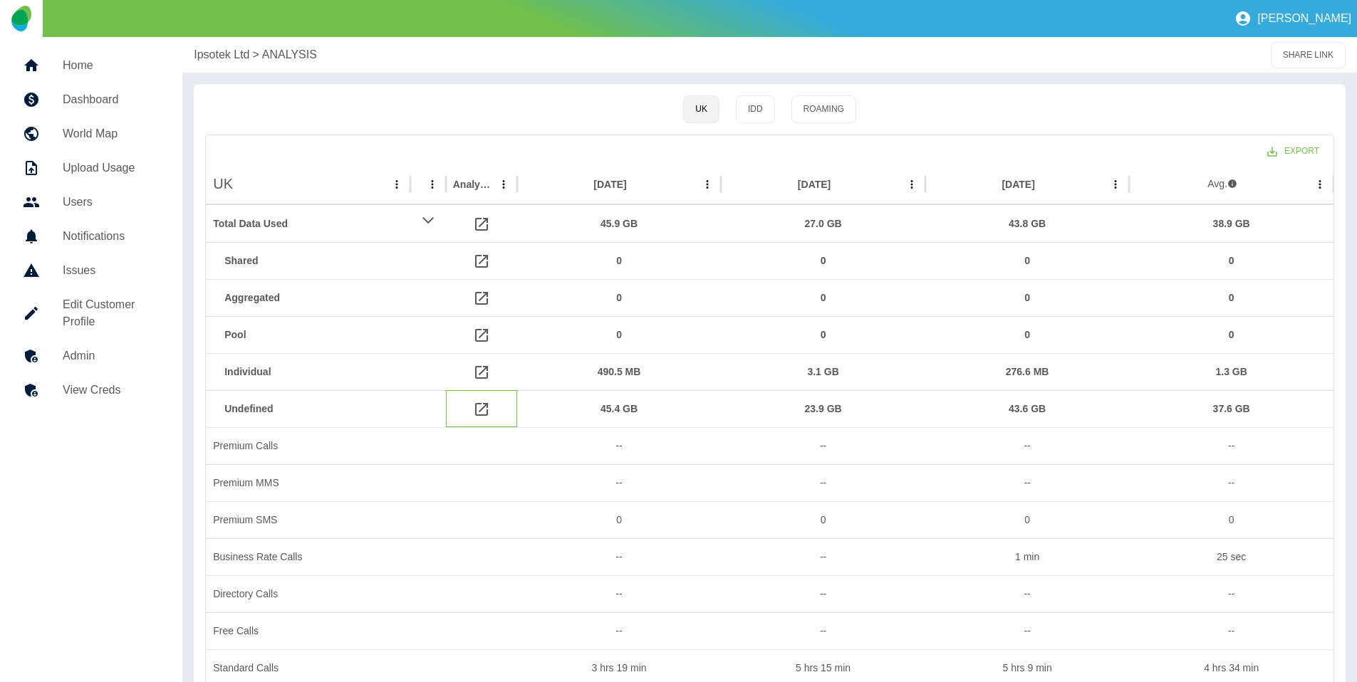
click at [477, 409] on icon at bounding box center [481, 409] width 17 height 17
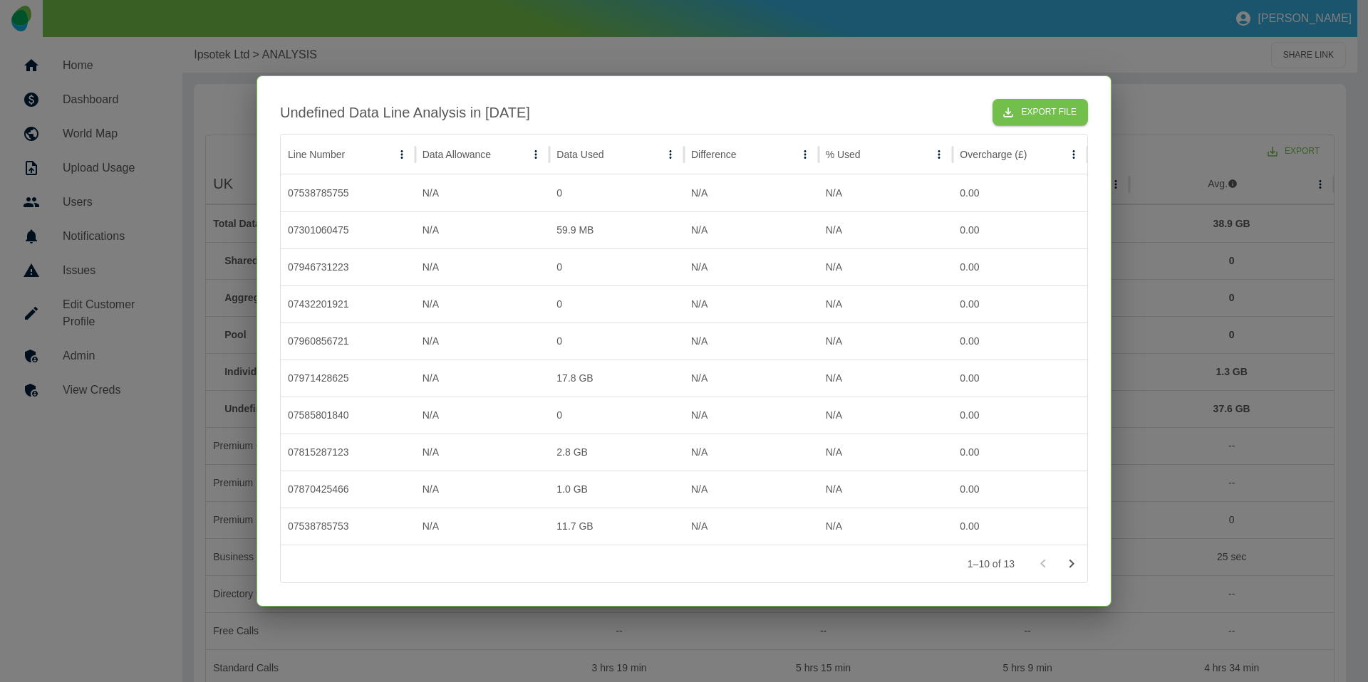
click at [558, 642] on div at bounding box center [684, 341] width 1368 height 682
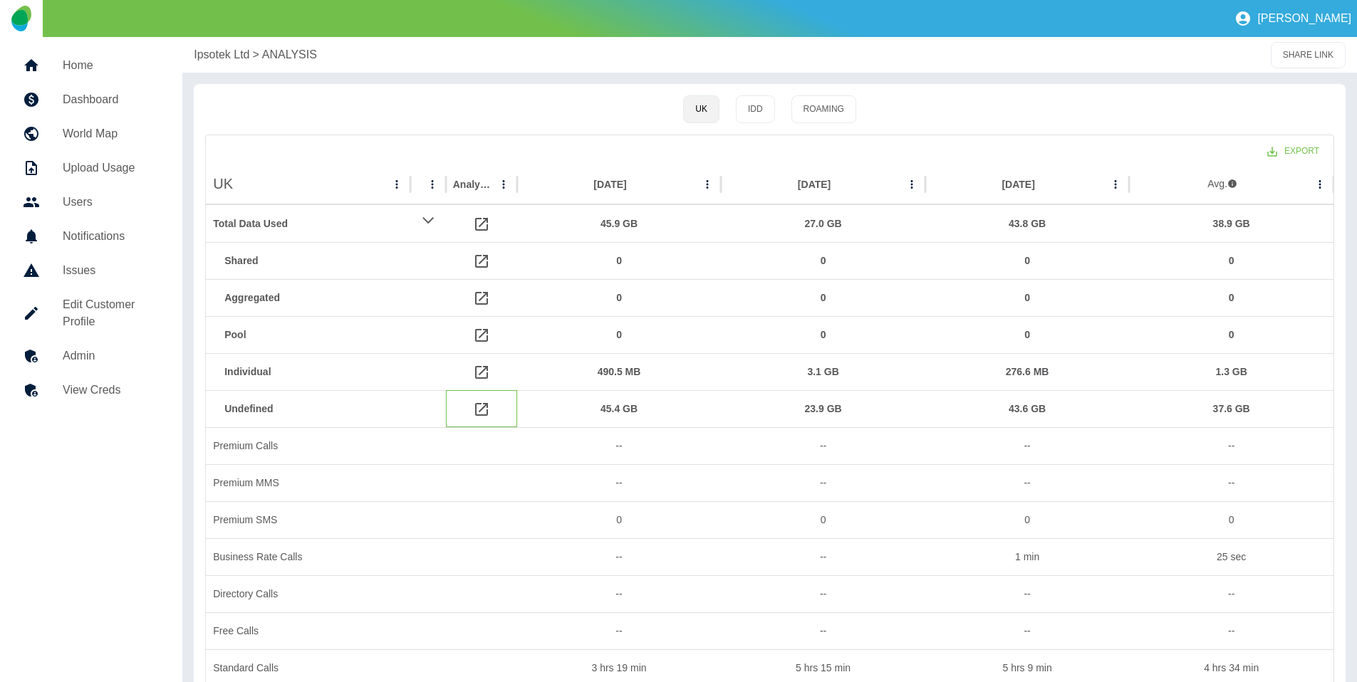
click at [479, 410] on icon at bounding box center [481, 409] width 13 height 13
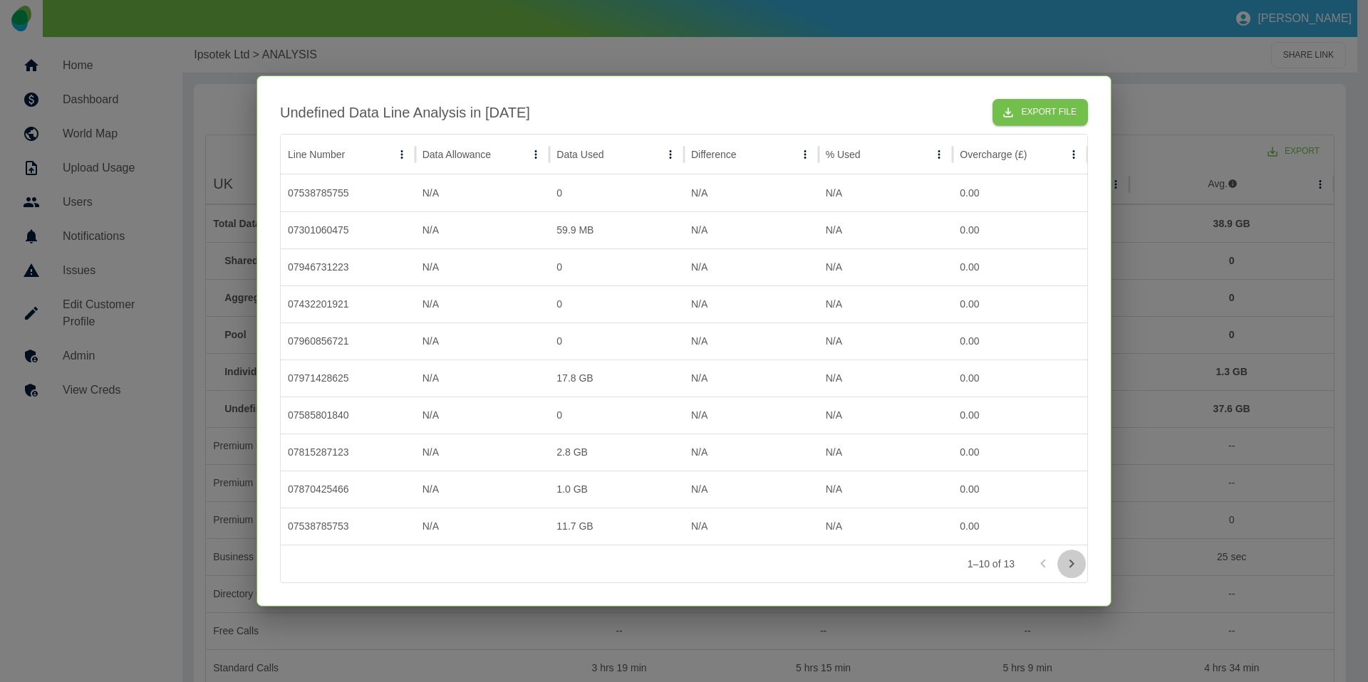
click at [1063, 563] on icon "Go to next page" at bounding box center [1071, 564] width 17 height 17
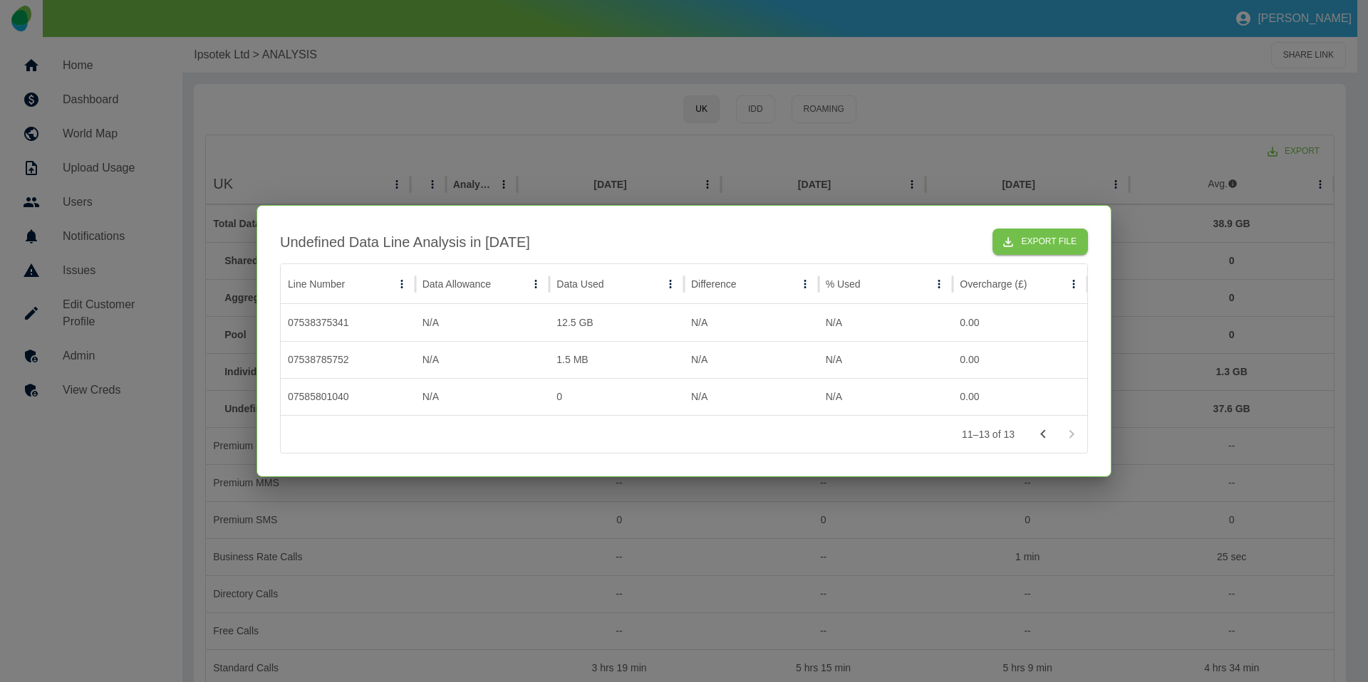
click at [951, 145] on div at bounding box center [684, 341] width 1368 height 682
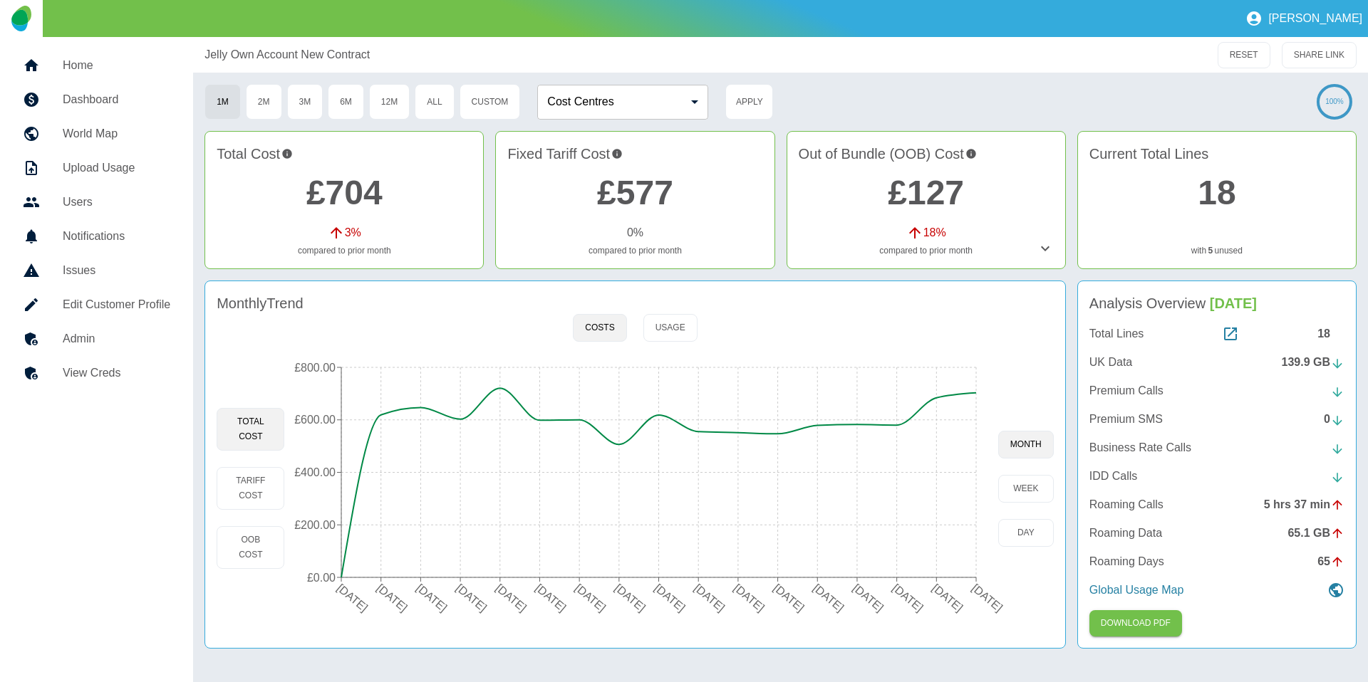
click at [1330, 328] on div "18" at bounding box center [1330, 334] width 27 height 17
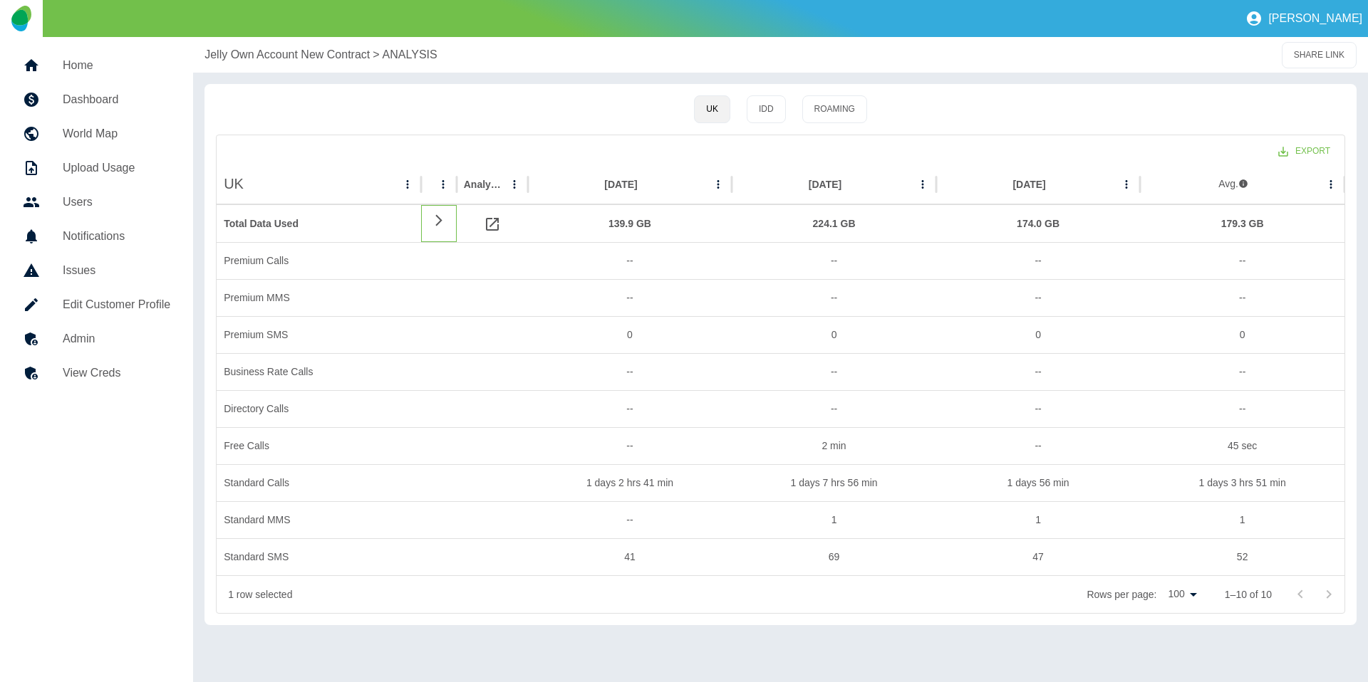
click at [437, 226] on icon at bounding box center [438, 221] width 17 height 14
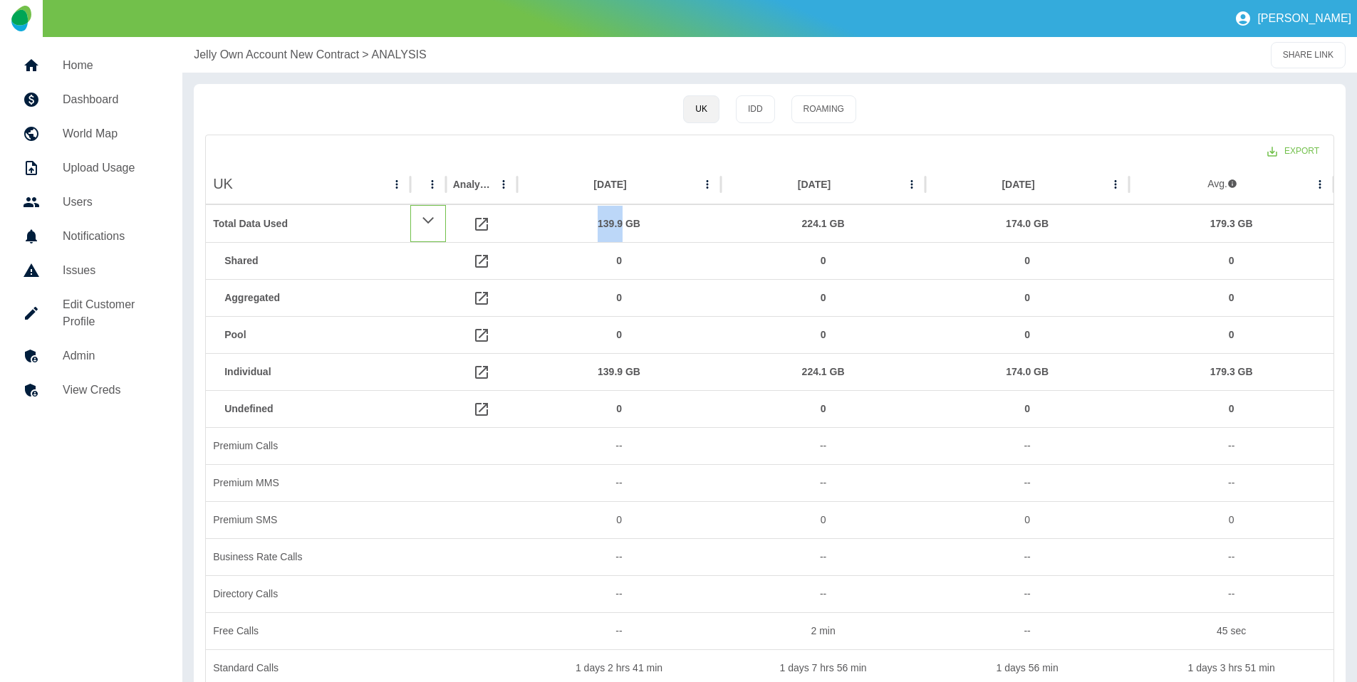
click at [437, 226] on div at bounding box center [428, 223] width 36 height 37
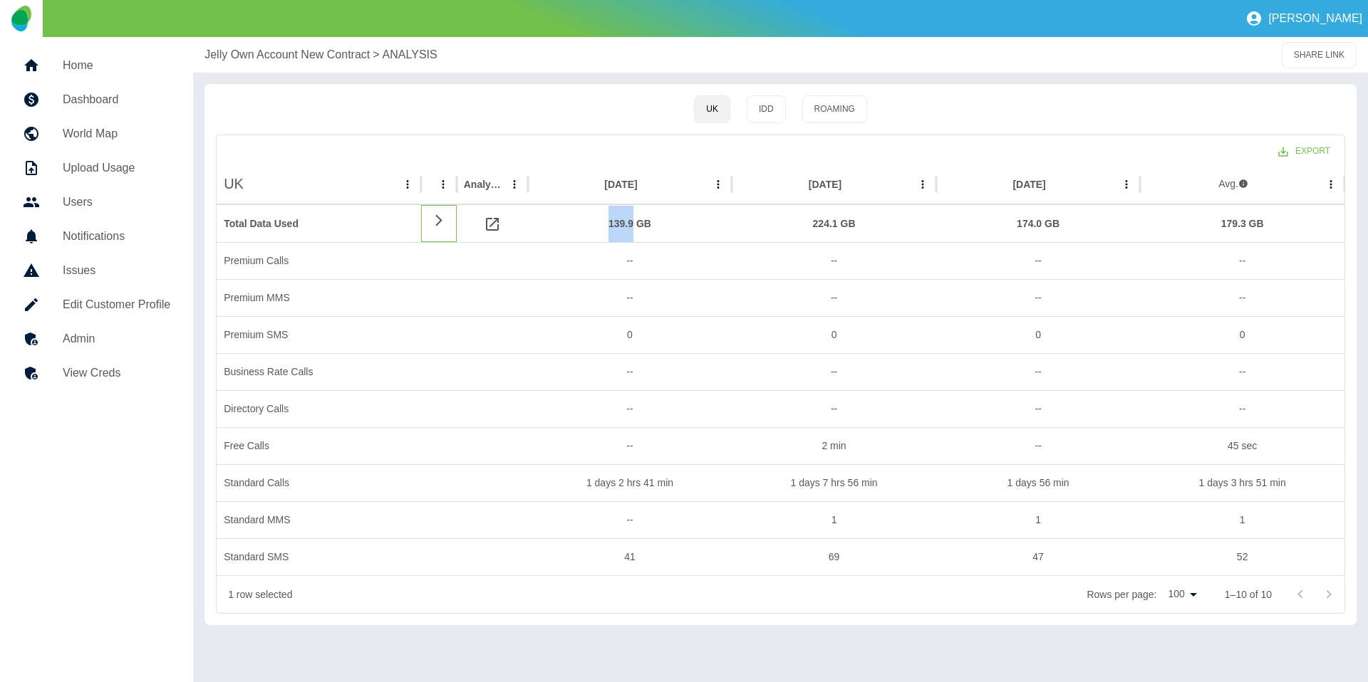
click at [437, 226] on icon at bounding box center [438, 221] width 17 height 14
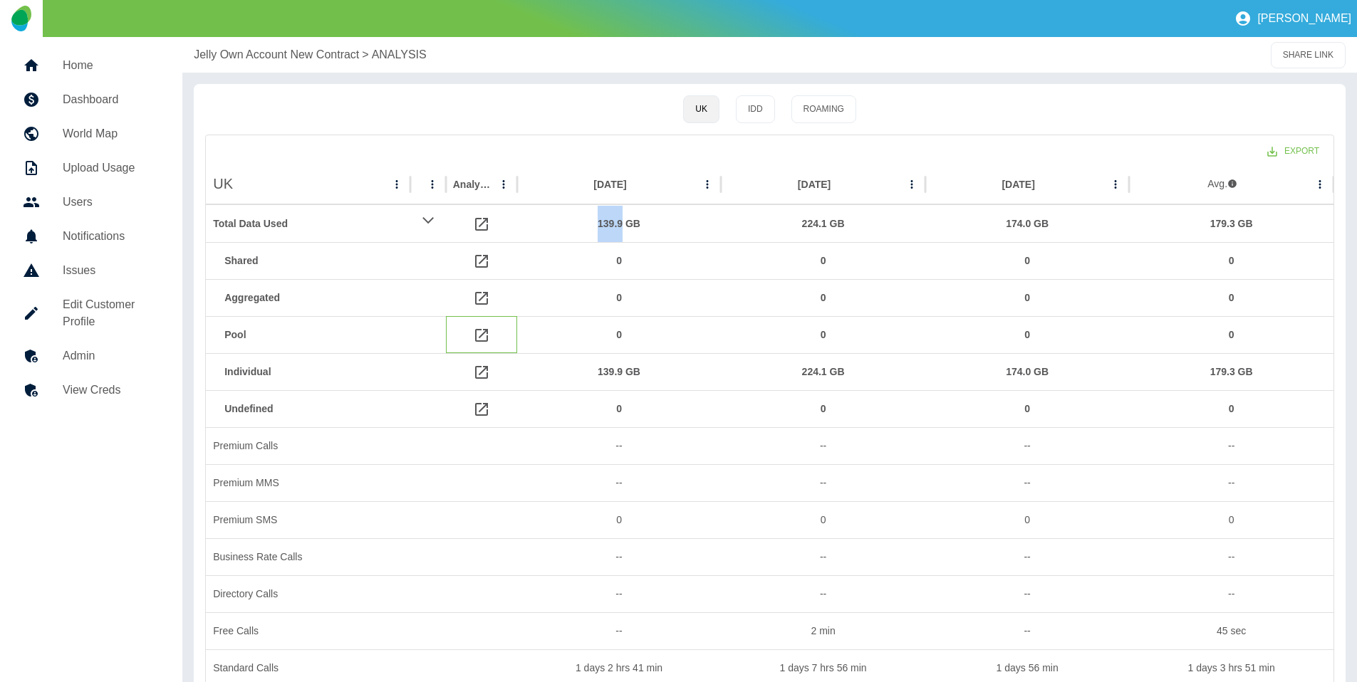
click at [482, 335] on icon at bounding box center [481, 335] width 13 height 13
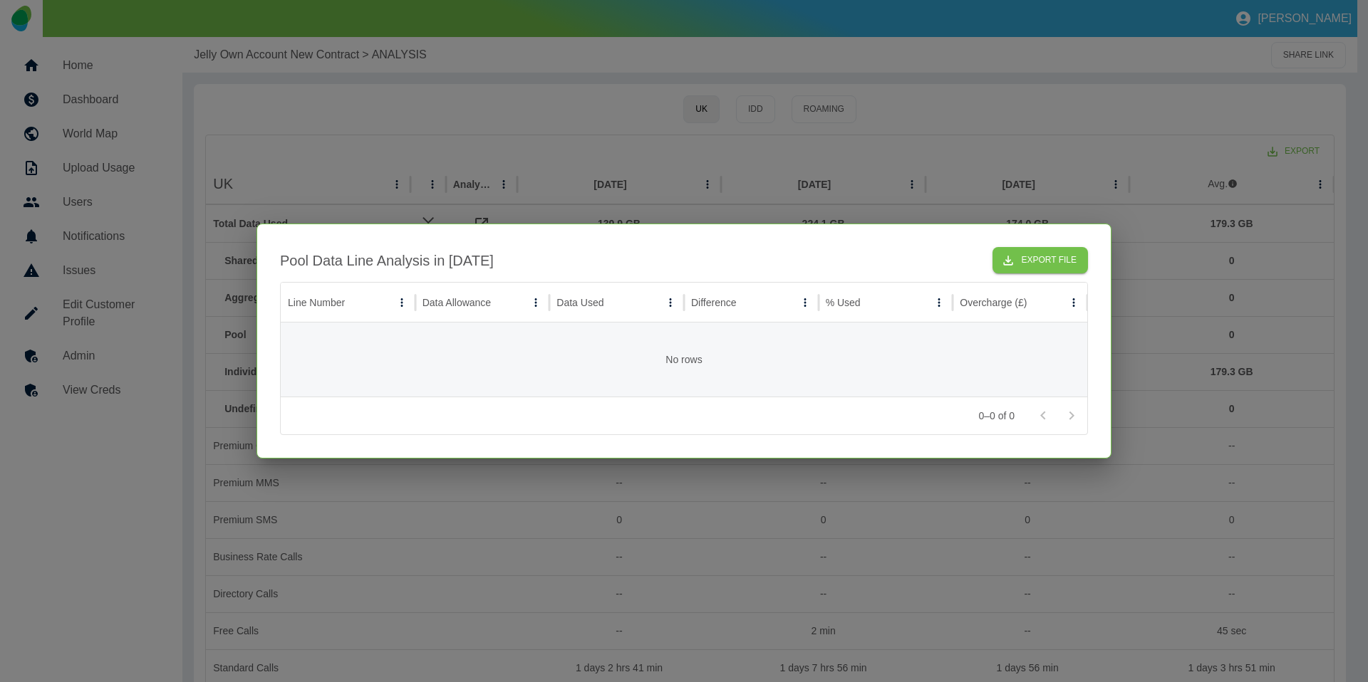
click at [581, 519] on div at bounding box center [684, 341] width 1368 height 682
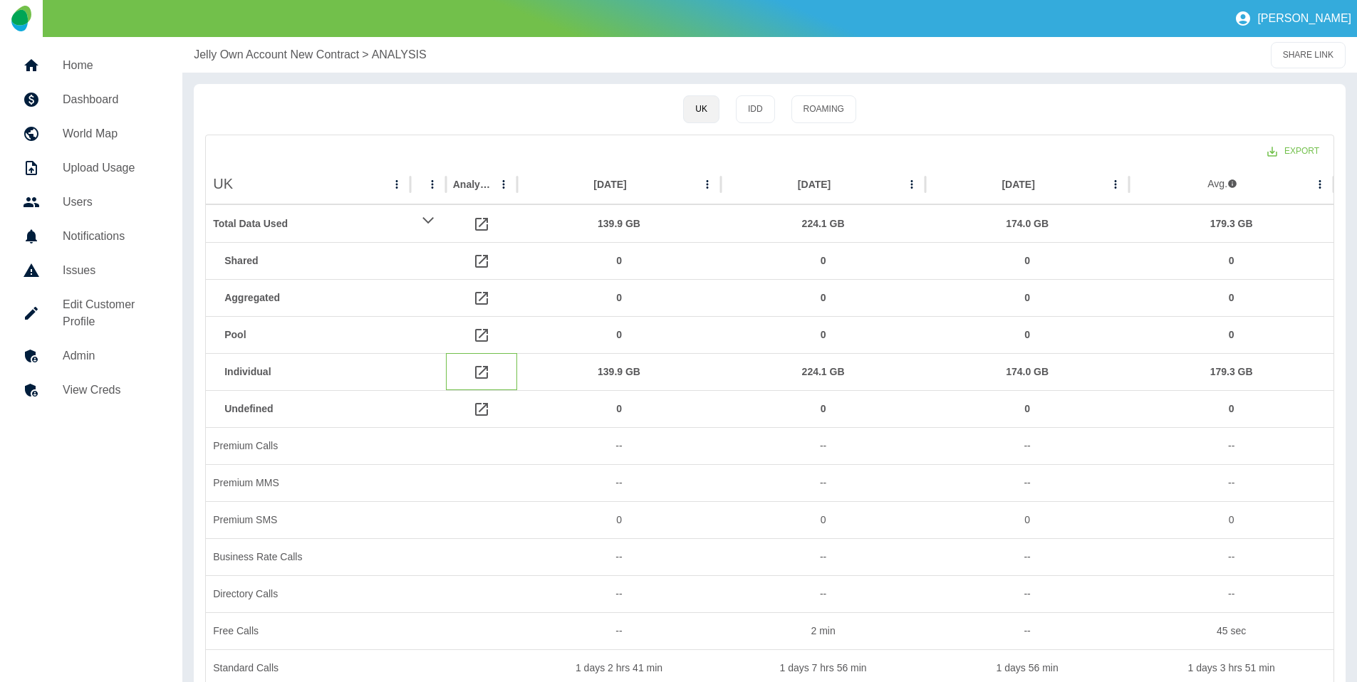
click at [484, 370] on icon at bounding box center [481, 372] width 17 height 17
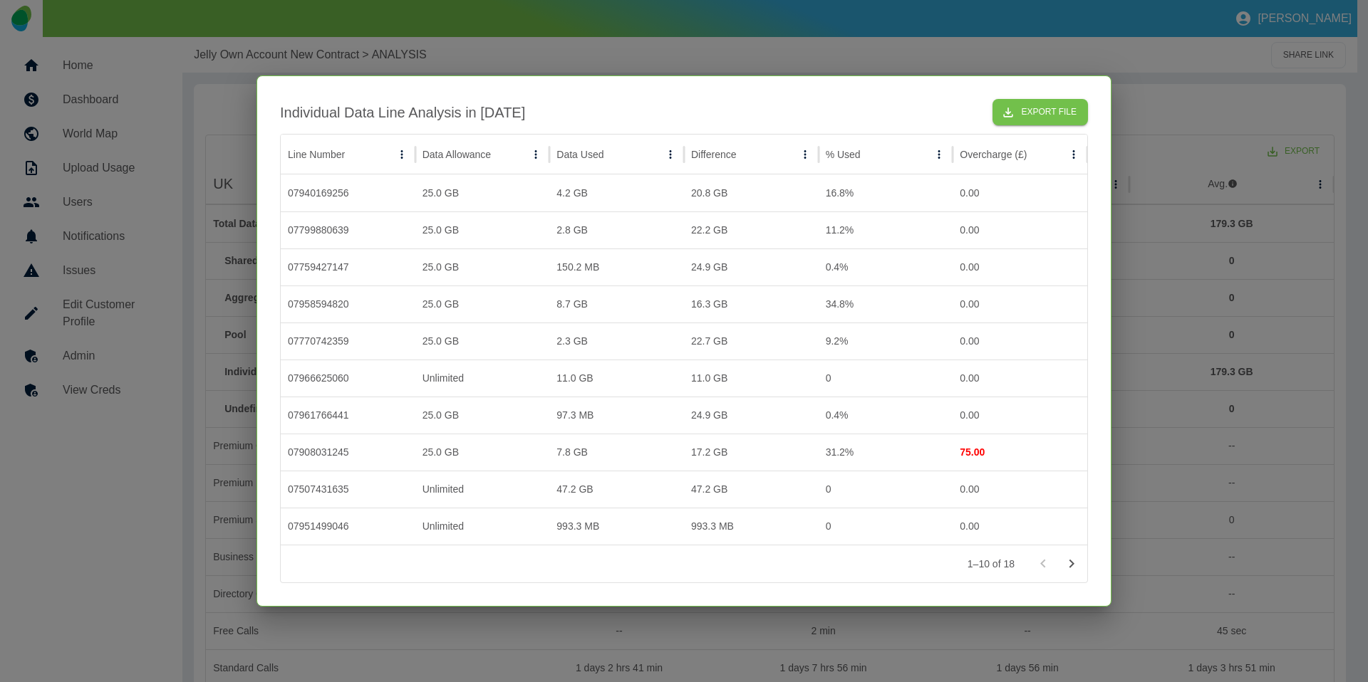
click at [183, 510] on div at bounding box center [684, 341] width 1368 height 682
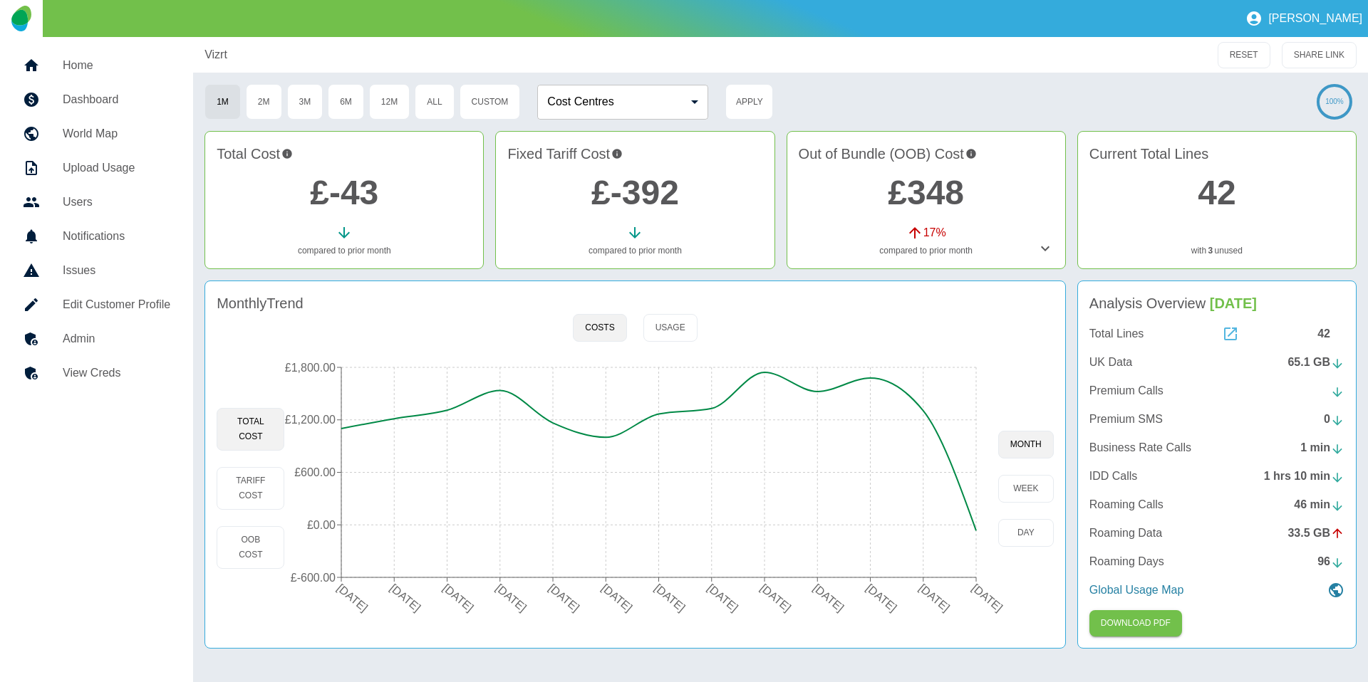
click at [1230, 339] on icon at bounding box center [1230, 334] width 13 height 13
click at [1323, 335] on div "42" at bounding box center [1330, 334] width 27 height 17
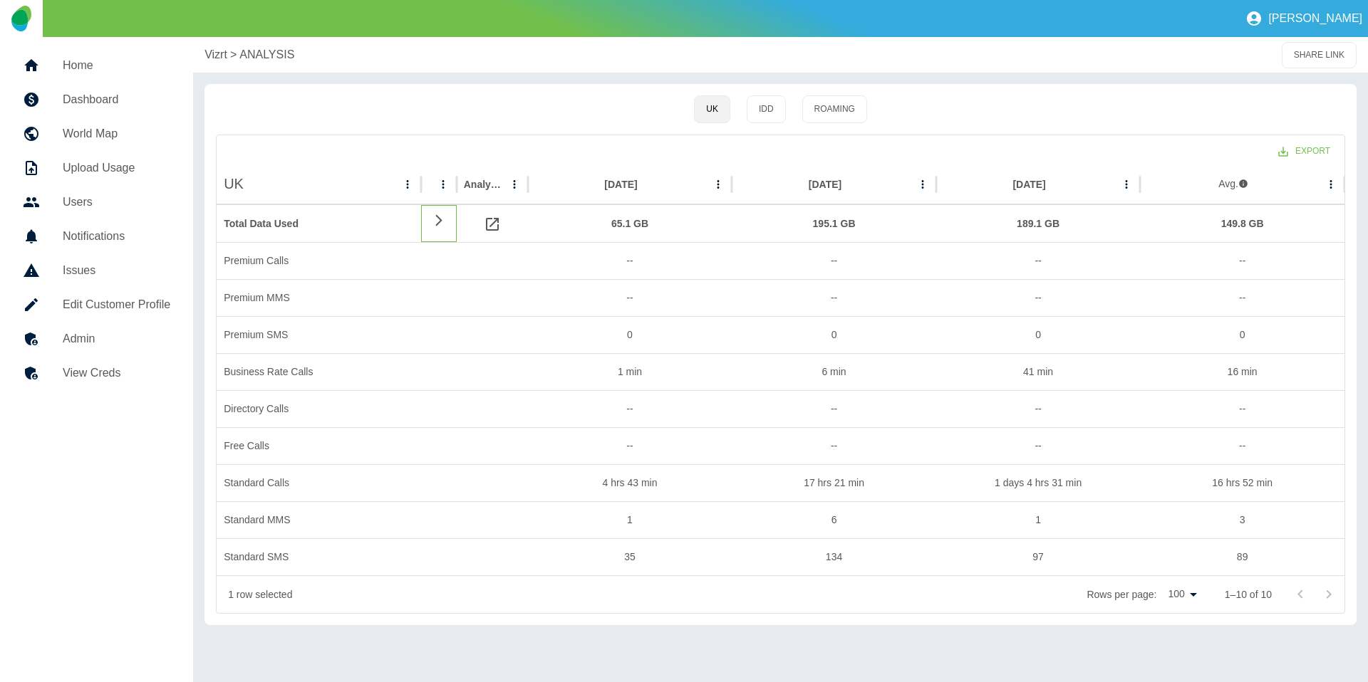
click at [431, 215] on icon at bounding box center [438, 221] width 17 height 14
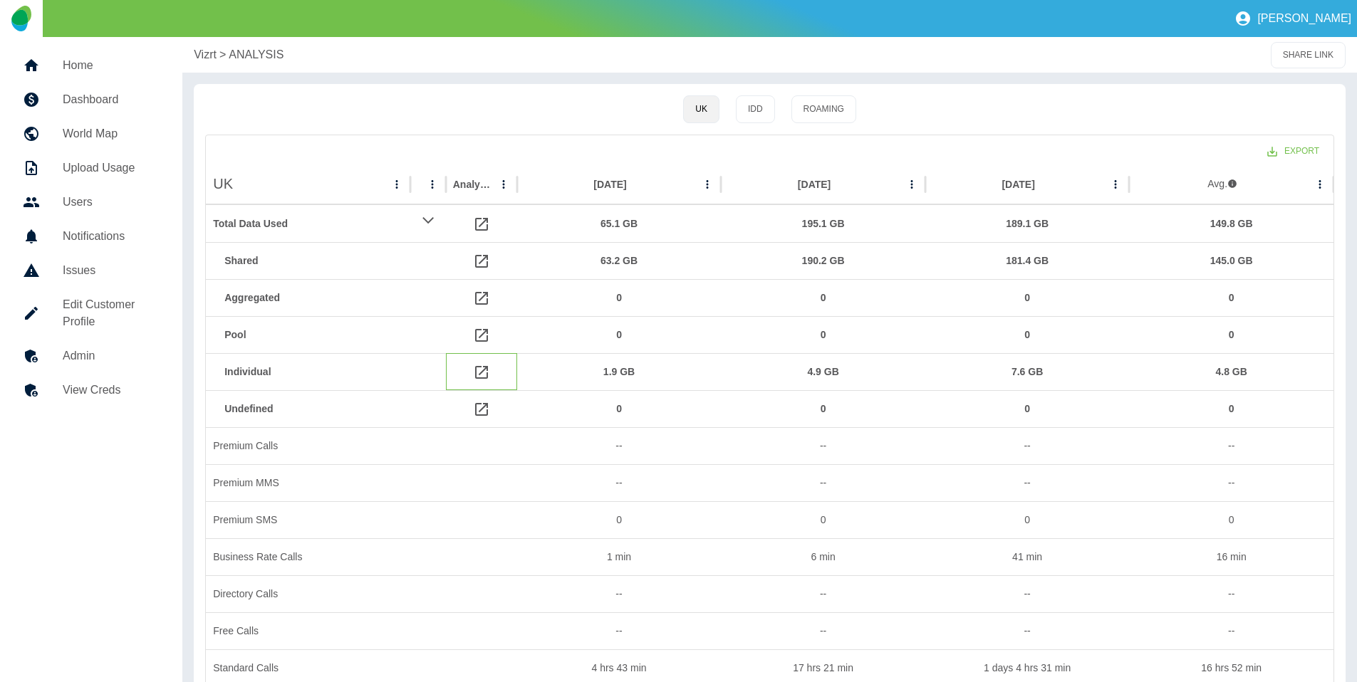
click at [479, 375] on icon at bounding box center [481, 372] width 17 height 17
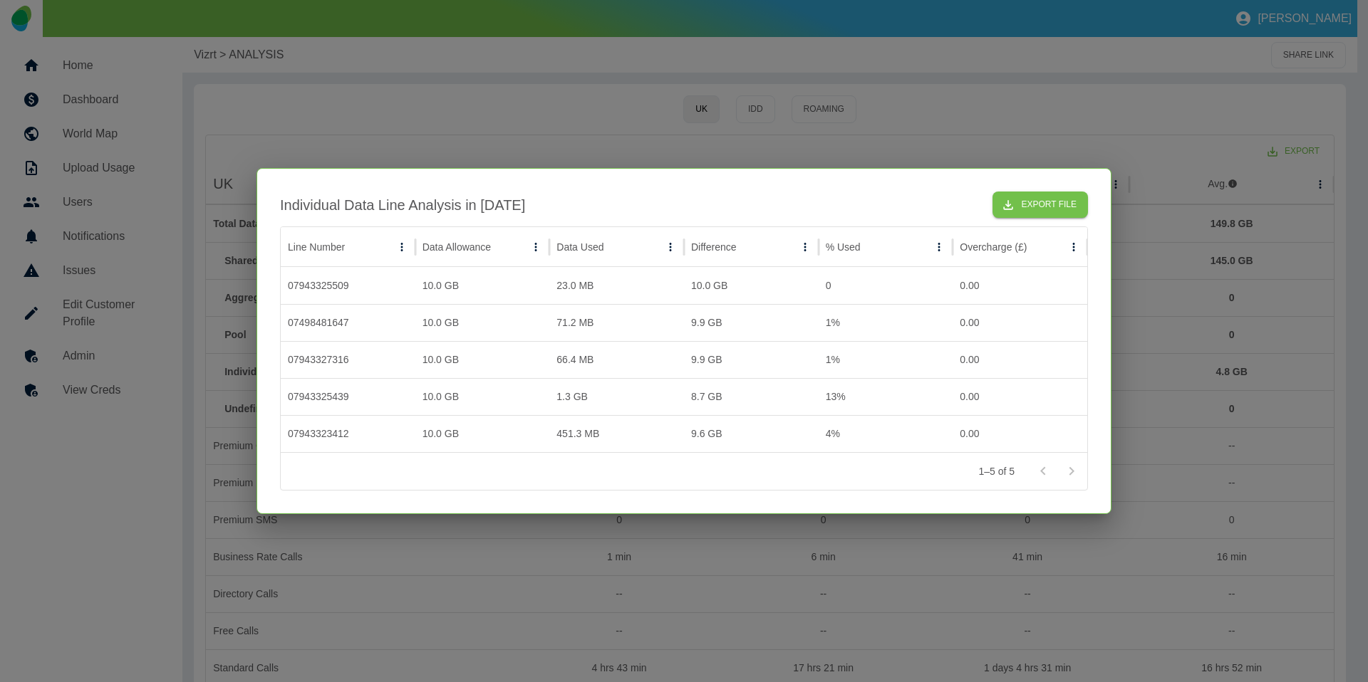
click at [505, 544] on div at bounding box center [684, 341] width 1368 height 682
